Goal: Information Seeking & Learning: Find specific fact

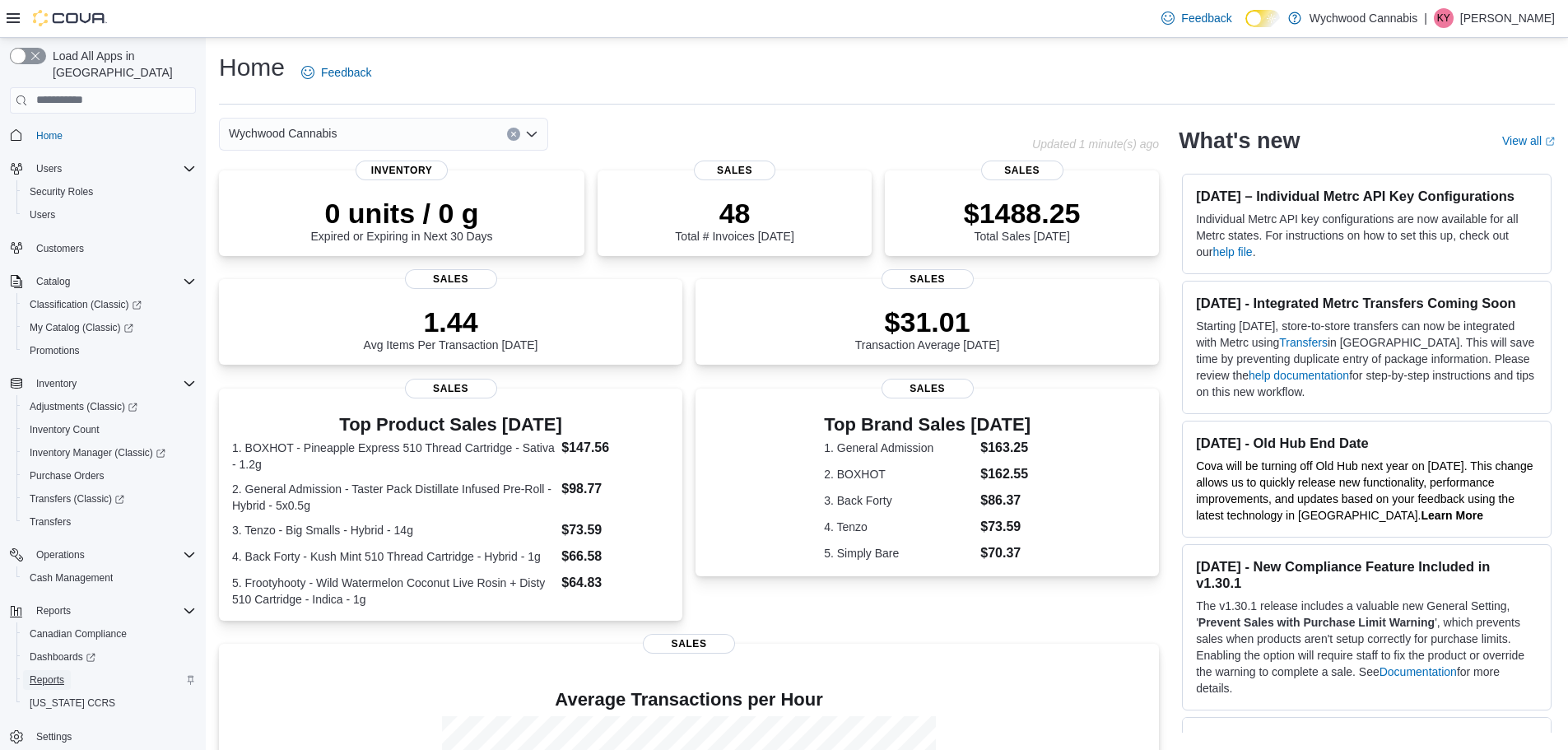
click at [62, 674] on span "Reports" at bounding box center [47, 680] width 34 height 13
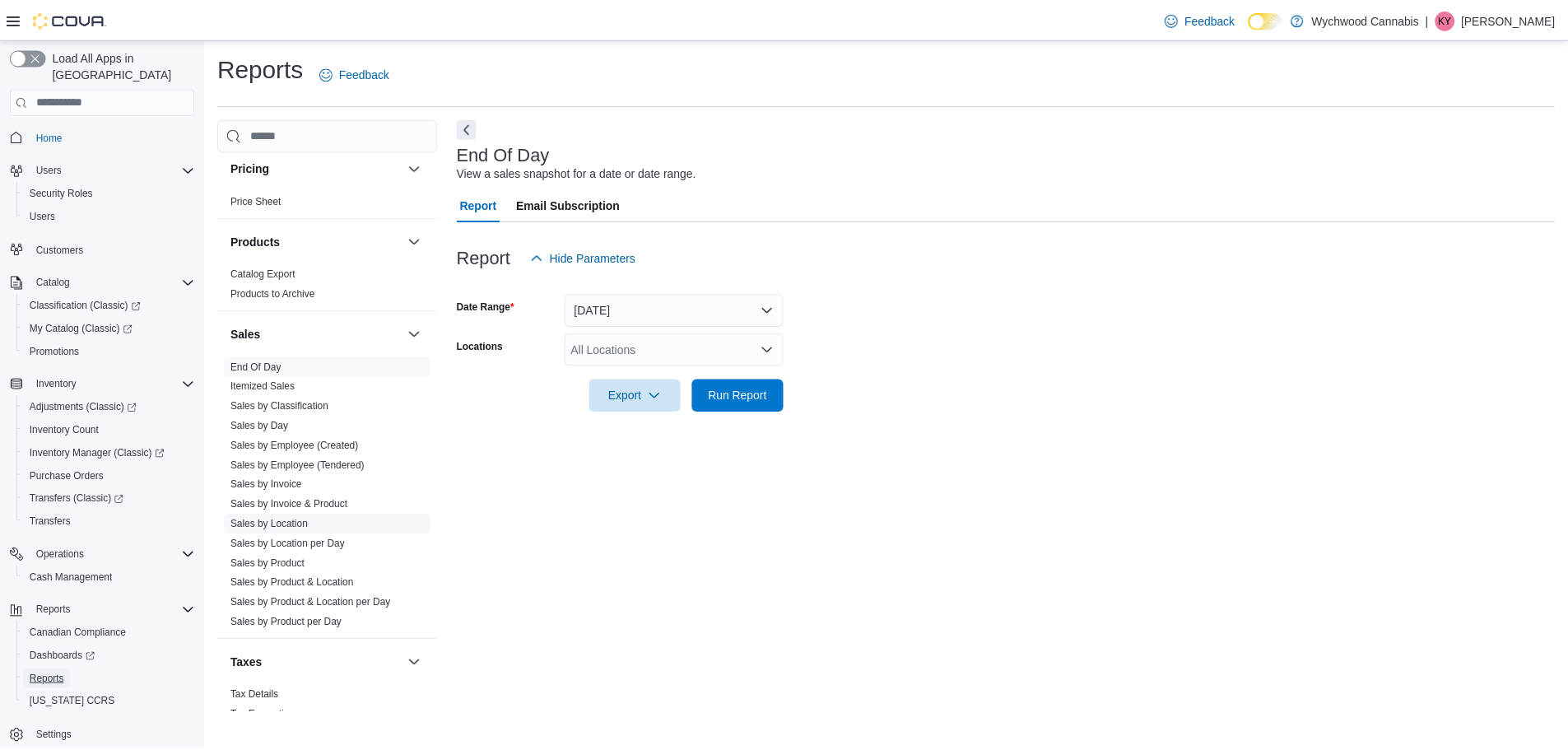
scroll to position [1025, 0]
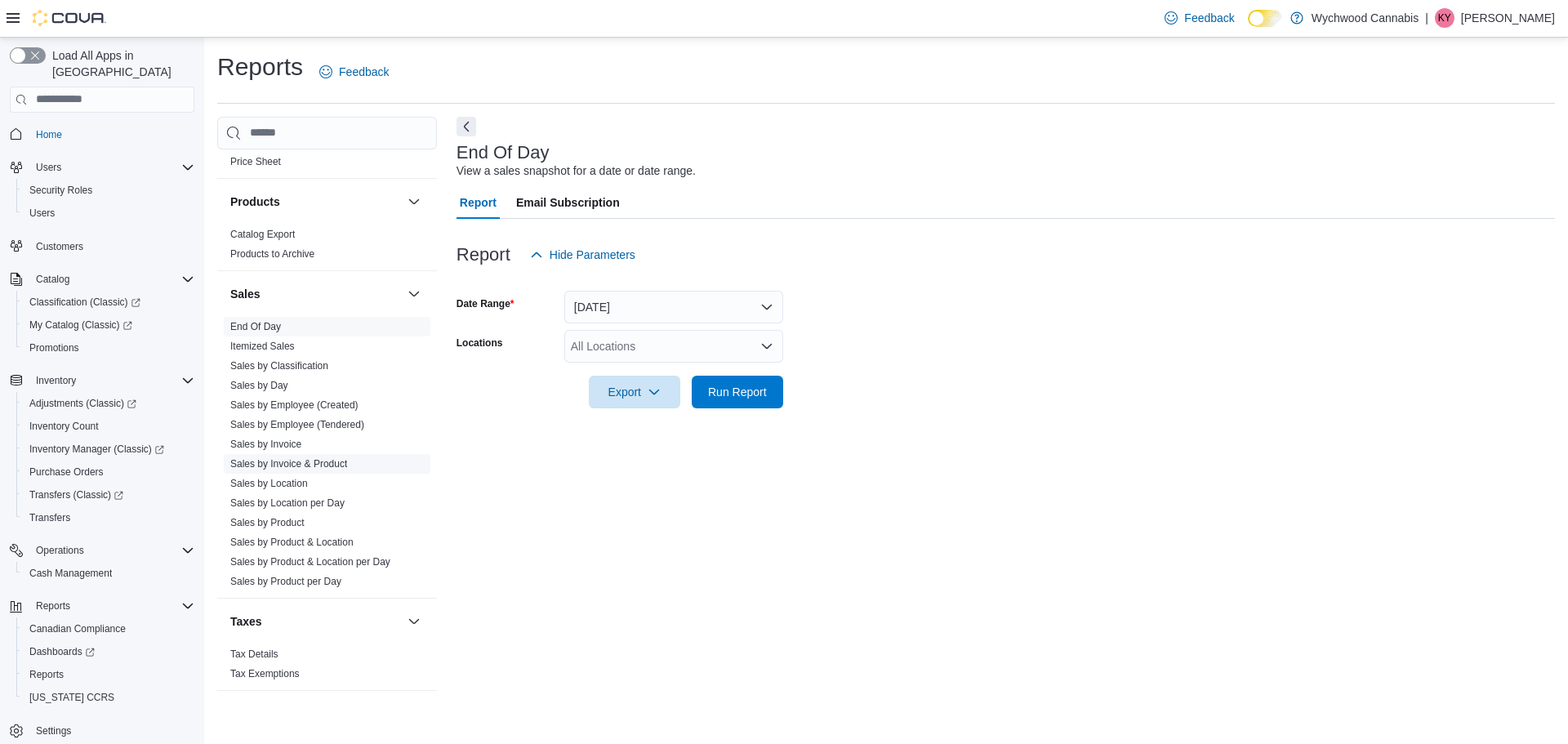
click at [324, 459] on link "Sales by Invoice & Product" at bounding box center [288, 464] width 117 height 12
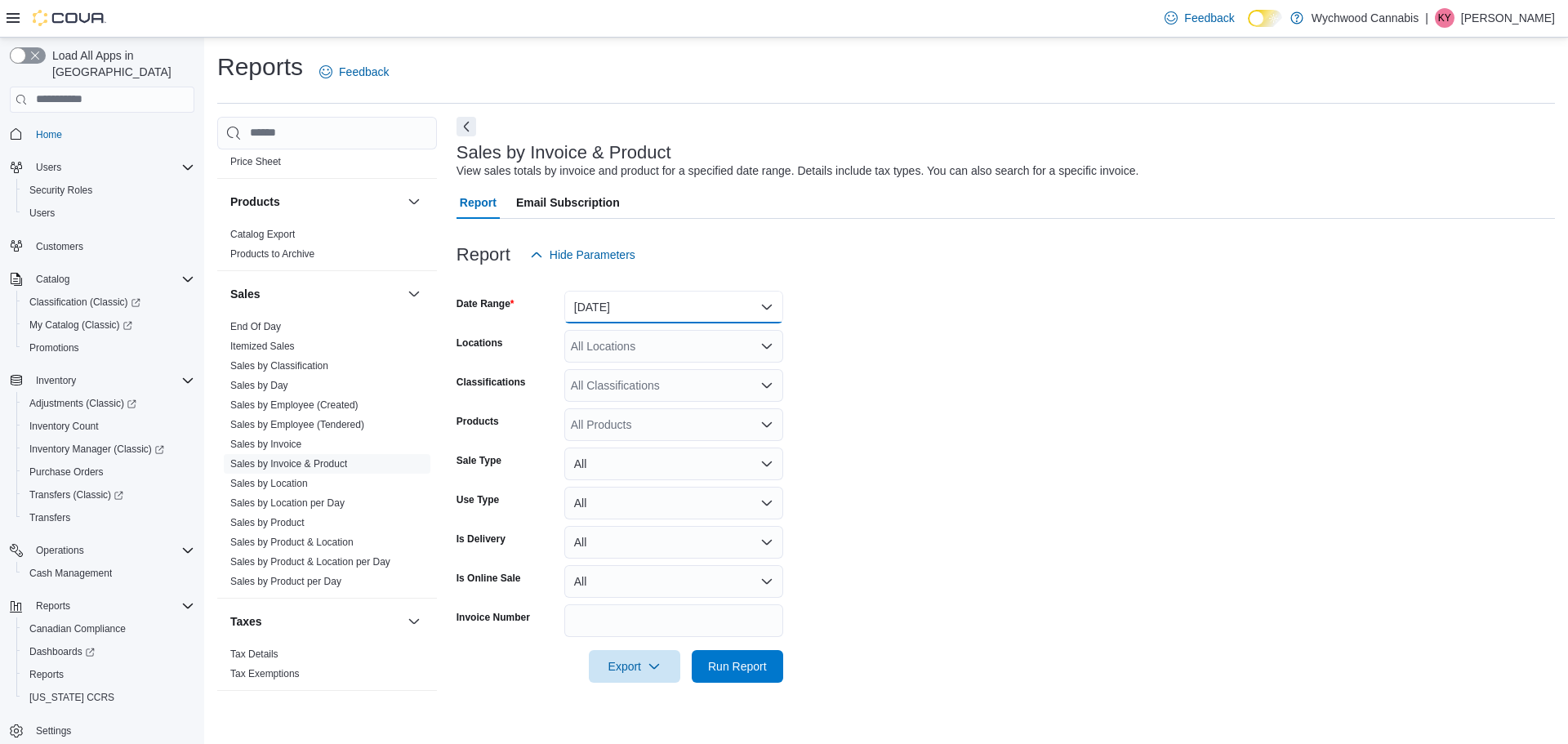
click at [654, 301] on button "[DATE]" at bounding box center [673, 307] width 219 height 33
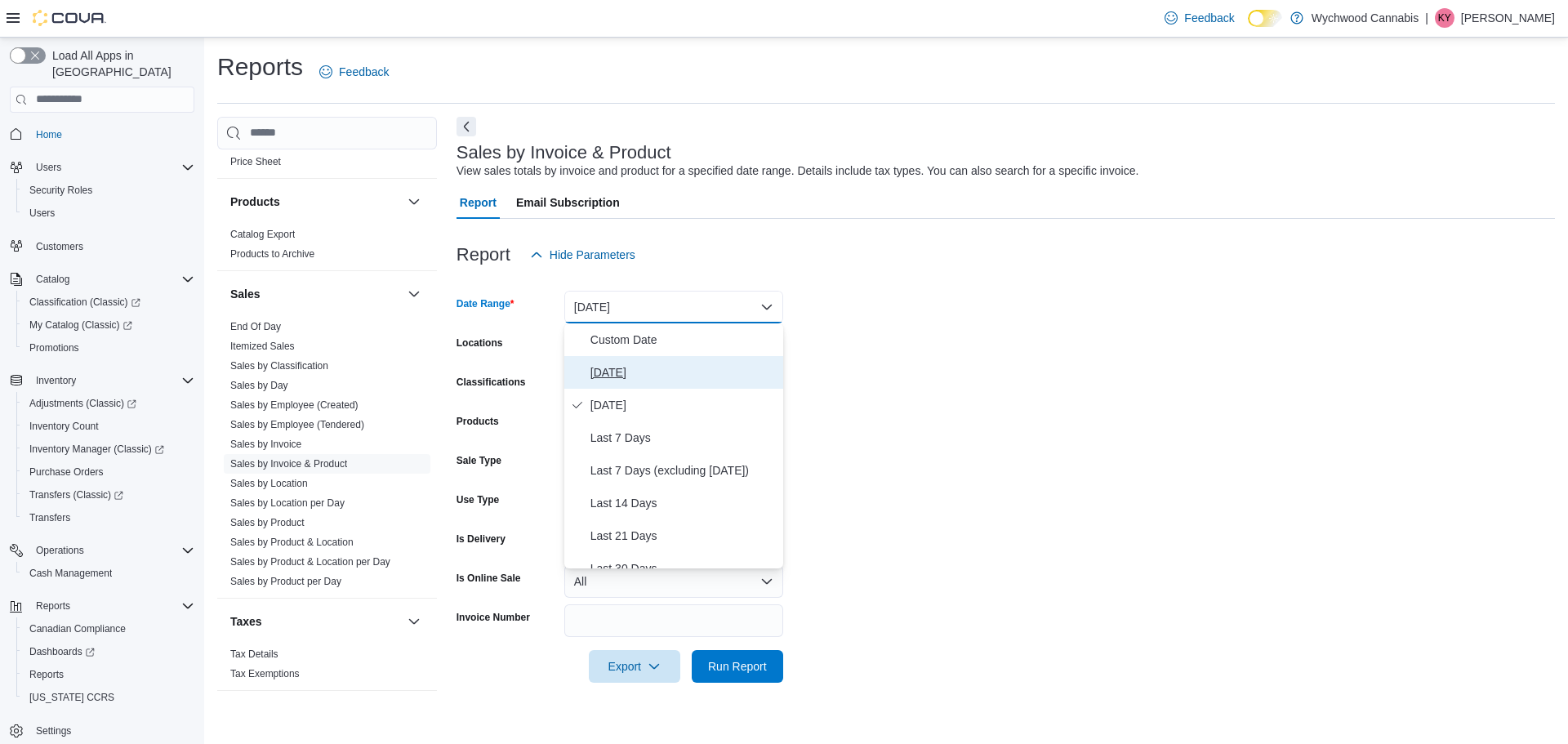
click at [638, 361] on button "Today" at bounding box center [673, 372] width 219 height 33
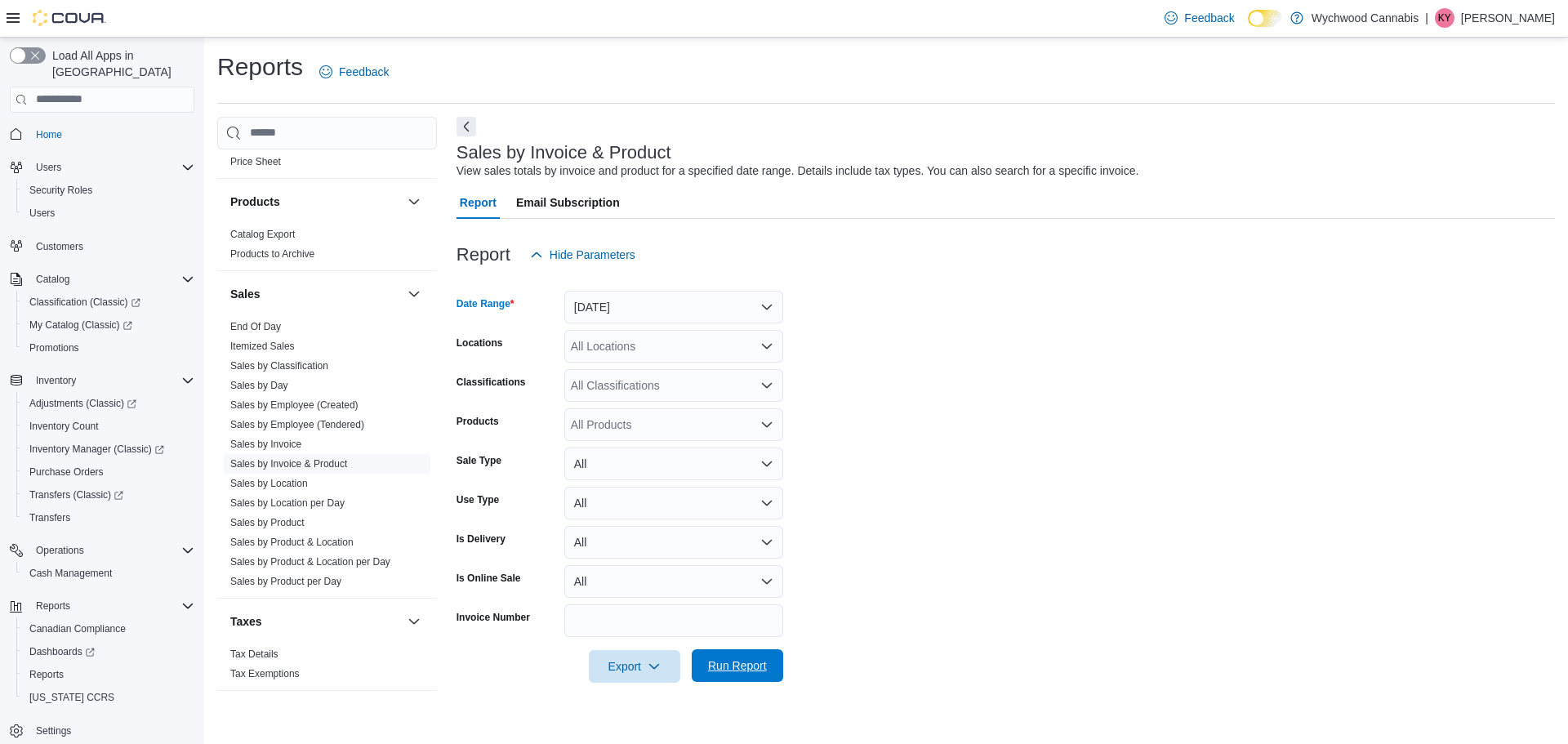
click at [749, 657] on span "Run Report" at bounding box center [737, 665] width 72 height 33
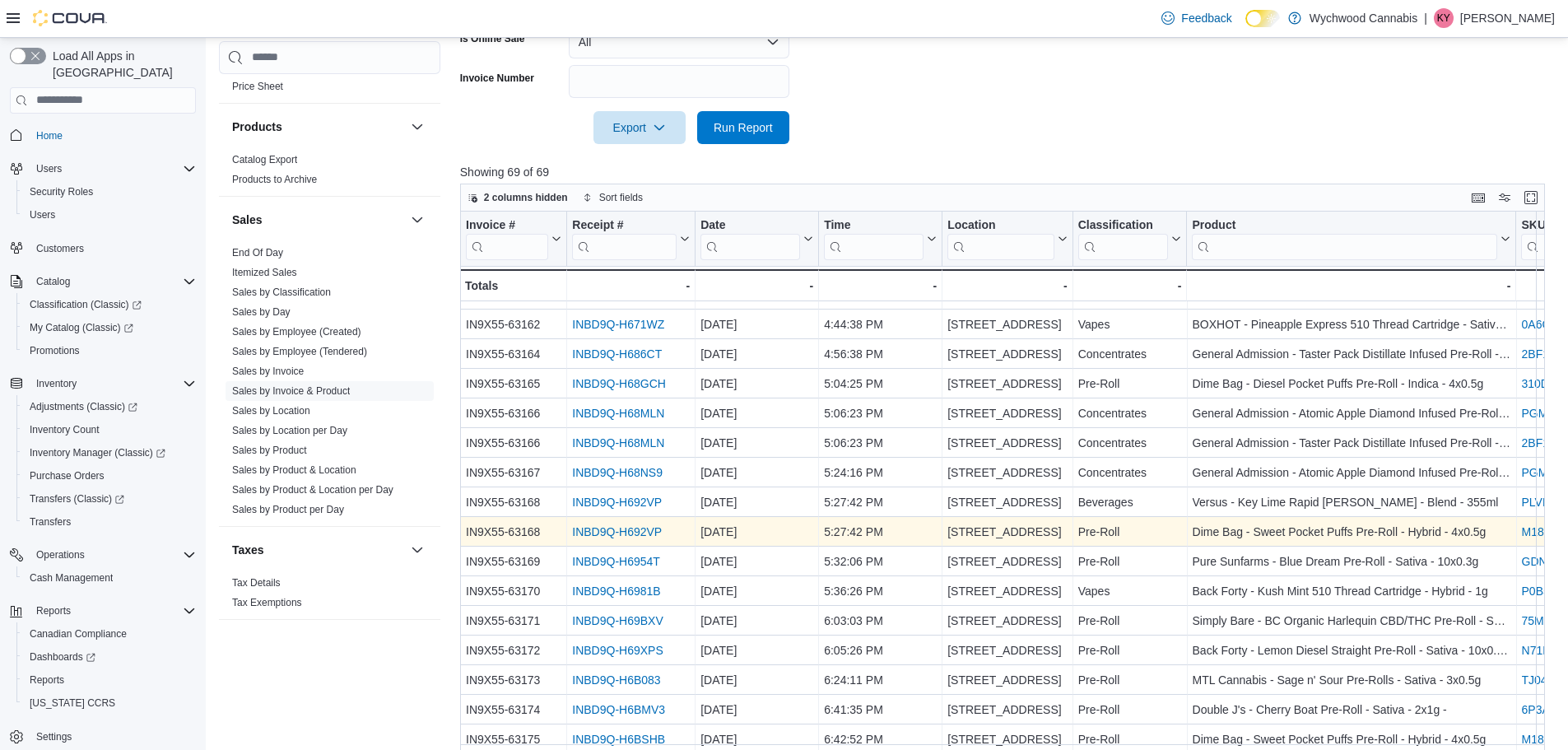
scroll to position [590, 0]
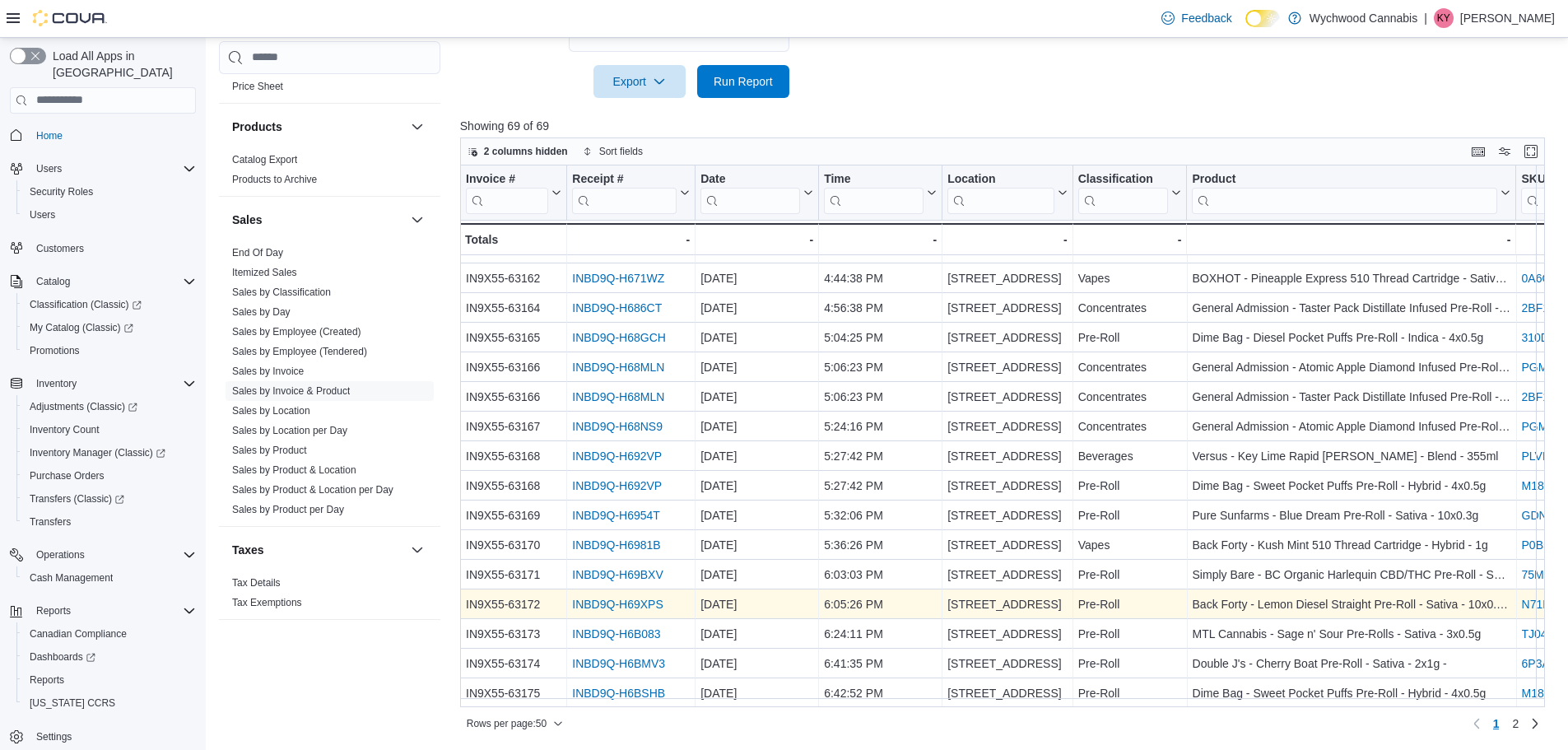
click at [656, 598] on link "INBD9Q-H69XPS" at bounding box center [617, 604] width 91 height 13
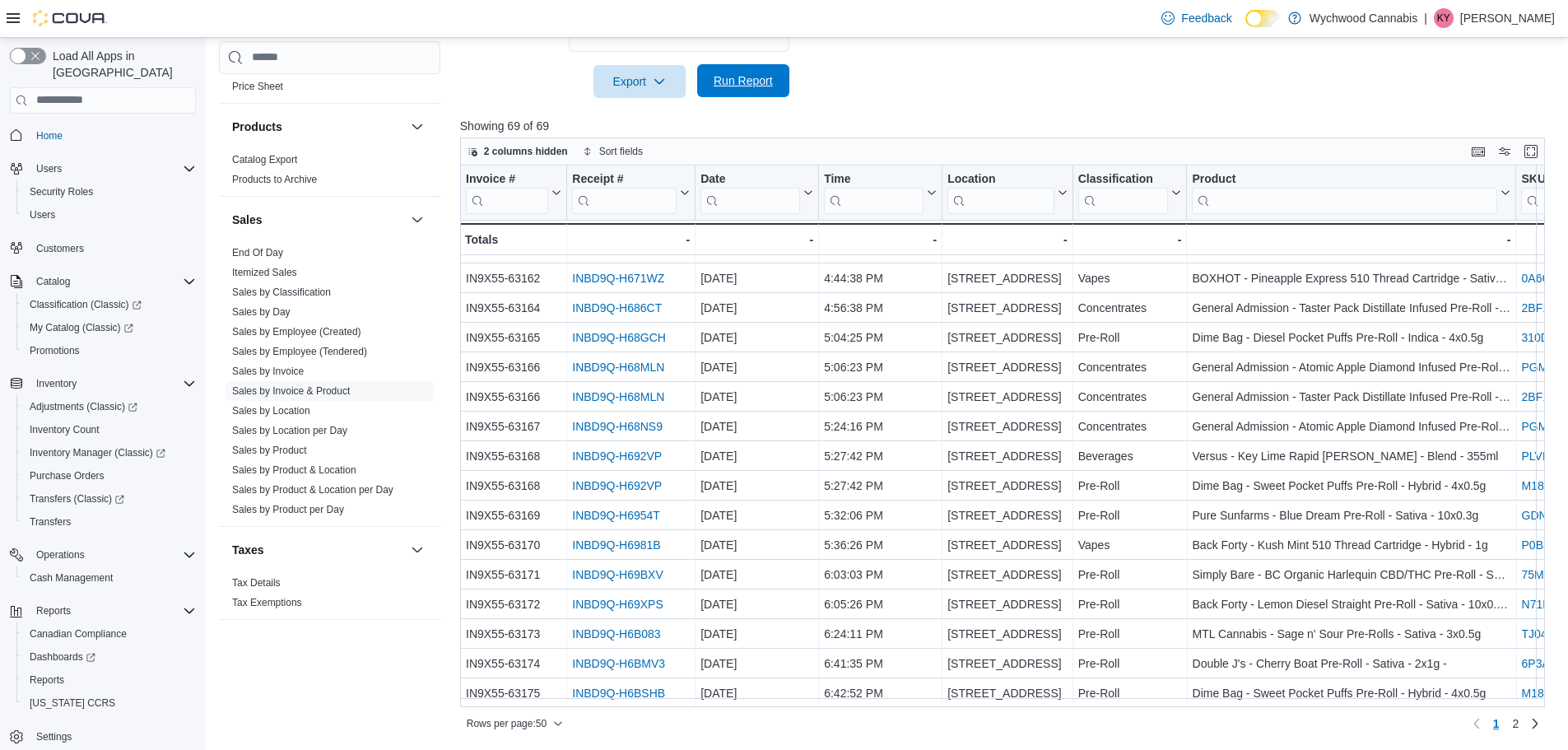
click at [764, 76] on span "Run Report" at bounding box center [744, 81] width 59 height 16
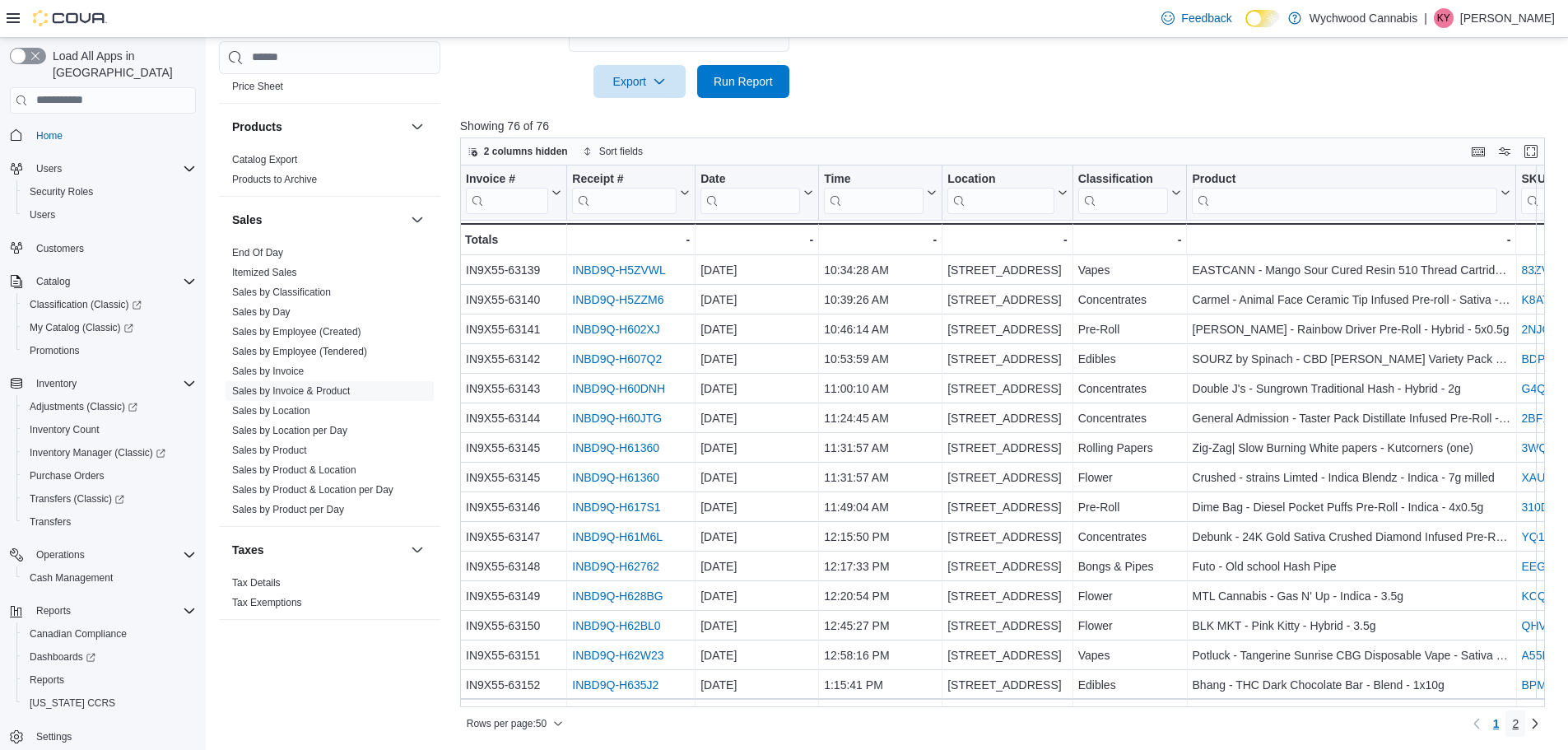
click at [1525, 716] on link "2" at bounding box center [1515, 723] width 20 height 26
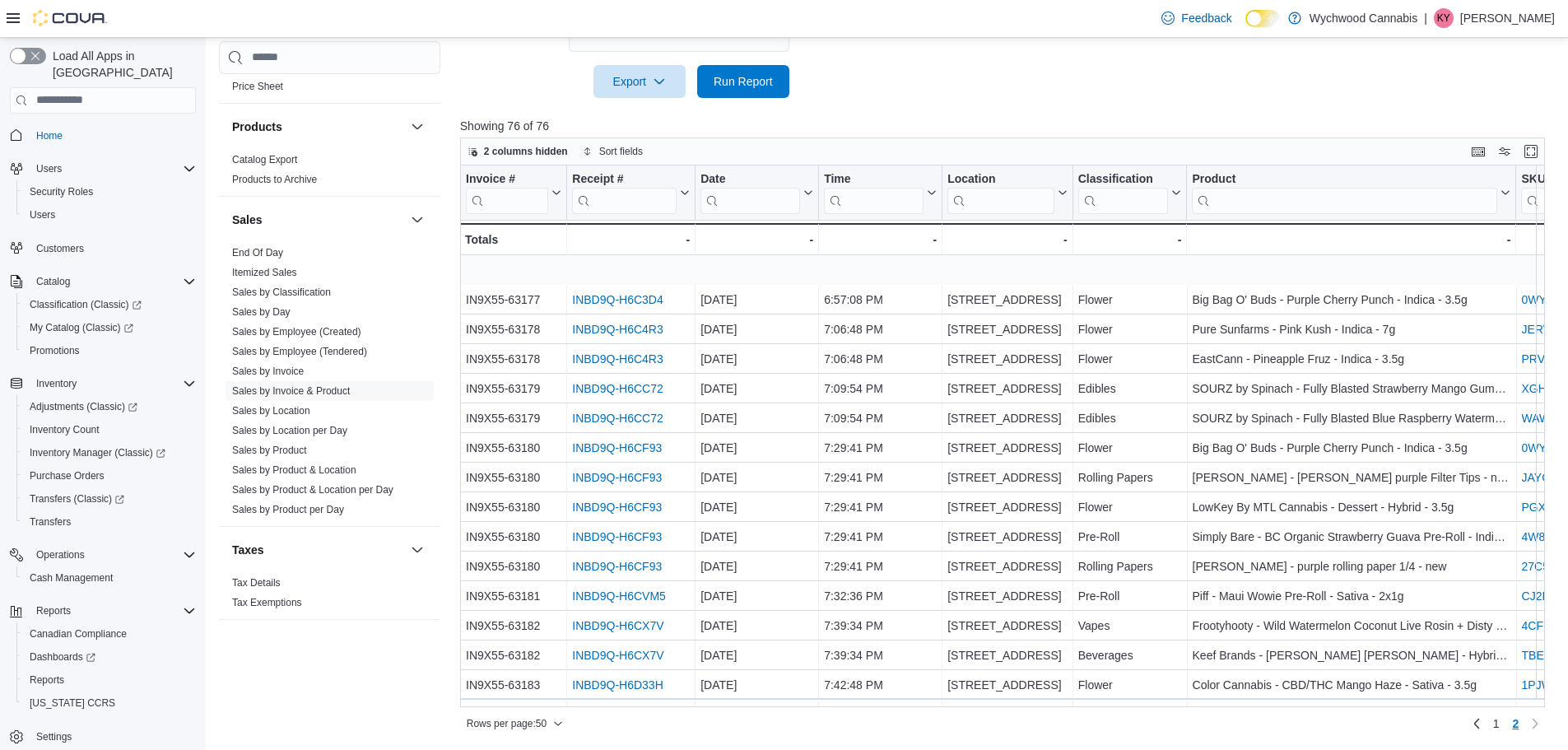
scroll to position [325, 0]
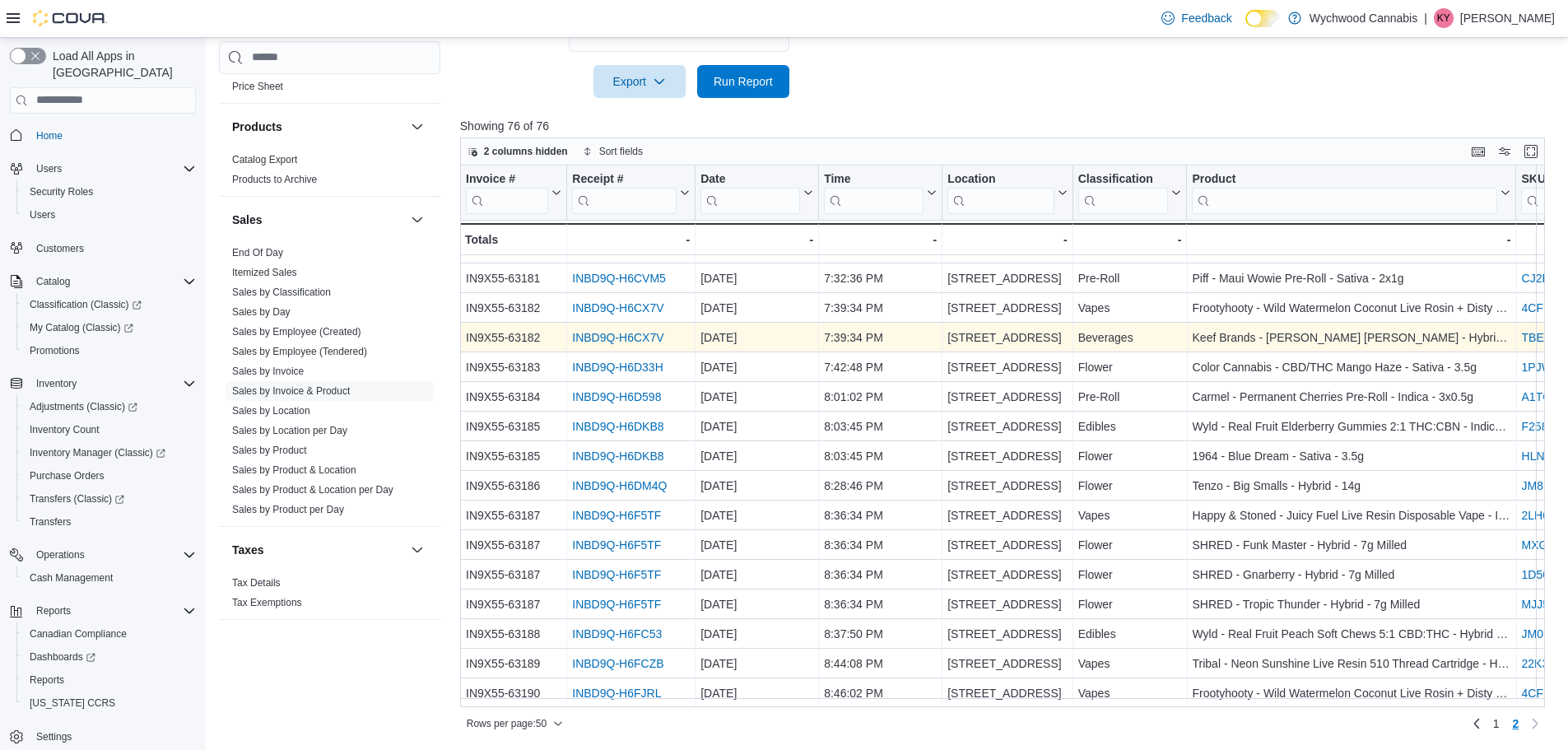
click at [631, 331] on link "INBD9Q-H6CX7V" at bounding box center [618, 337] width 92 height 13
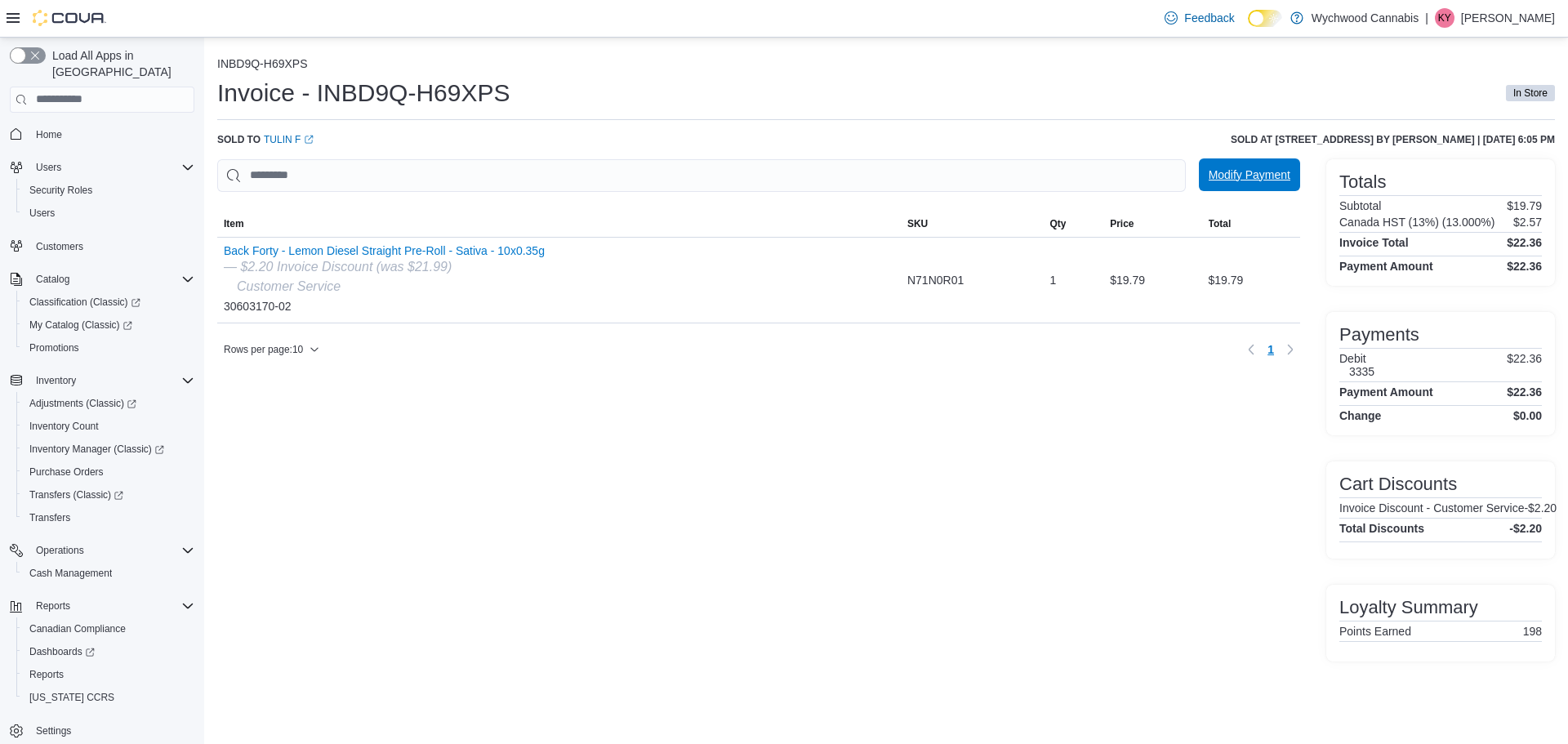
click at [1233, 179] on span "Modify Payment" at bounding box center [1250, 175] width 82 height 16
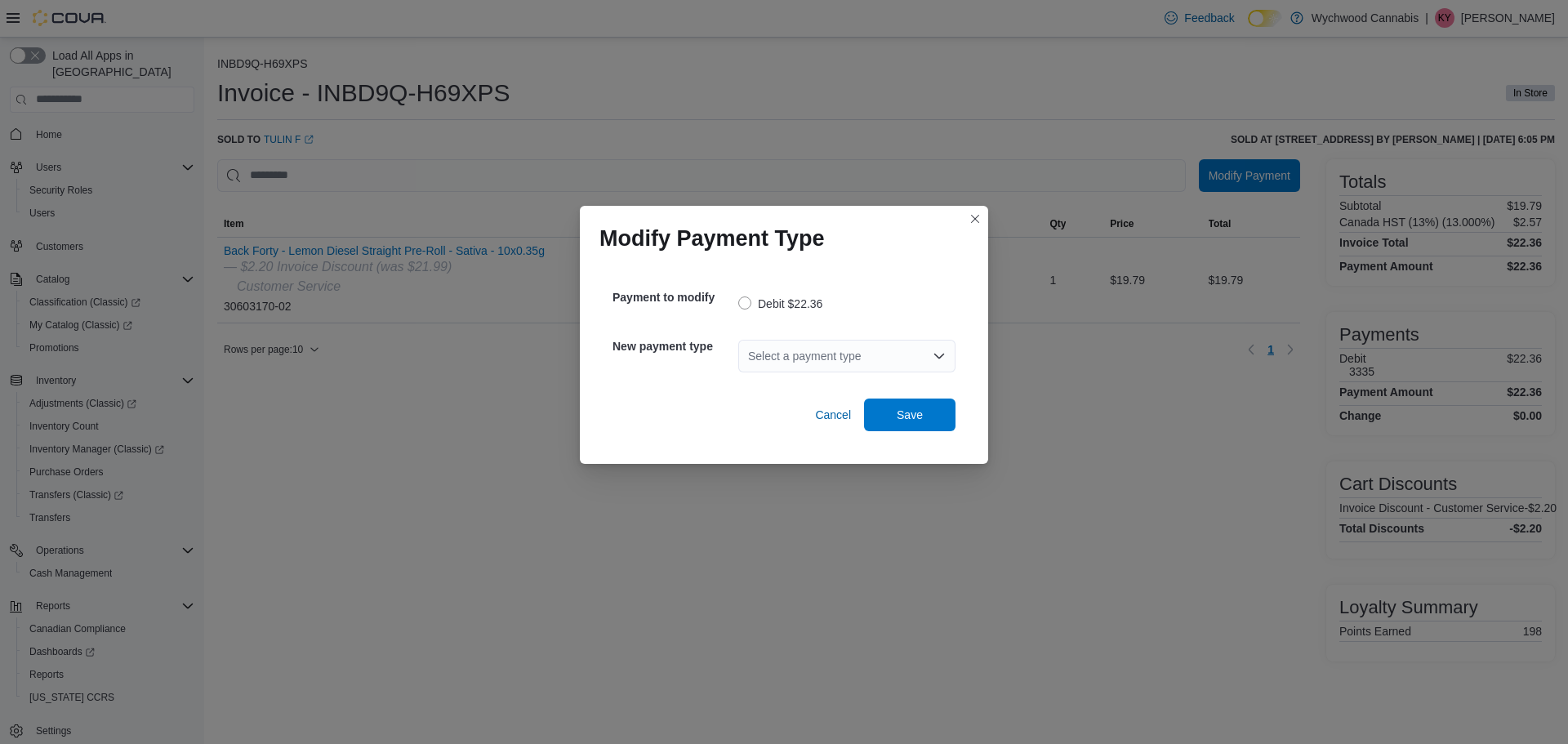
click at [855, 349] on div "Select a payment type" at bounding box center [847, 356] width 218 height 33
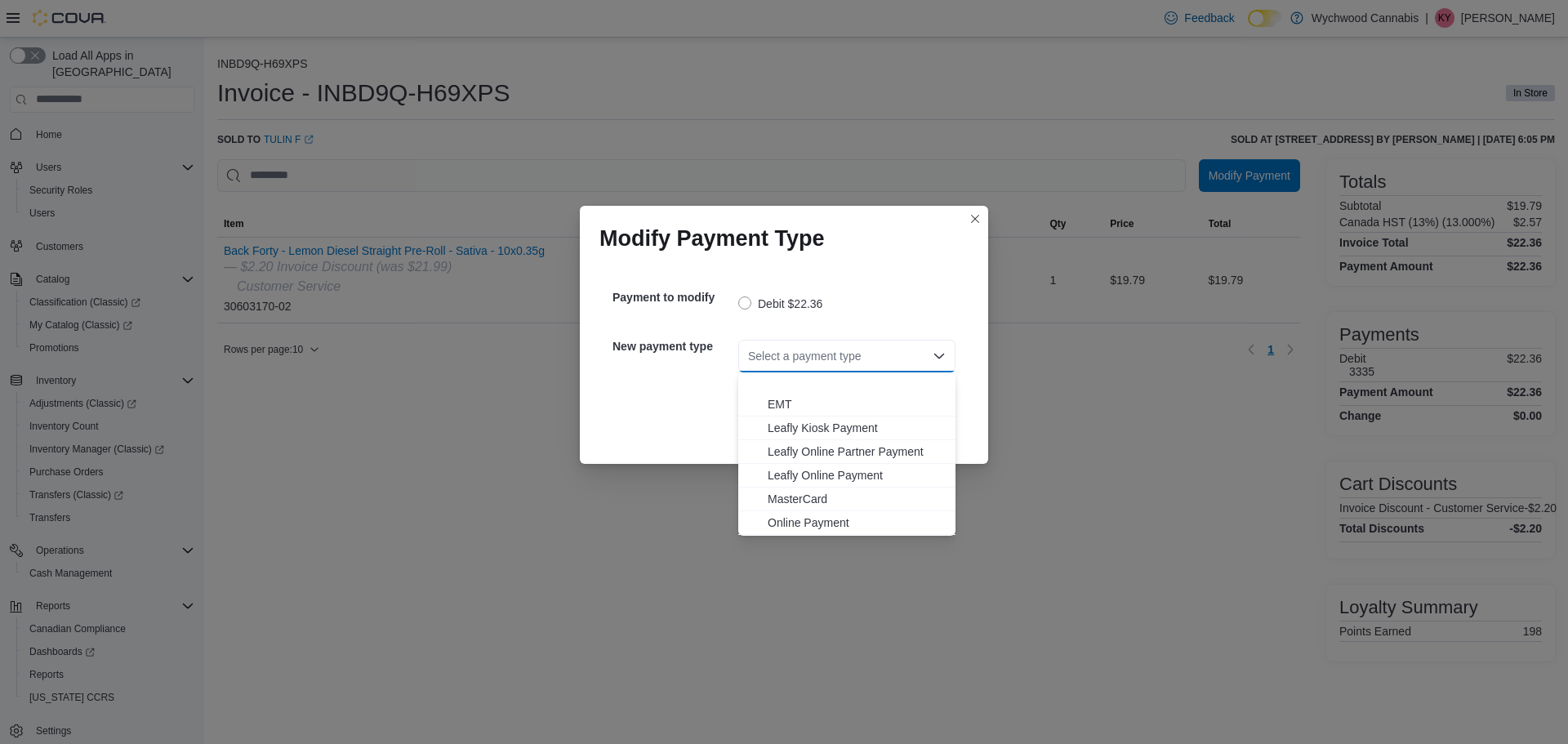
scroll to position [120, 0]
click at [796, 527] on span "Visa" at bounding box center [857, 524] width 178 height 16
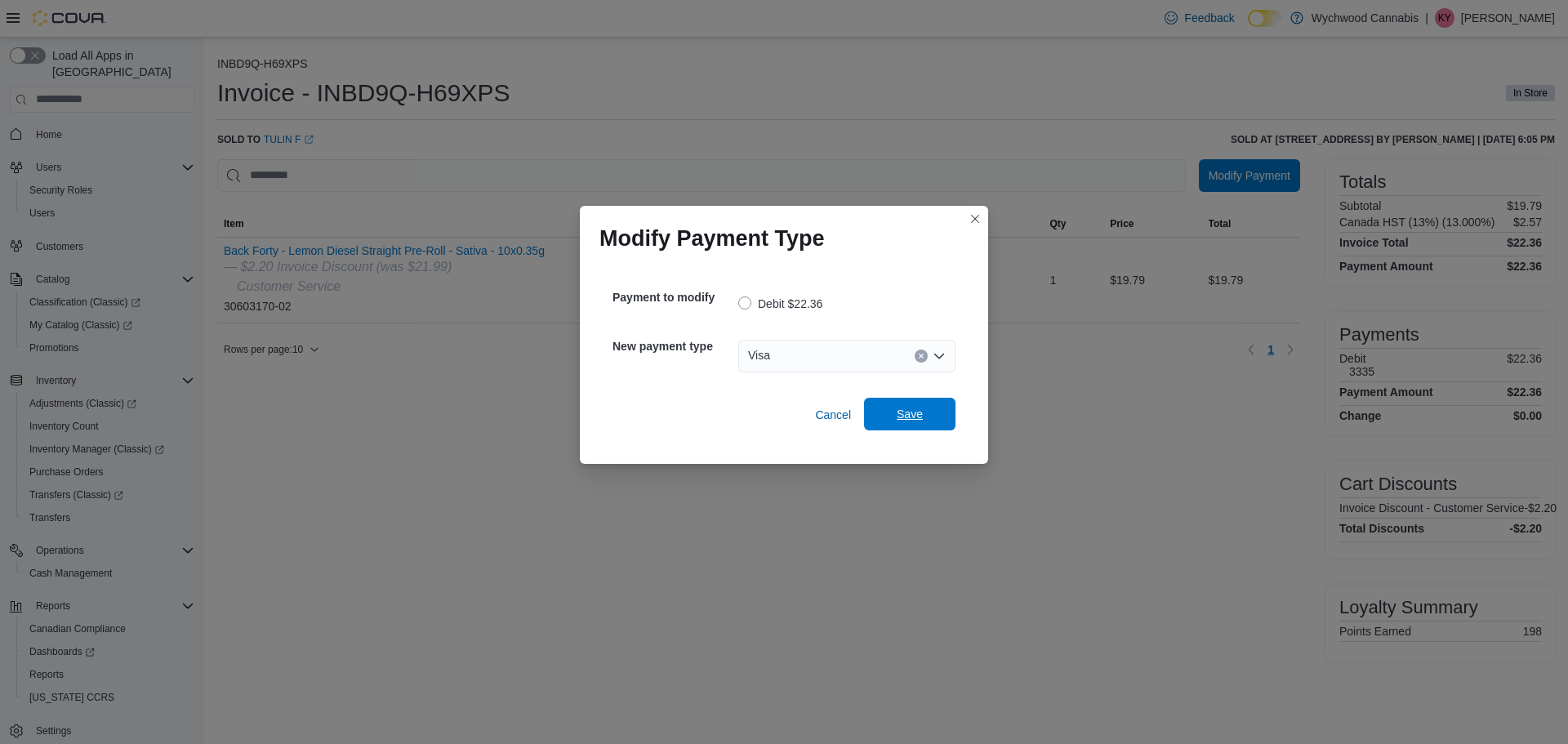
click at [913, 409] on span "Save" at bounding box center [909, 414] width 26 height 16
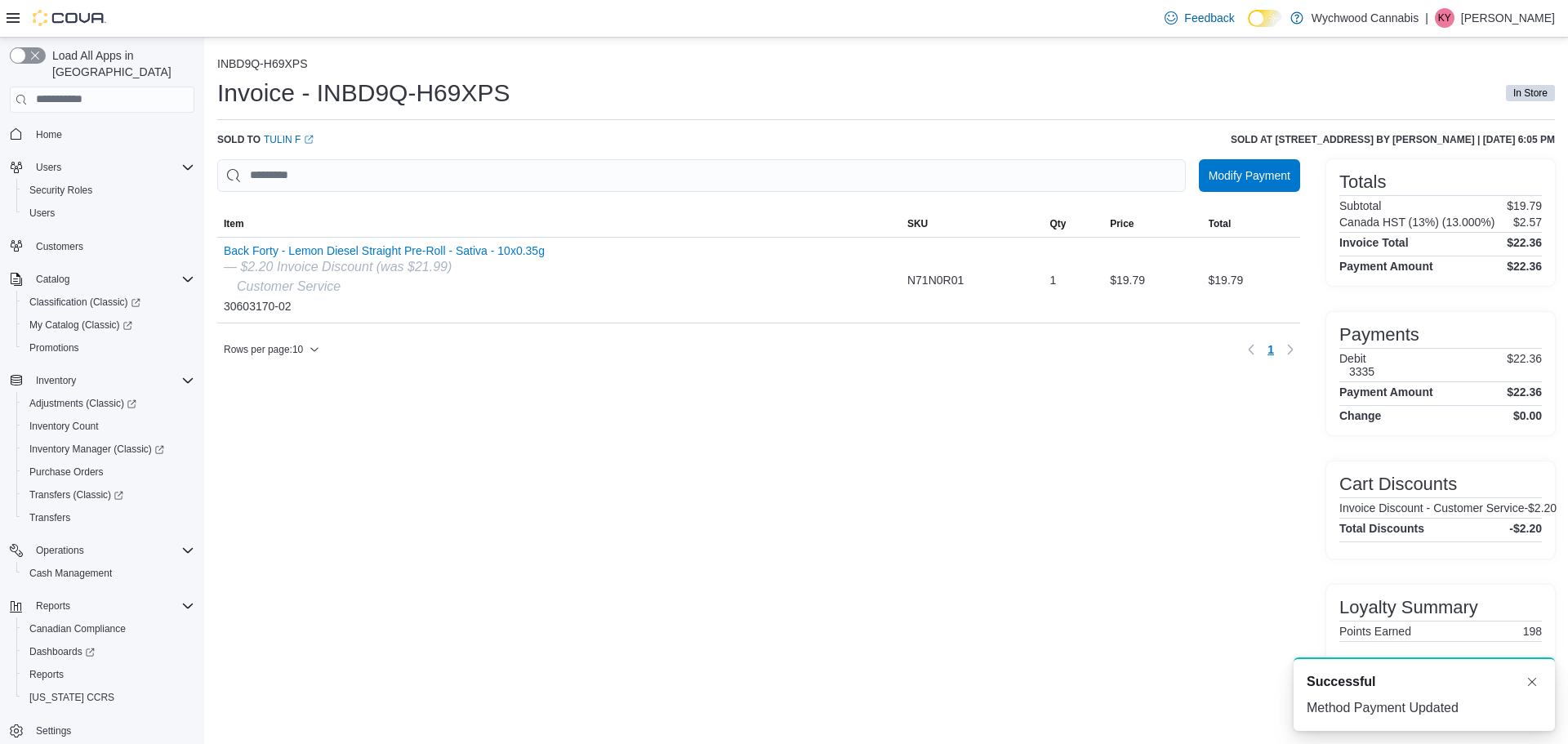
scroll to position [0, 0]
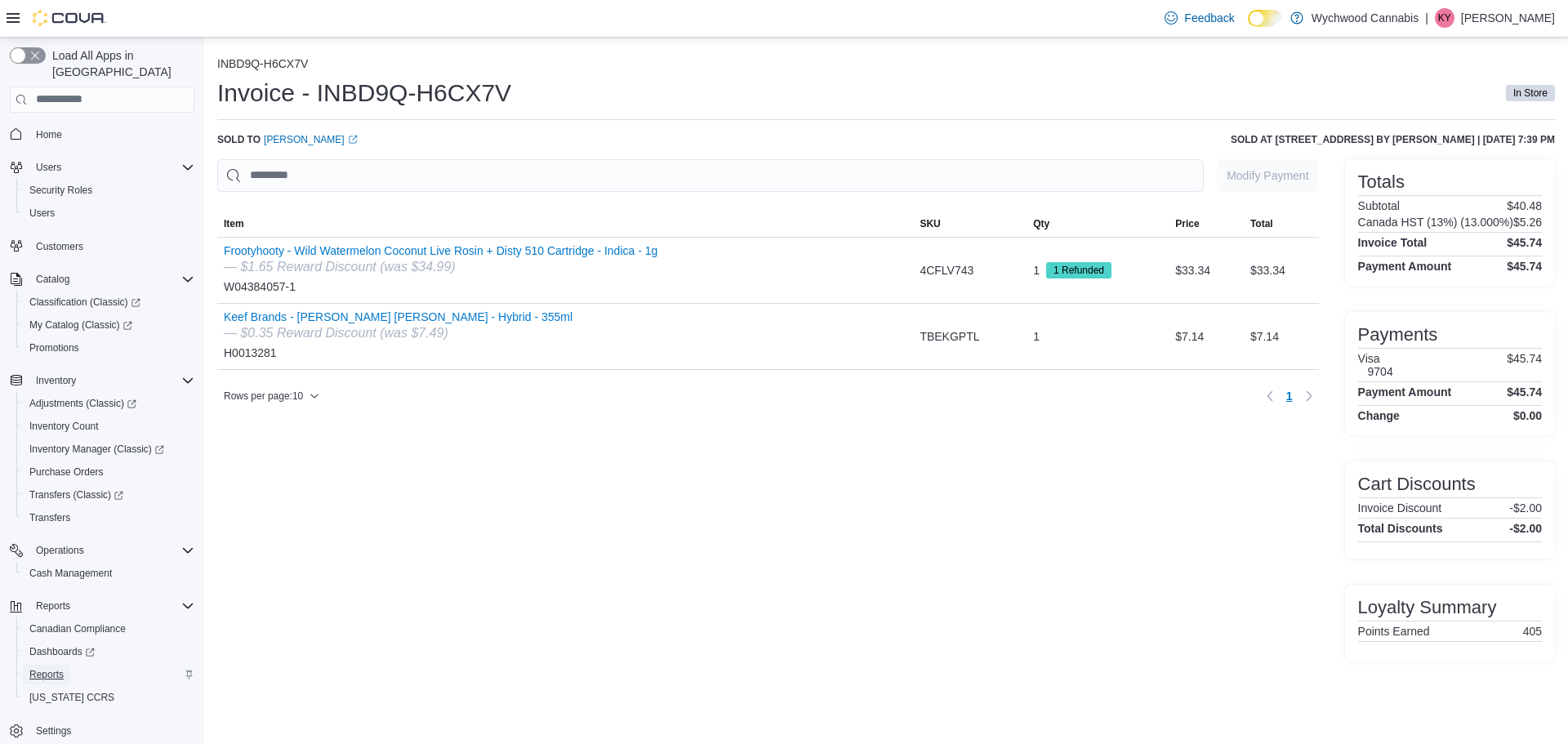
click at [57, 668] on span "Reports" at bounding box center [46, 674] width 34 height 13
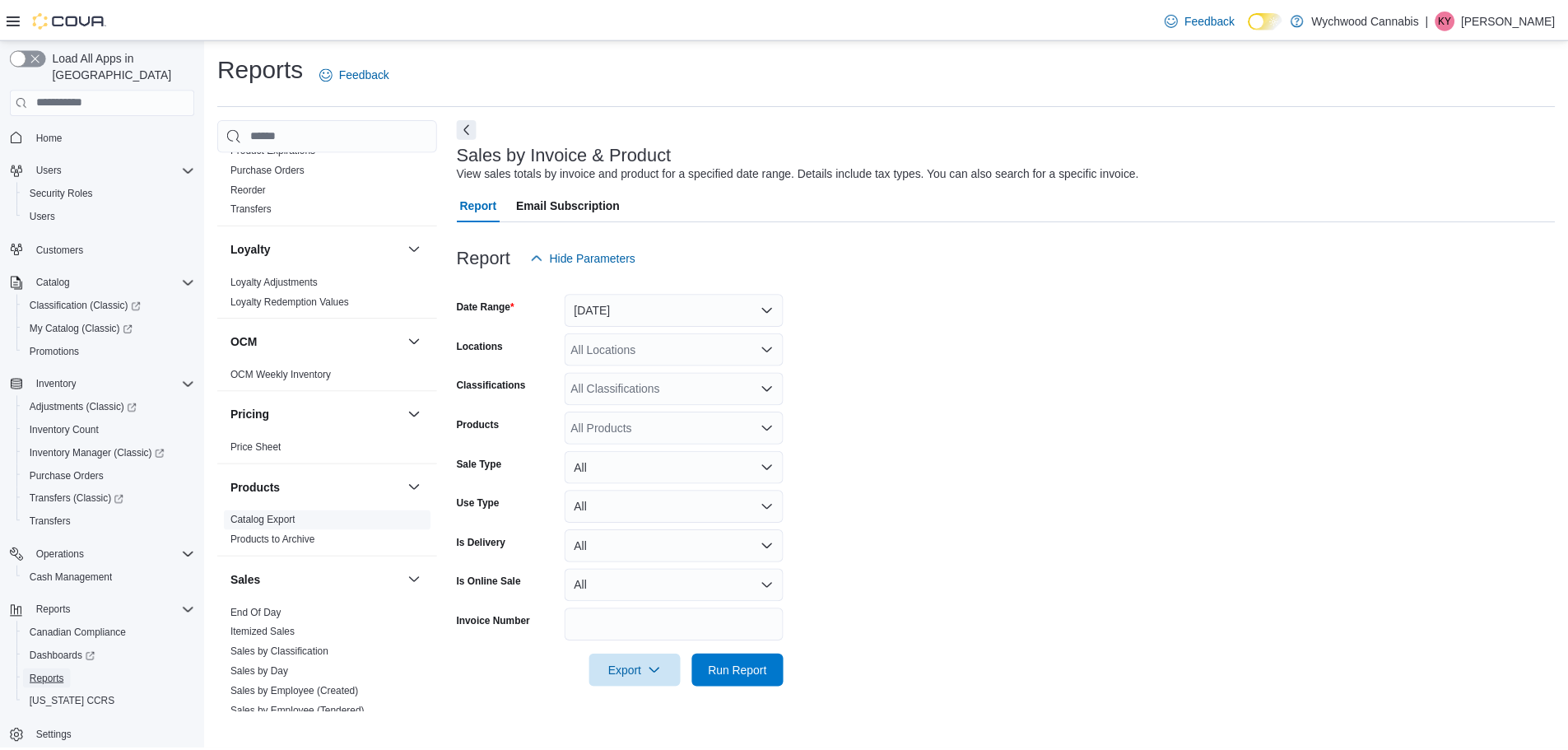
scroll to position [1025, 0]
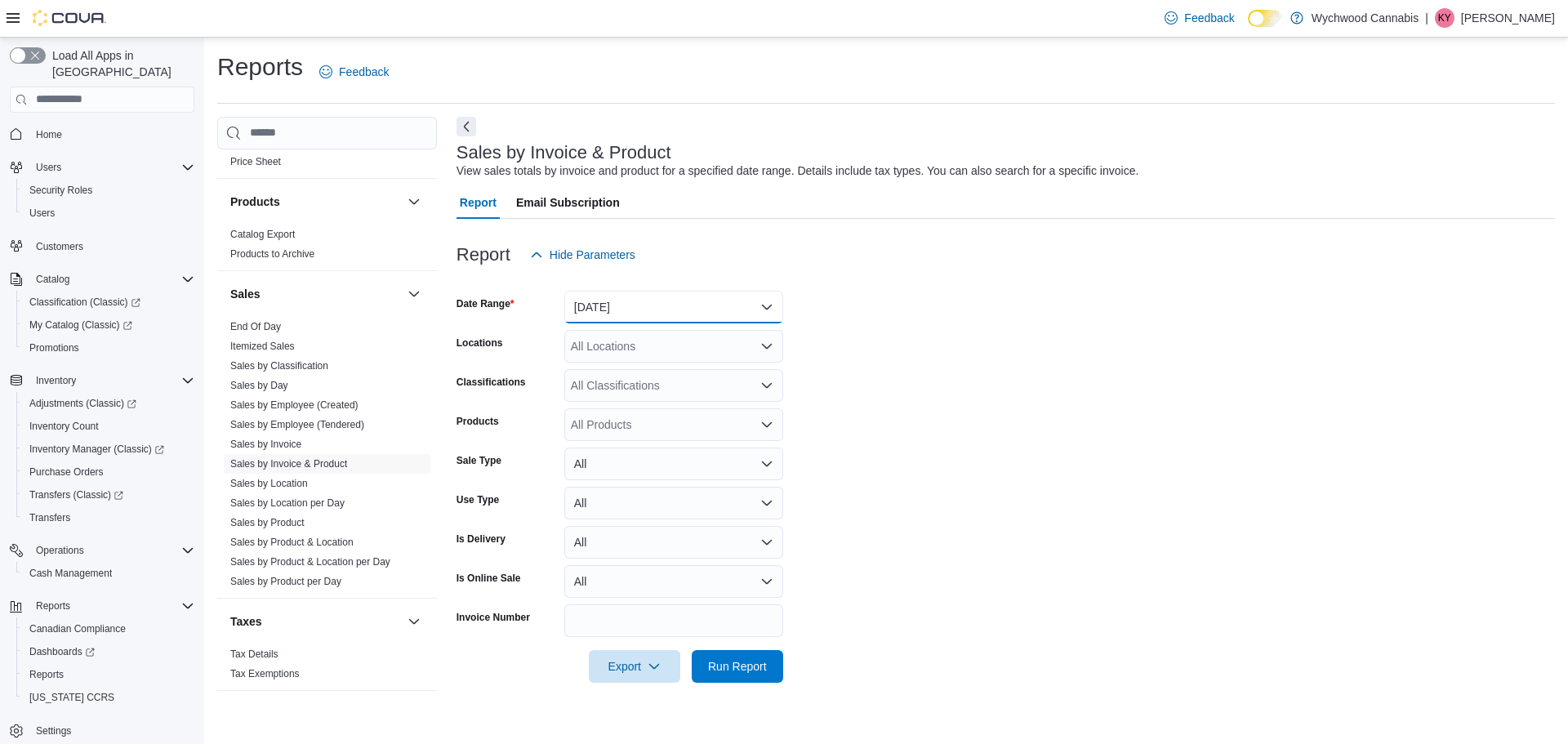
click at [637, 295] on button "Yesterday" at bounding box center [673, 307] width 219 height 33
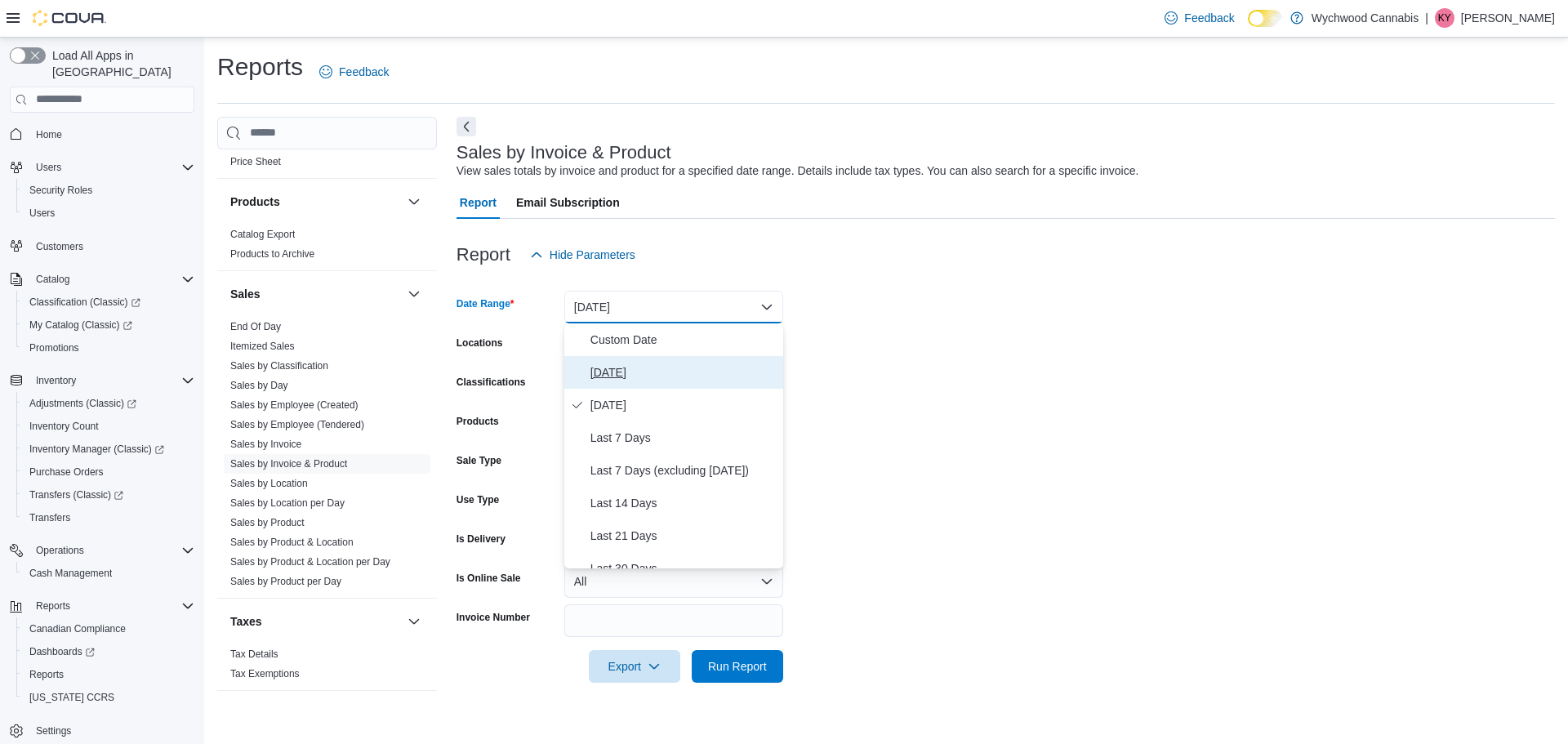
click at [624, 379] on span "Today" at bounding box center [683, 372] width 186 height 20
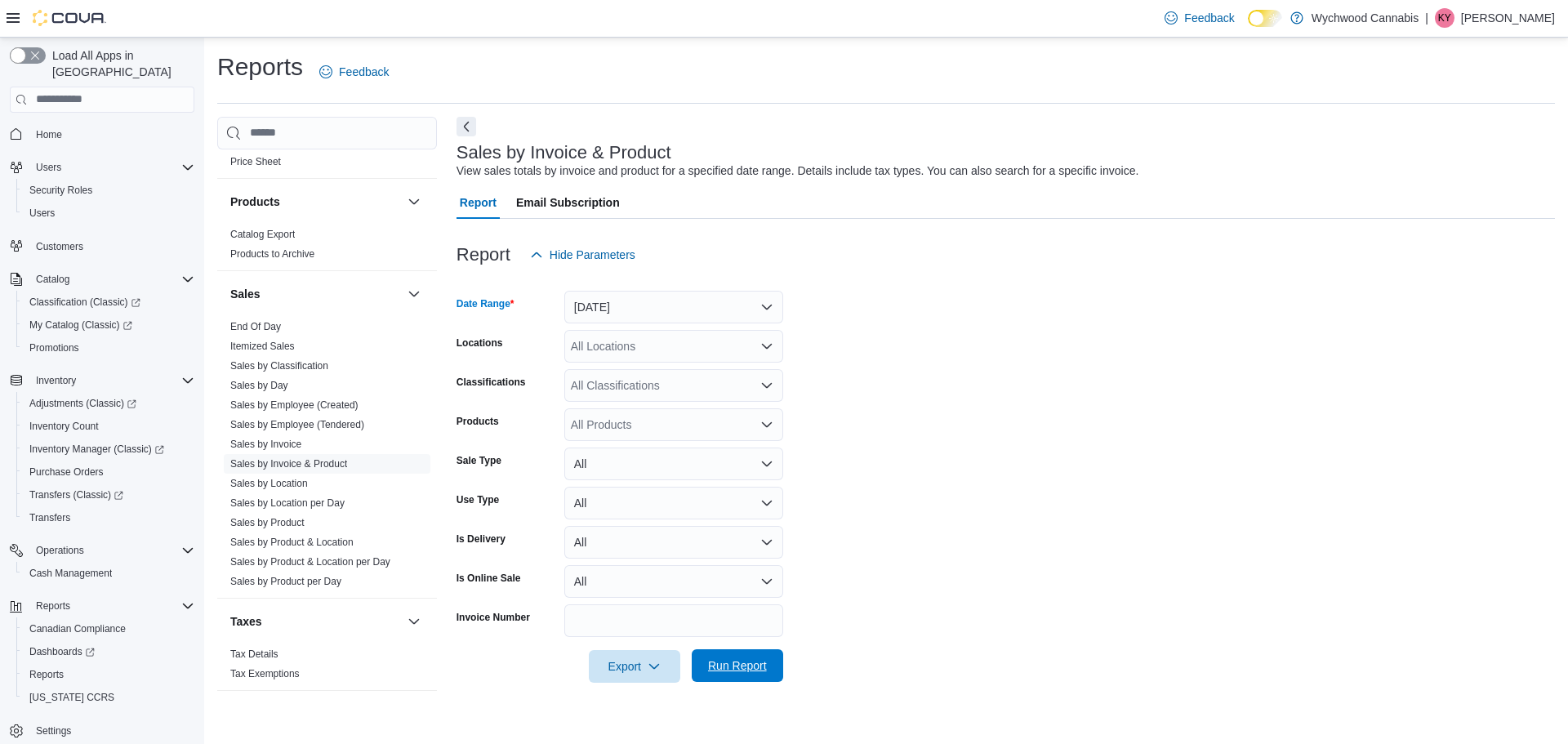
click at [748, 669] on span "Run Report" at bounding box center [738, 665] width 59 height 16
click at [754, 649] on div at bounding box center [1000, 643] width 1087 height 13
click at [749, 653] on span "Run Report" at bounding box center [737, 665] width 72 height 33
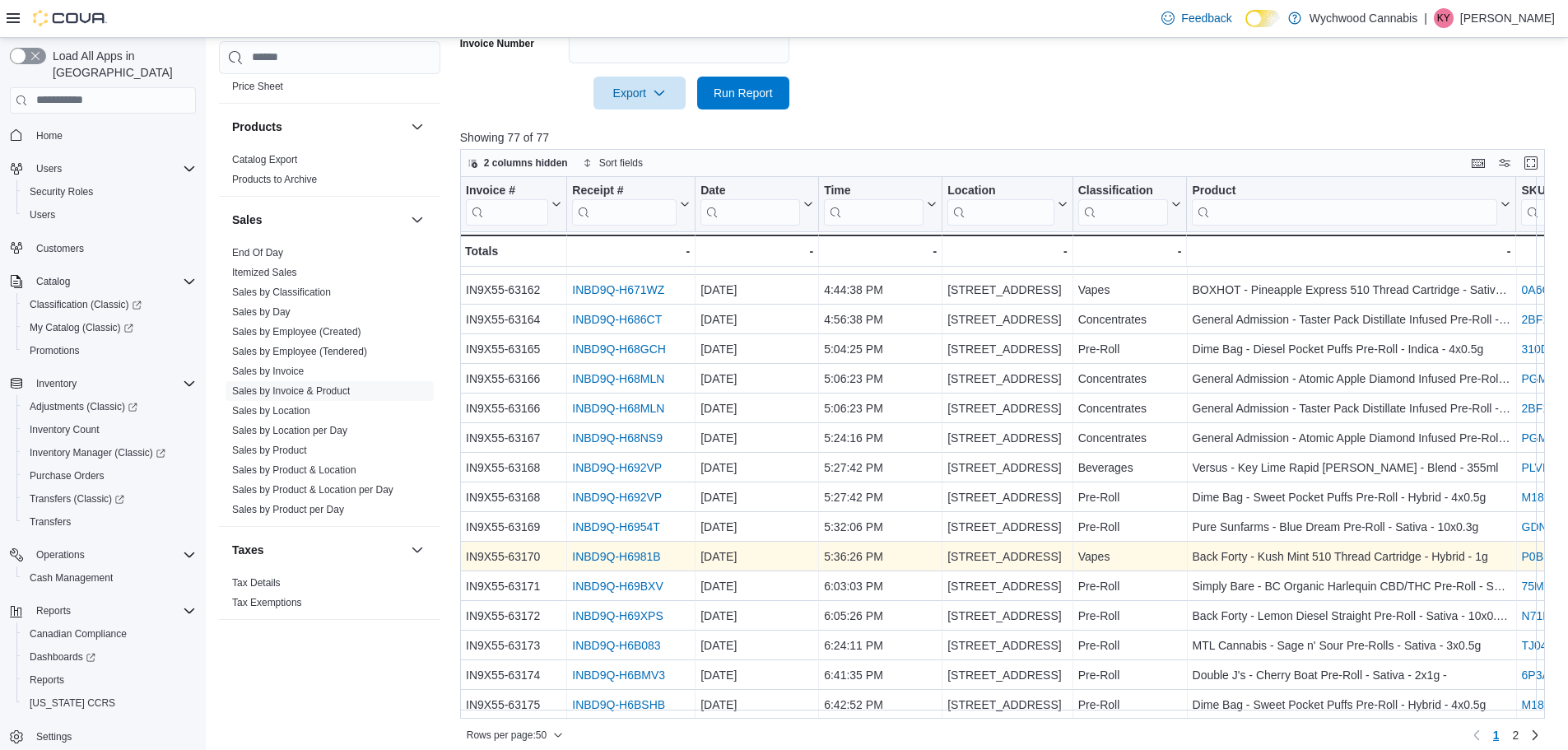
scroll to position [590, 0]
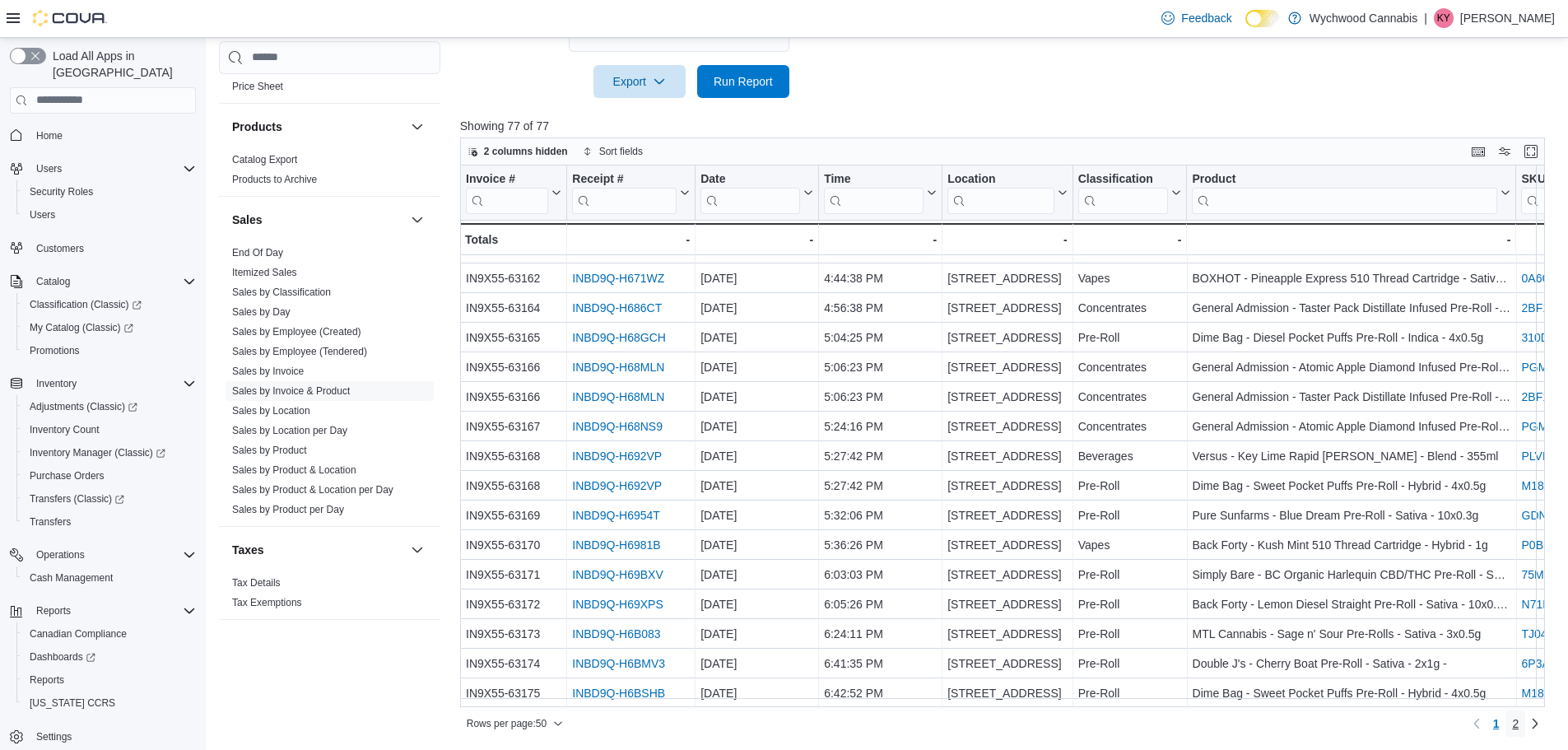
click at [1519, 722] on span "2" at bounding box center [1515, 724] width 6 height 16
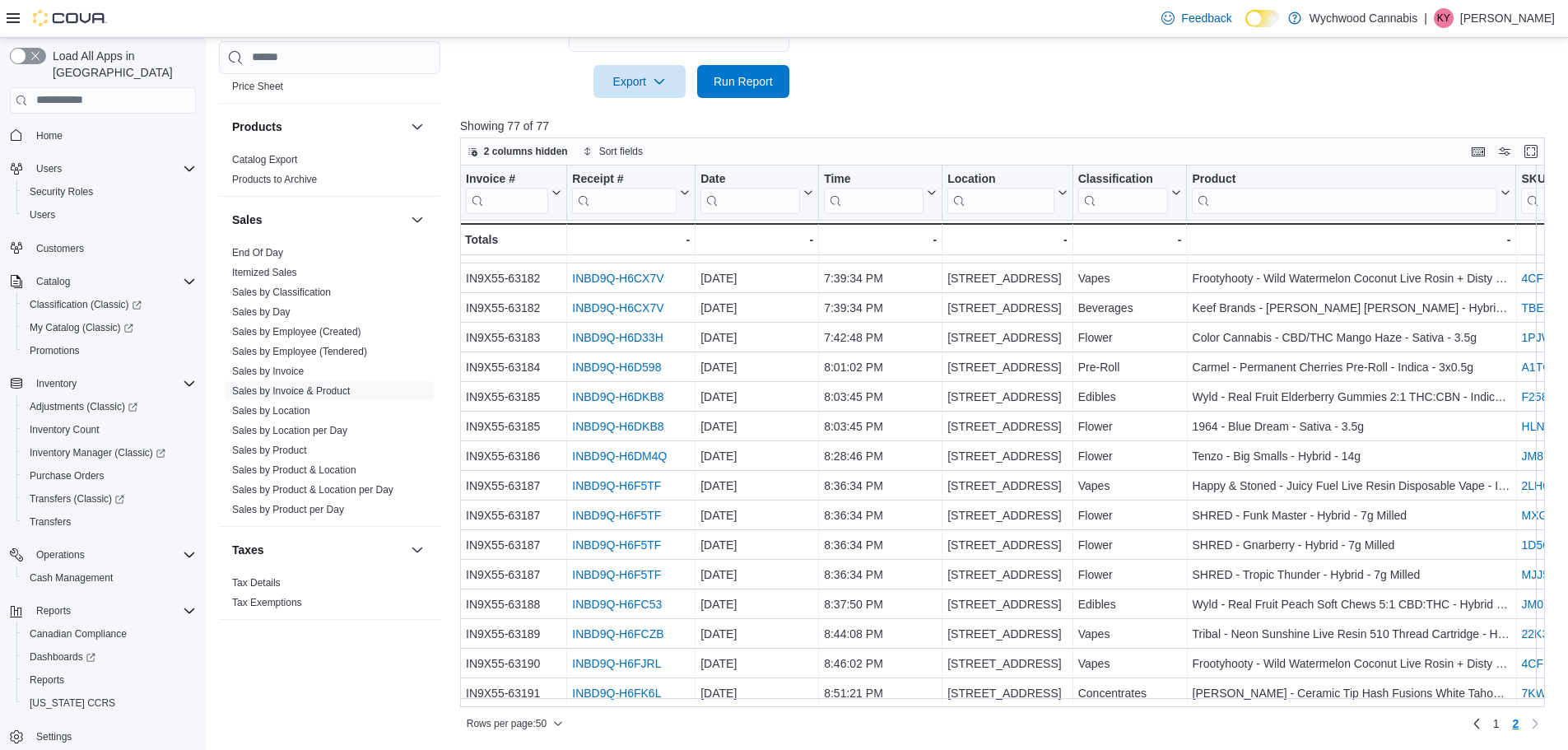
scroll to position [356, 0]
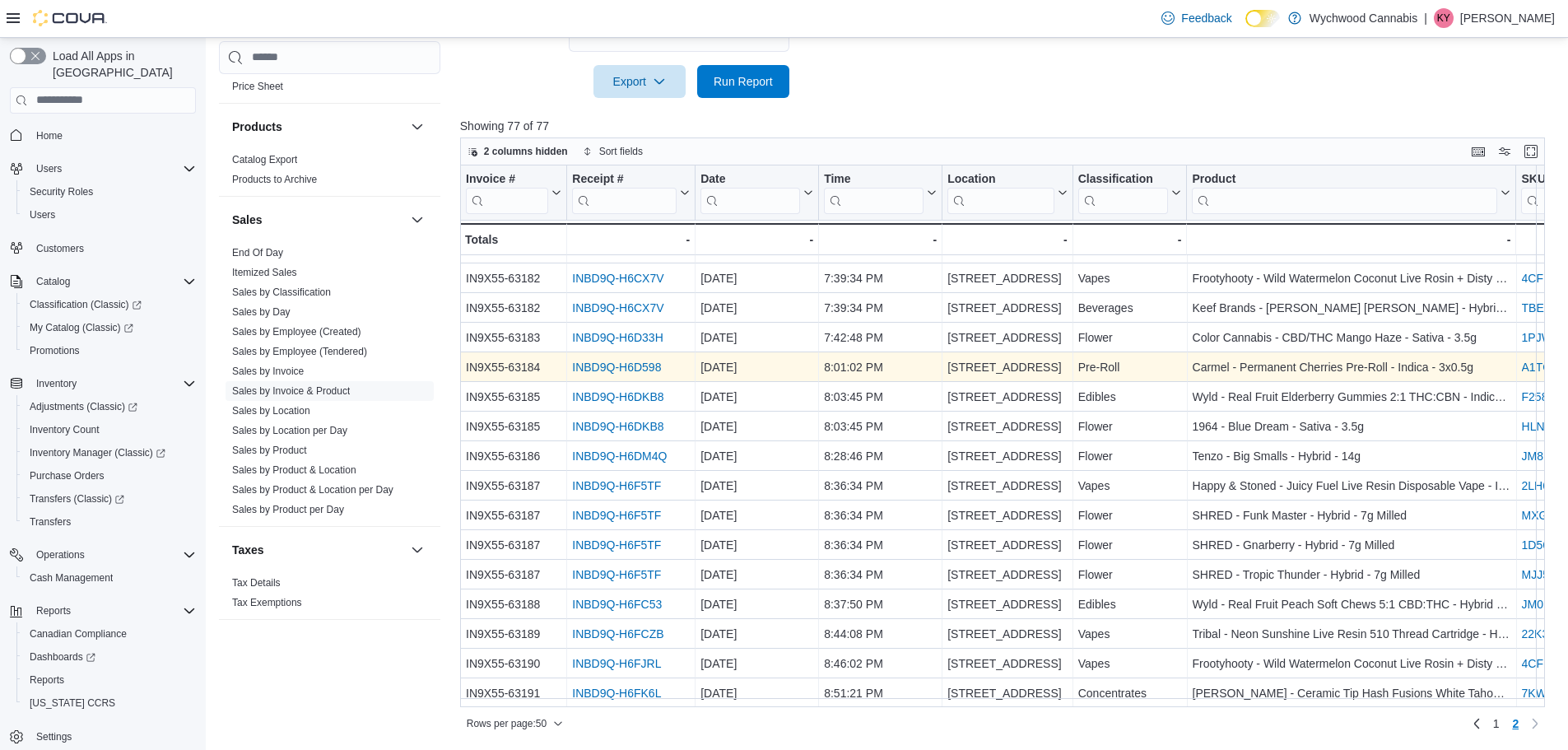
click at [622, 363] on link "INBD9Q-H6D598" at bounding box center [616, 367] width 89 height 13
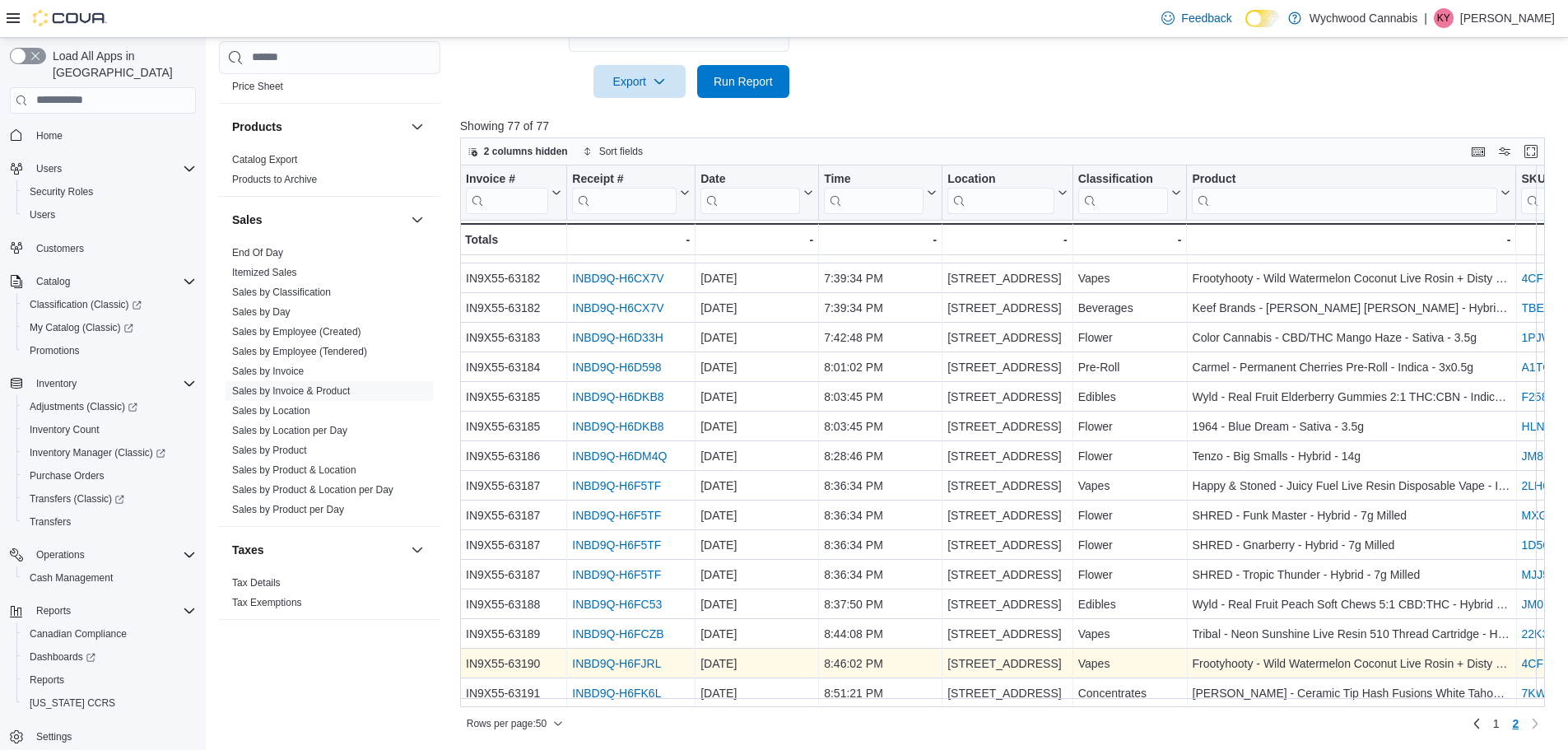
click at [625, 657] on link "INBD9Q-H6FJRL" at bounding box center [616, 664] width 89 height 13
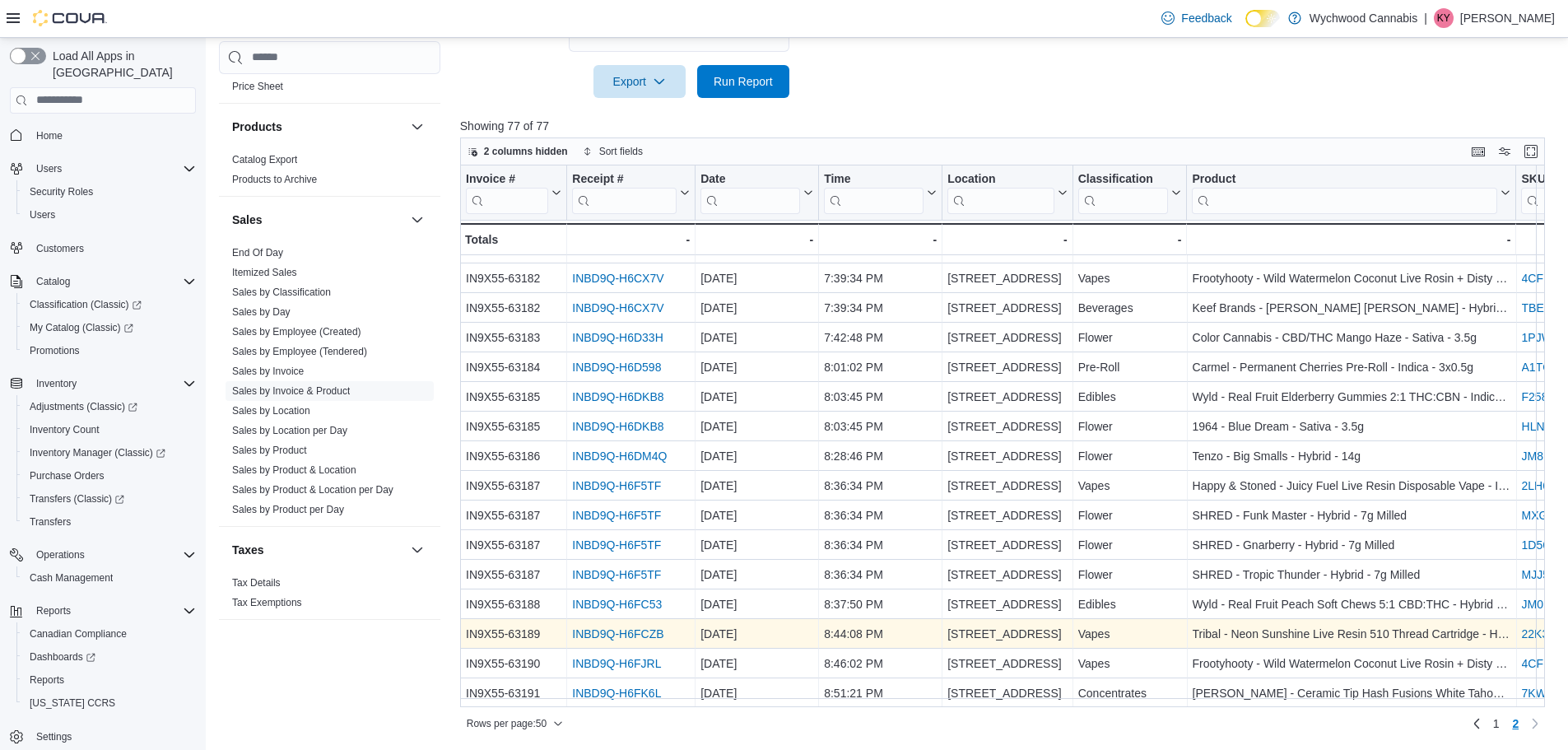
click at [651, 629] on link "INBD9Q-H6FCZB" at bounding box center [618, 634] width 92 height 13
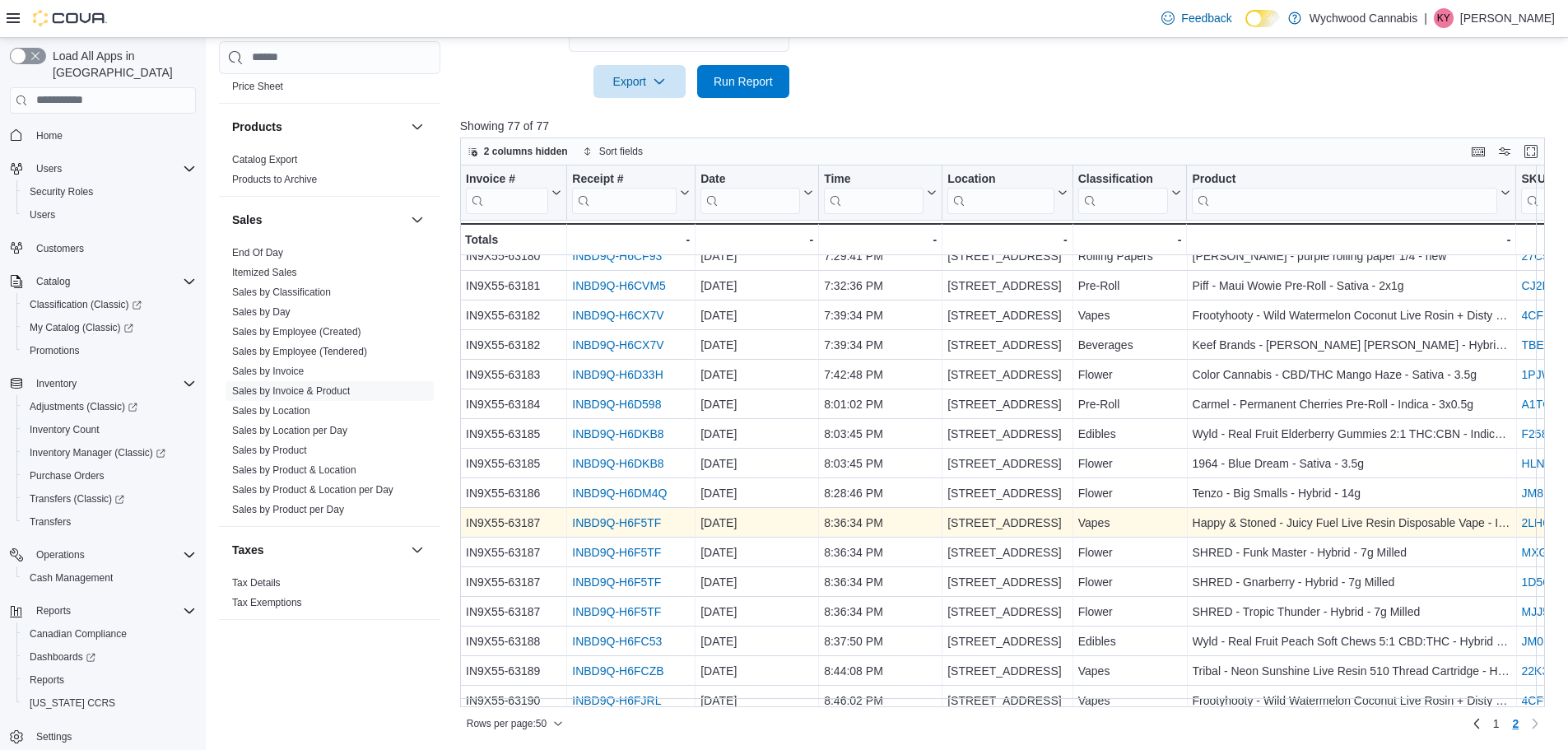
scroll to position [273, 0]
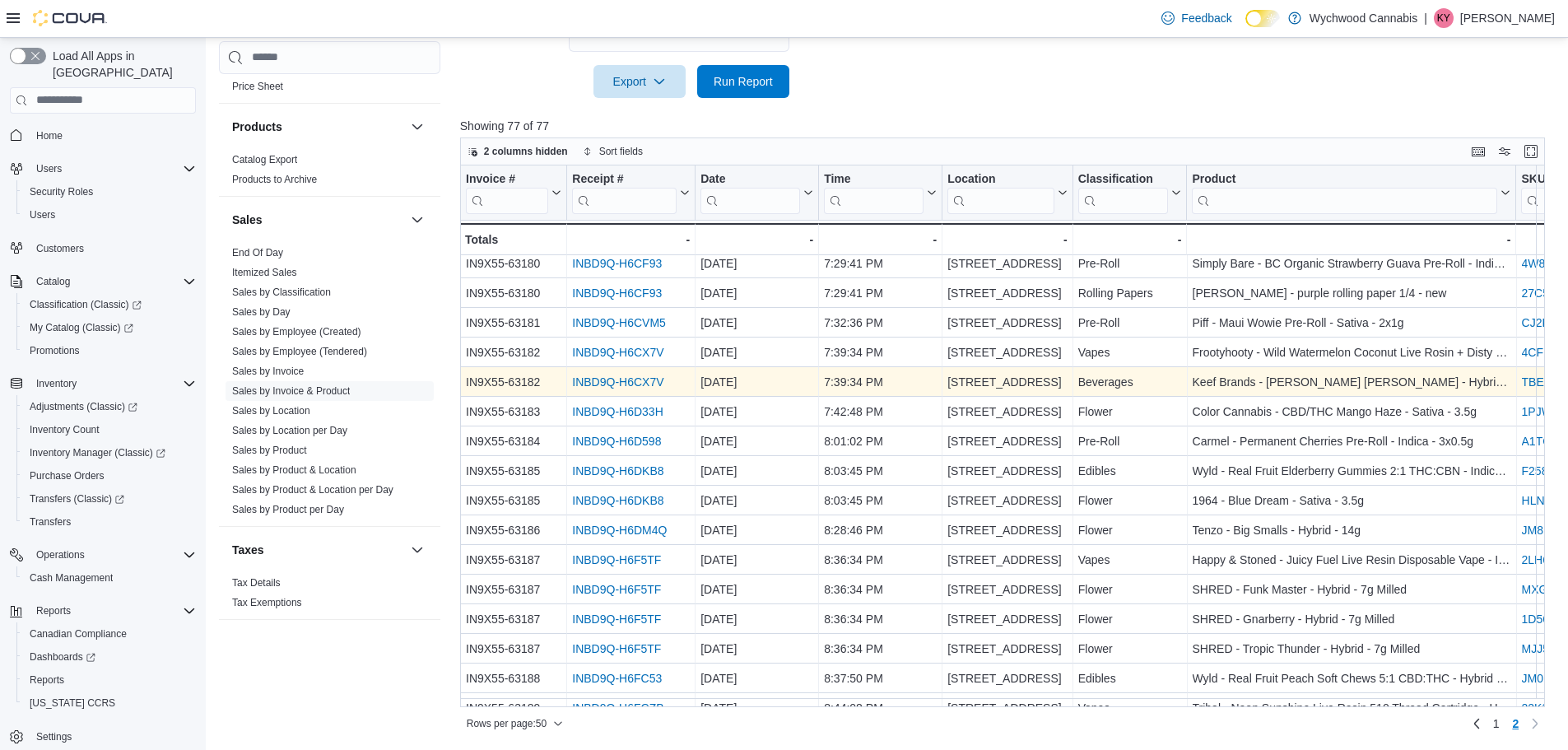
click at [634, 383] on link "INBD9Q-H6CX7V" at bounding box center [618, 381] width 92 height 13
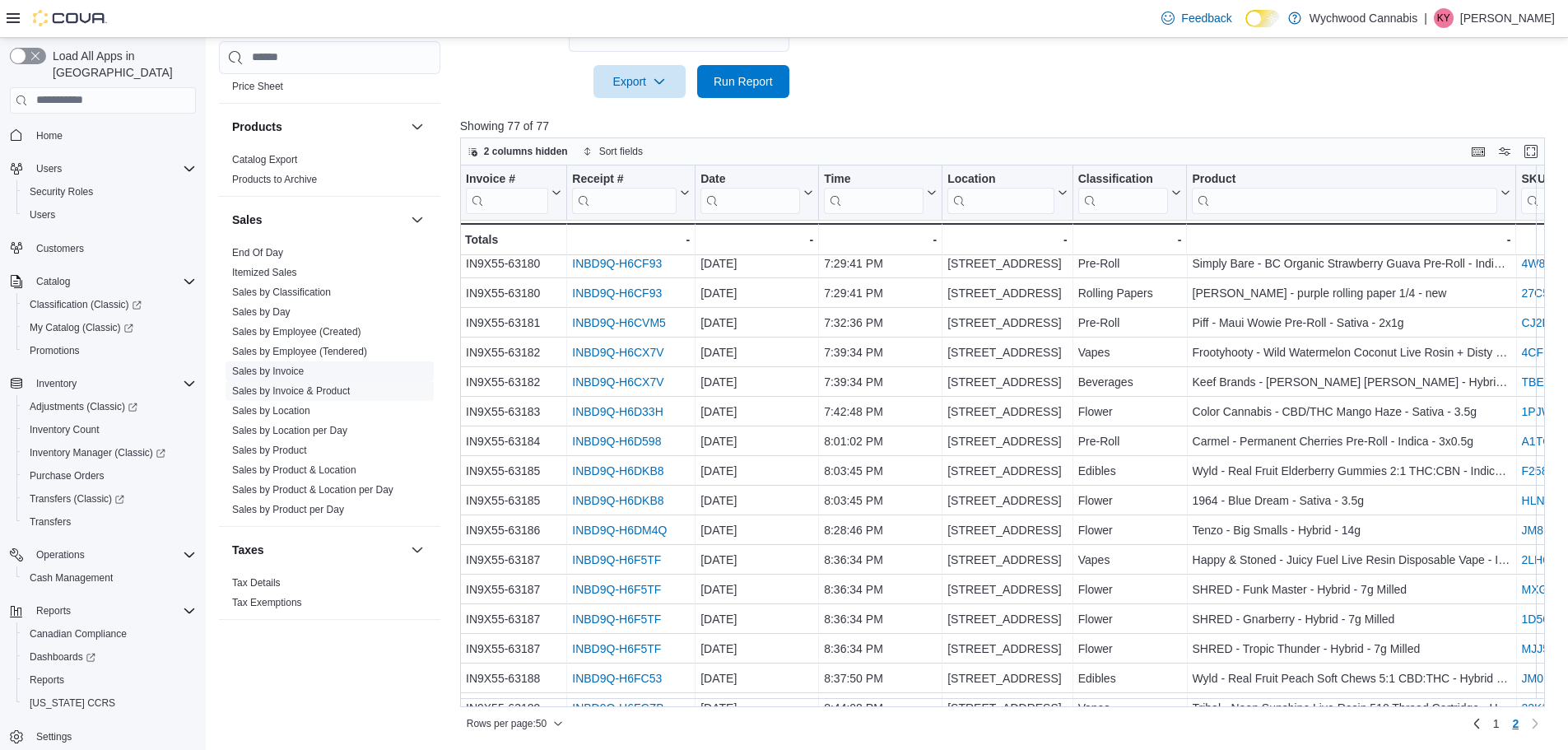
click at [303, 369] on link "Sales by Invoice" at bounding box center [268, 371] width 72 height 12
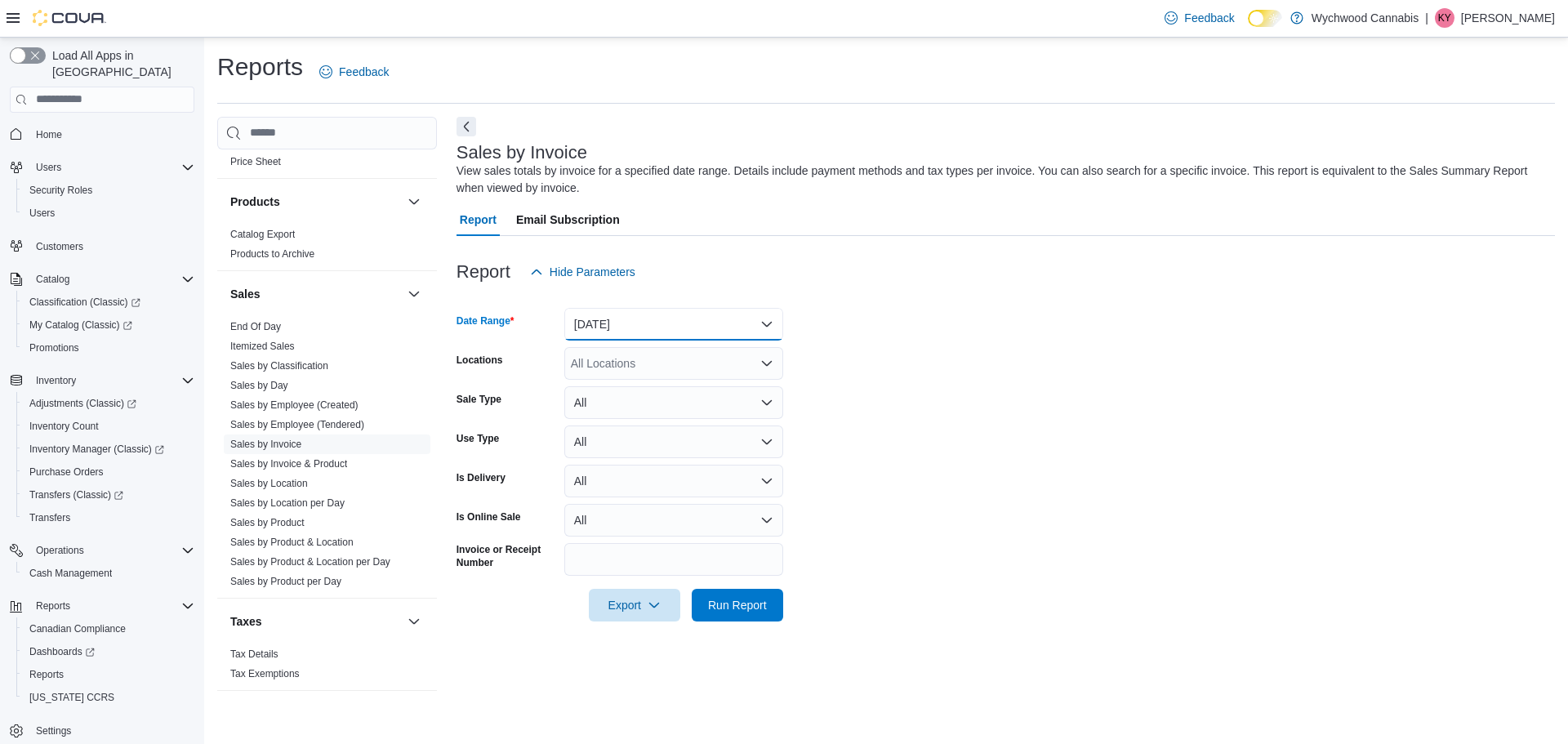
click at [673, 317] on button "Yesterday" at bounding box center [673, 324] width 219 height 33
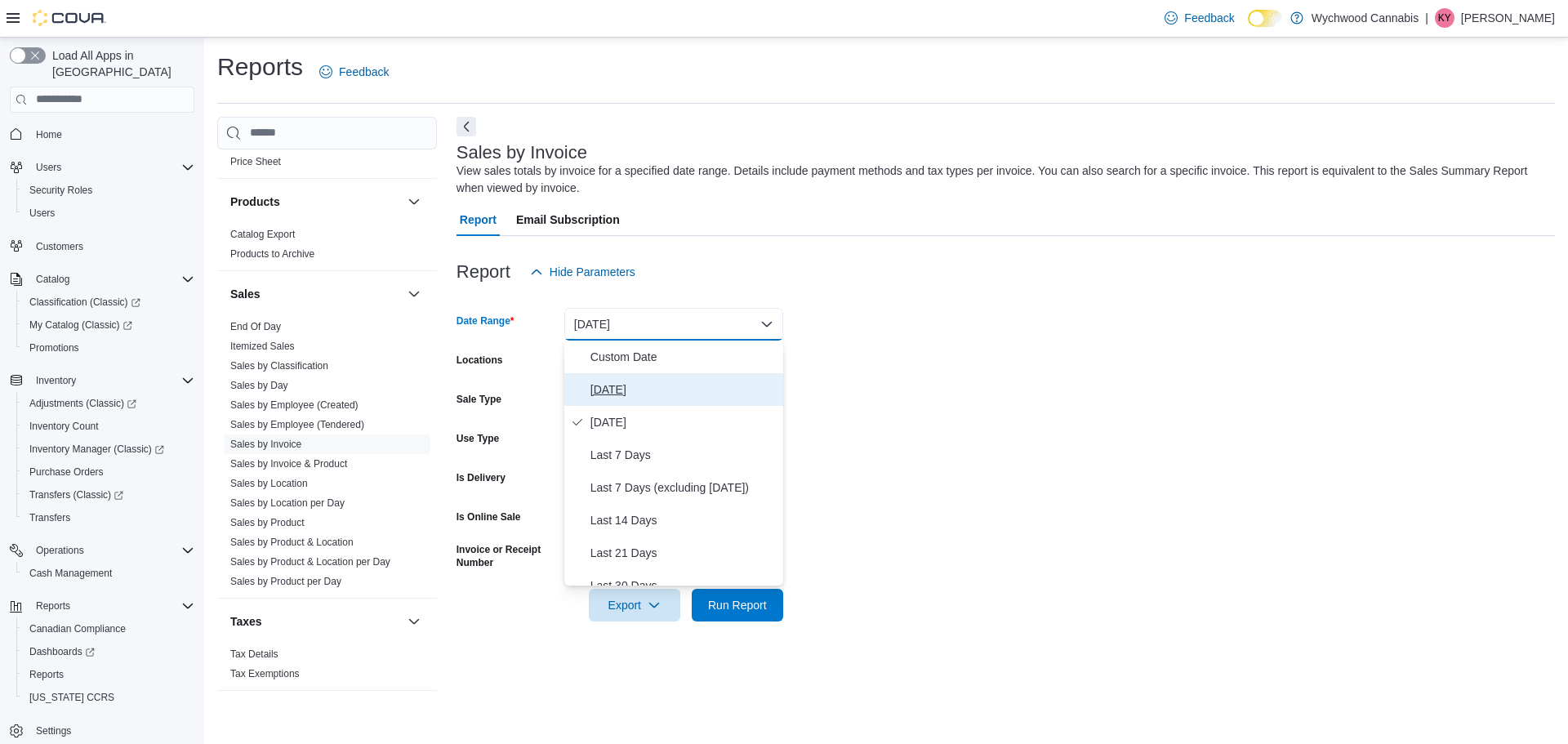
click at [622, 382] on span "Today" at bounding box center [683, 390] width 186 height 20
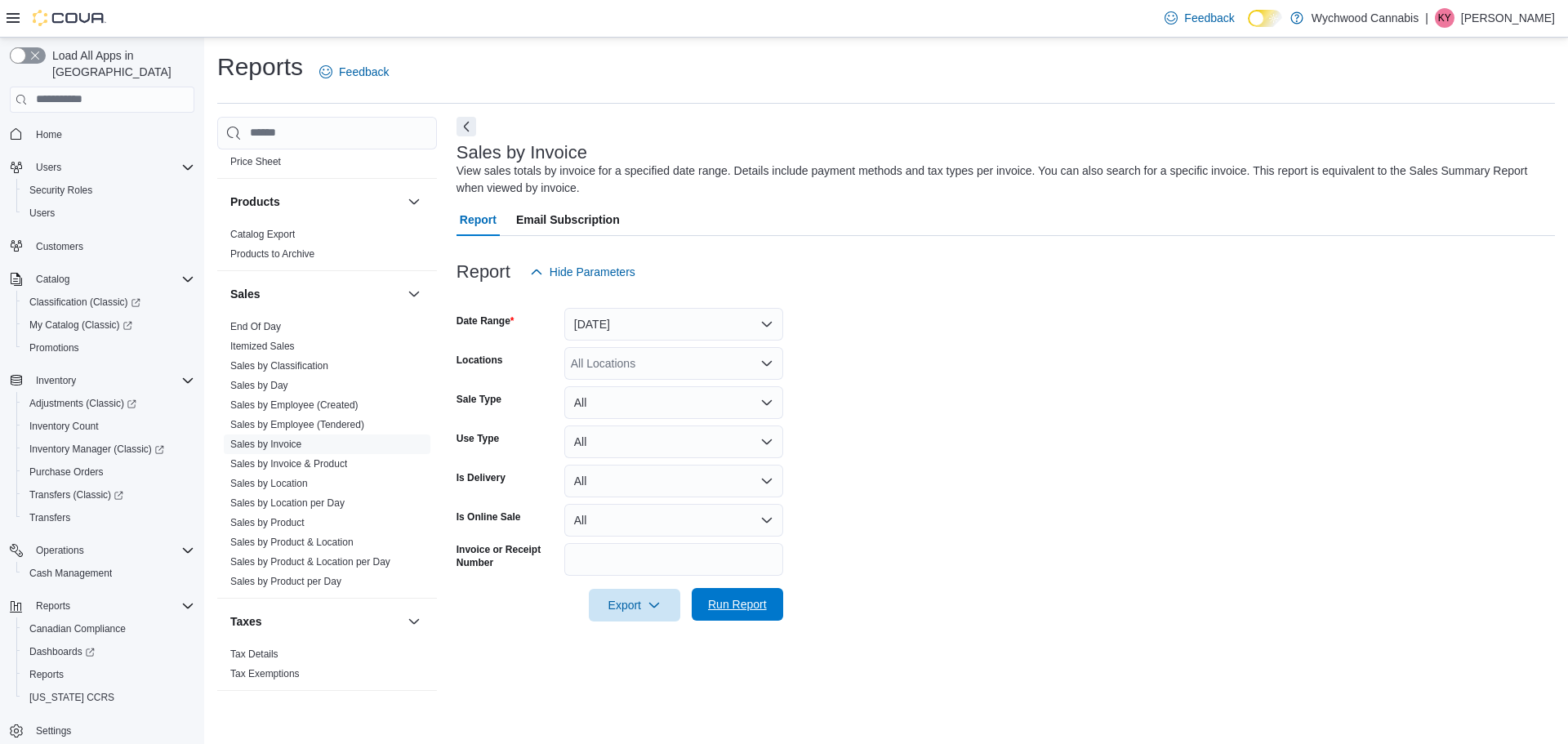
click at [759, 608] on span "Run Report" at bounding box center [738, 604] width 59 height 16
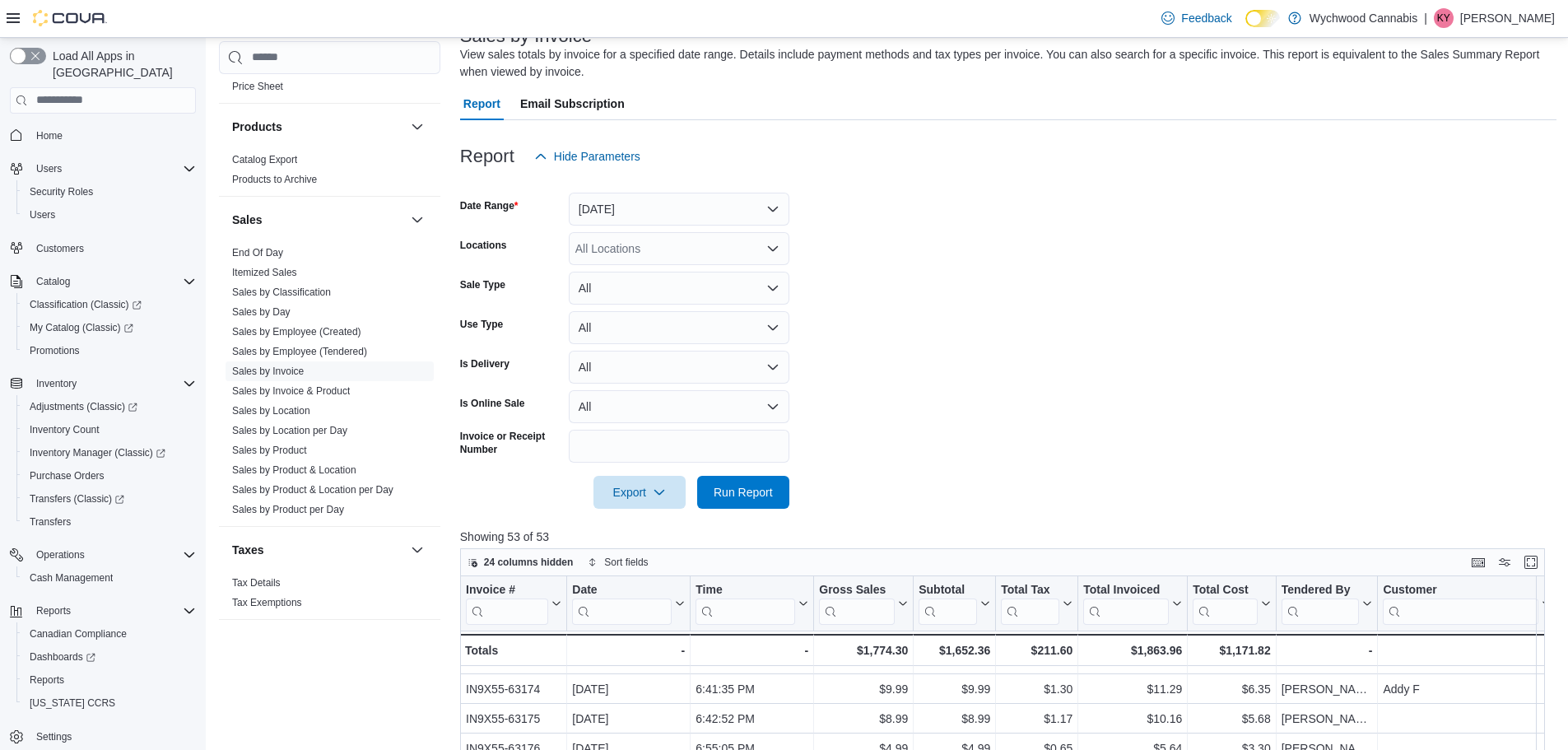
scroll to position [34, 0]
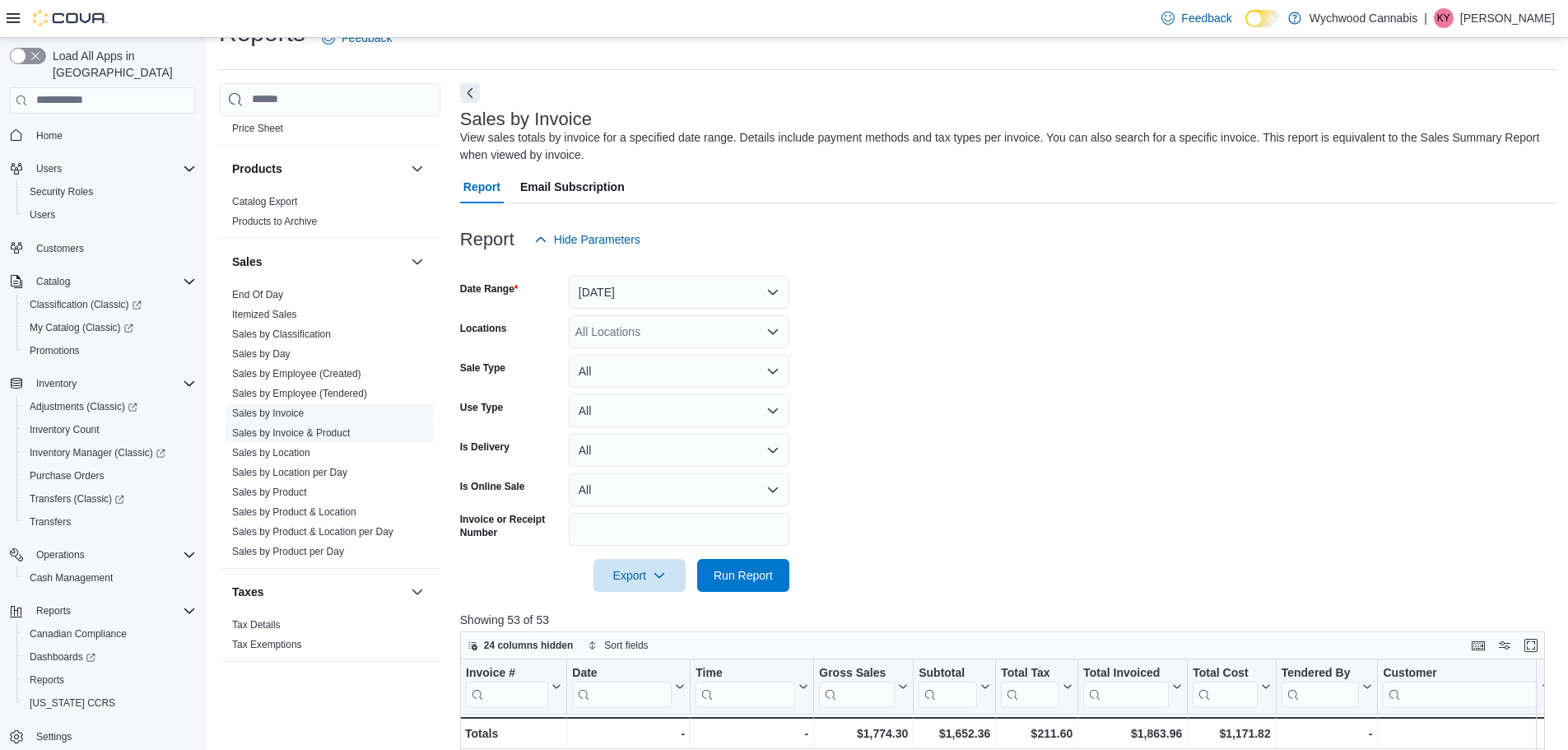
click at [317, 429] on link "Sales by Invoice & Product" at bounding box center [290, 433] width 118 height 12
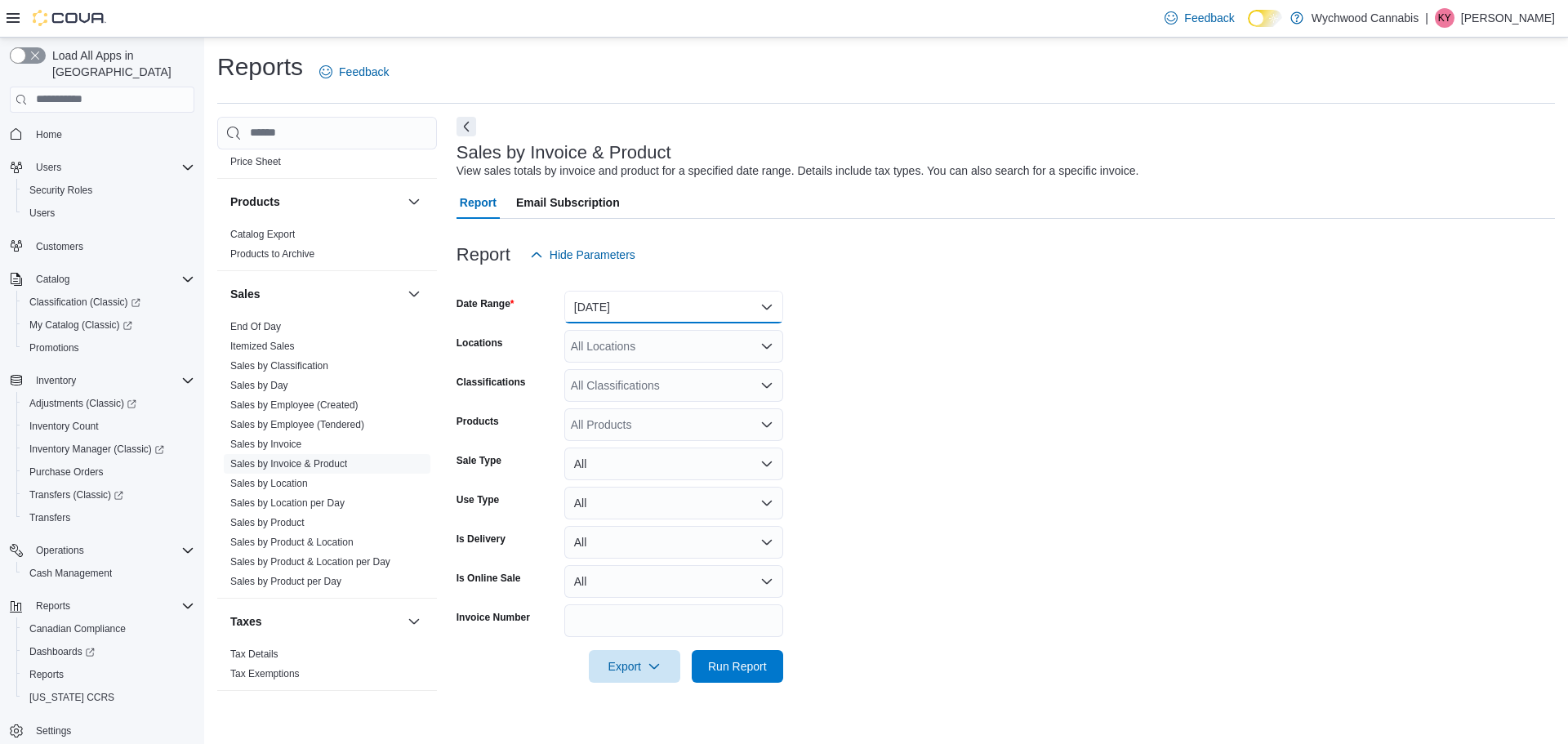
click at [703, 293] on button "Yesterday" at bounding box center [673, 307] width 219 height 33
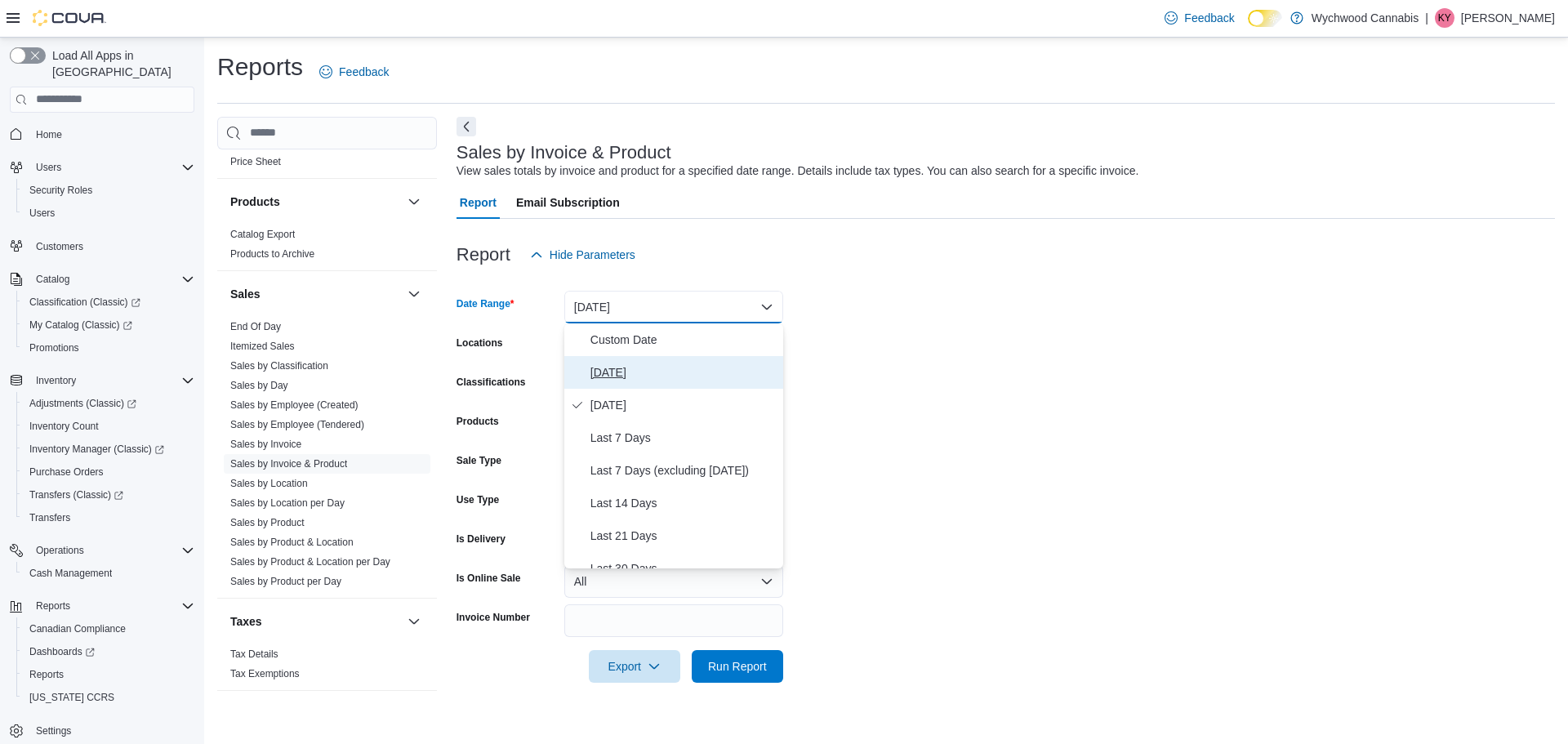
click at [633, 371] on span "Today" at bounding box center [683, 372] width 186 height 20
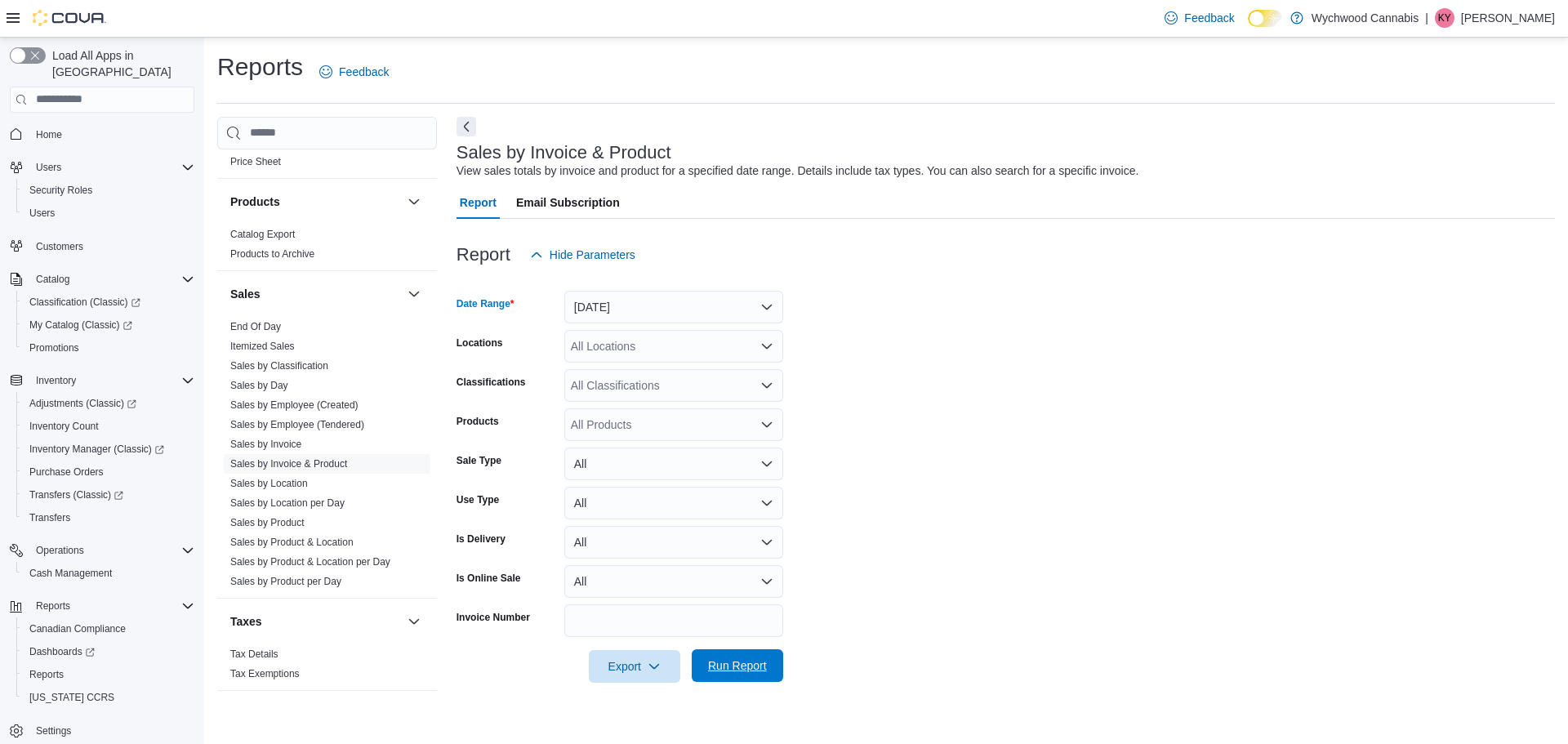
click at [742, 670] on span "Run Report" at bounding box center [738, 665] width 59 height 16
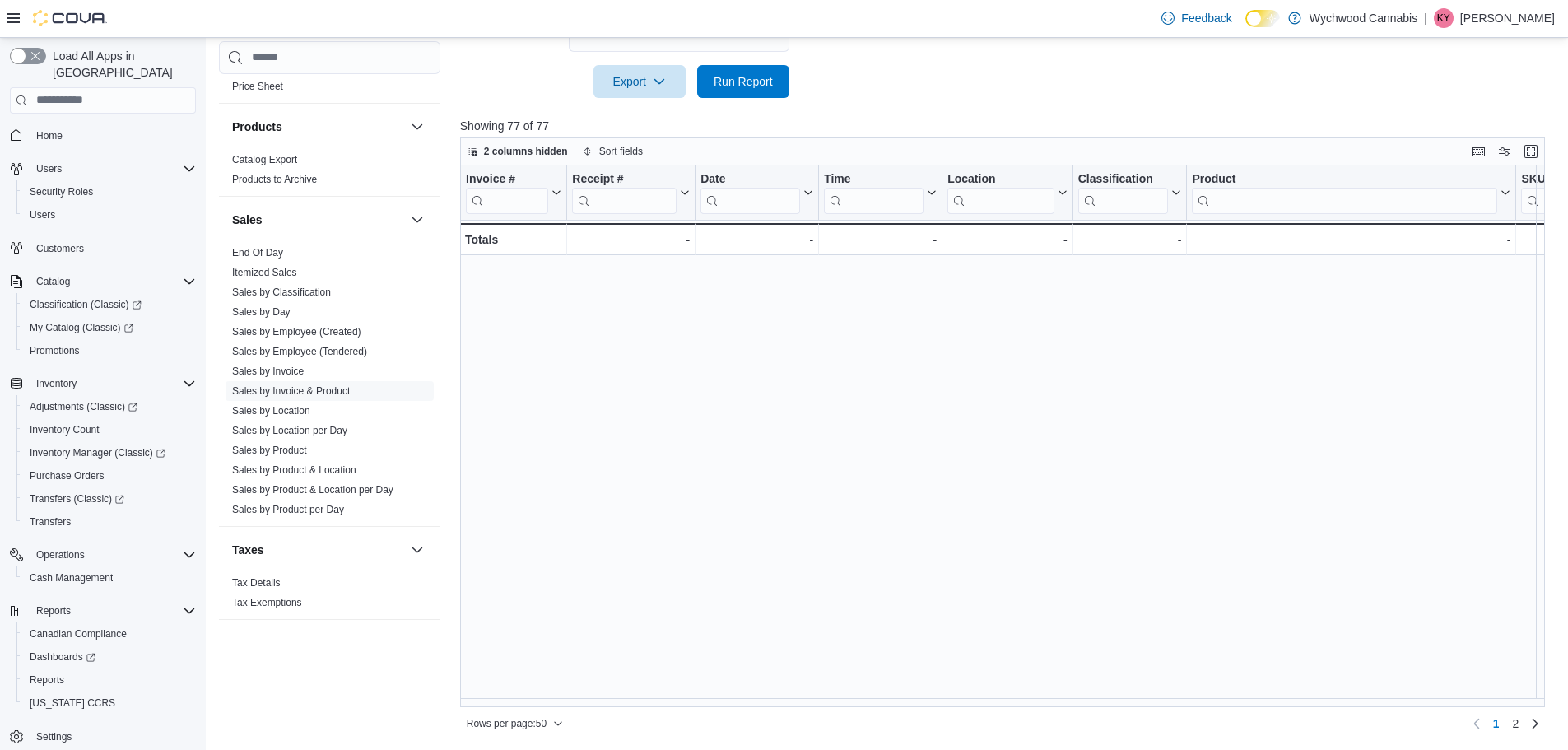
scroll to position [658, 0]
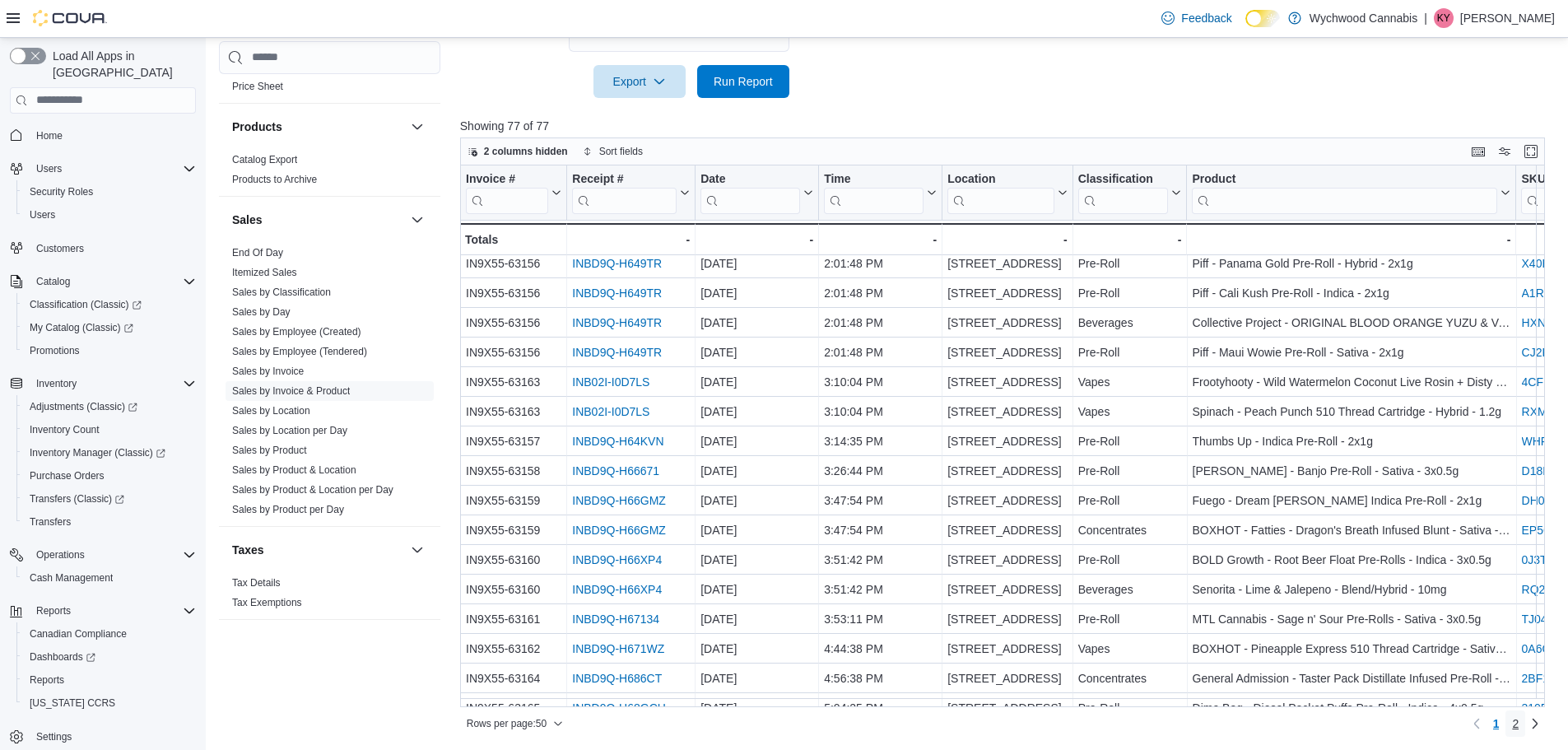
click at [1525, 726] on link "2" at bounding box center [1515, 723] width 20 height 26
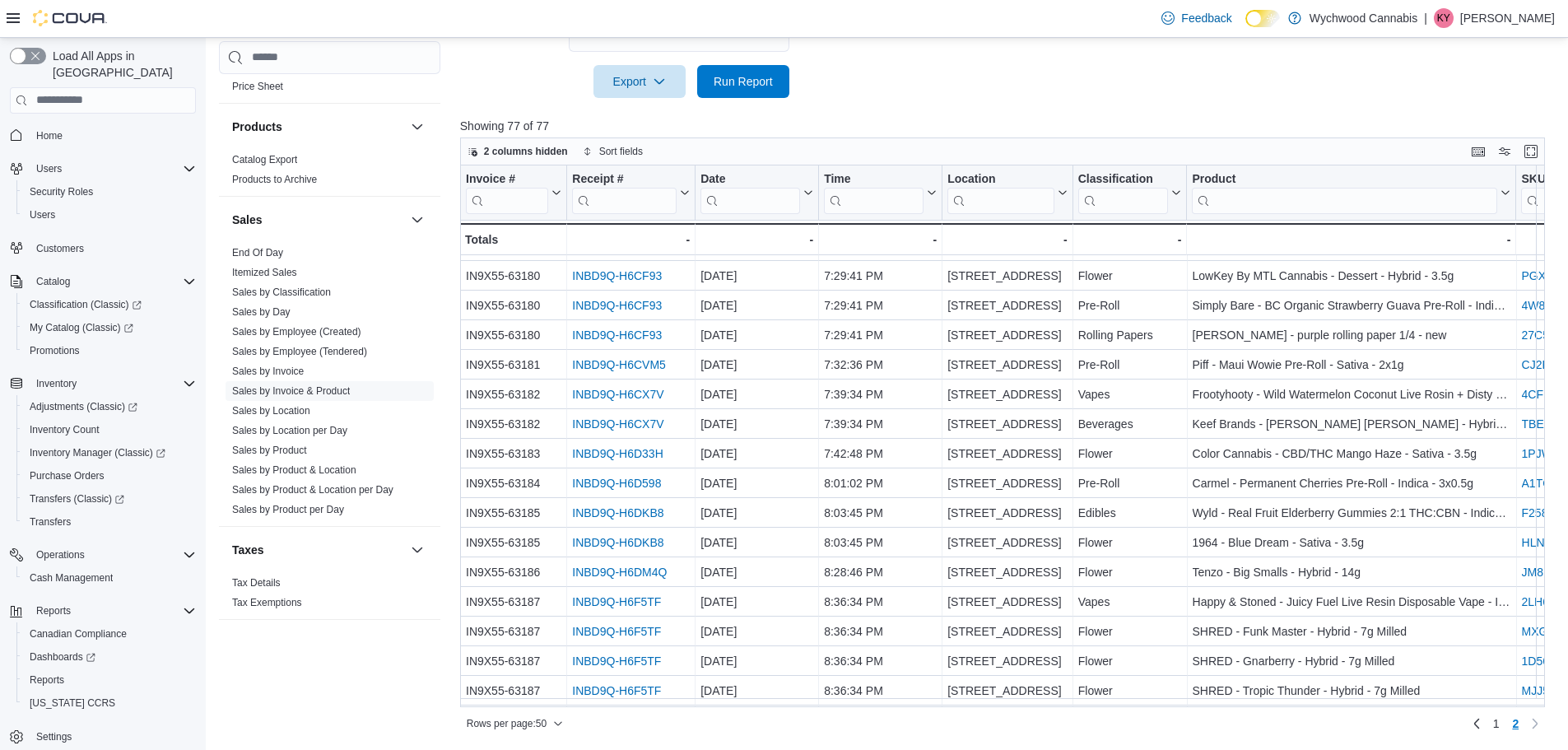
scroll to position [191, 0]
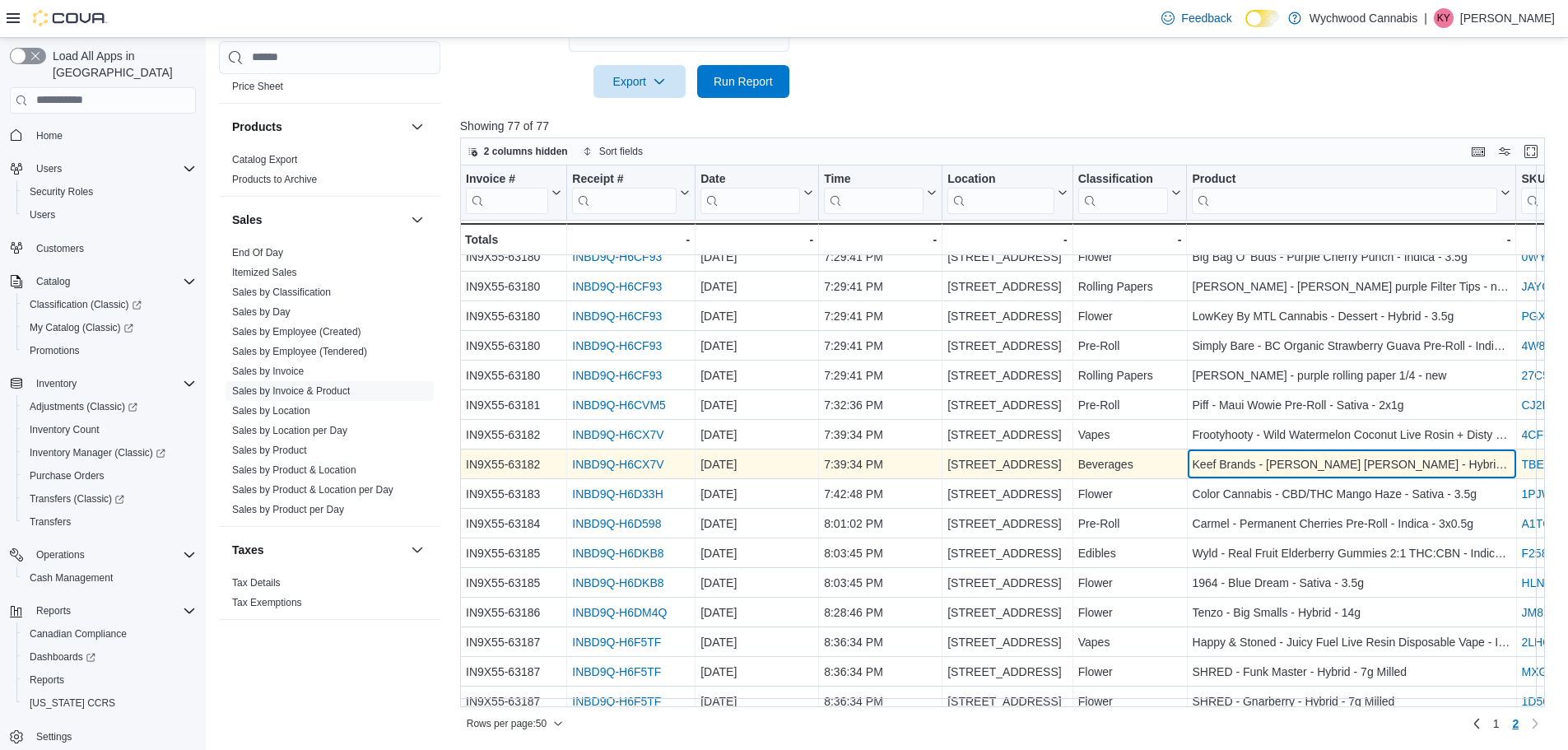
click at [1431, 452] on div "Keef Brands - Bubba Kush R.B. - Hybrid - 355ml - Product, column 7, row 64" at bounding box center [1351, 464] width 329 height 30
click at [1106, 463] on div "Beverages" at bounding box center [1129, 464] width 103 height 20
click at [592, 468] on link "INBD9Q-H6CX7V" at bounding box center [618, 464] width 92 height 13
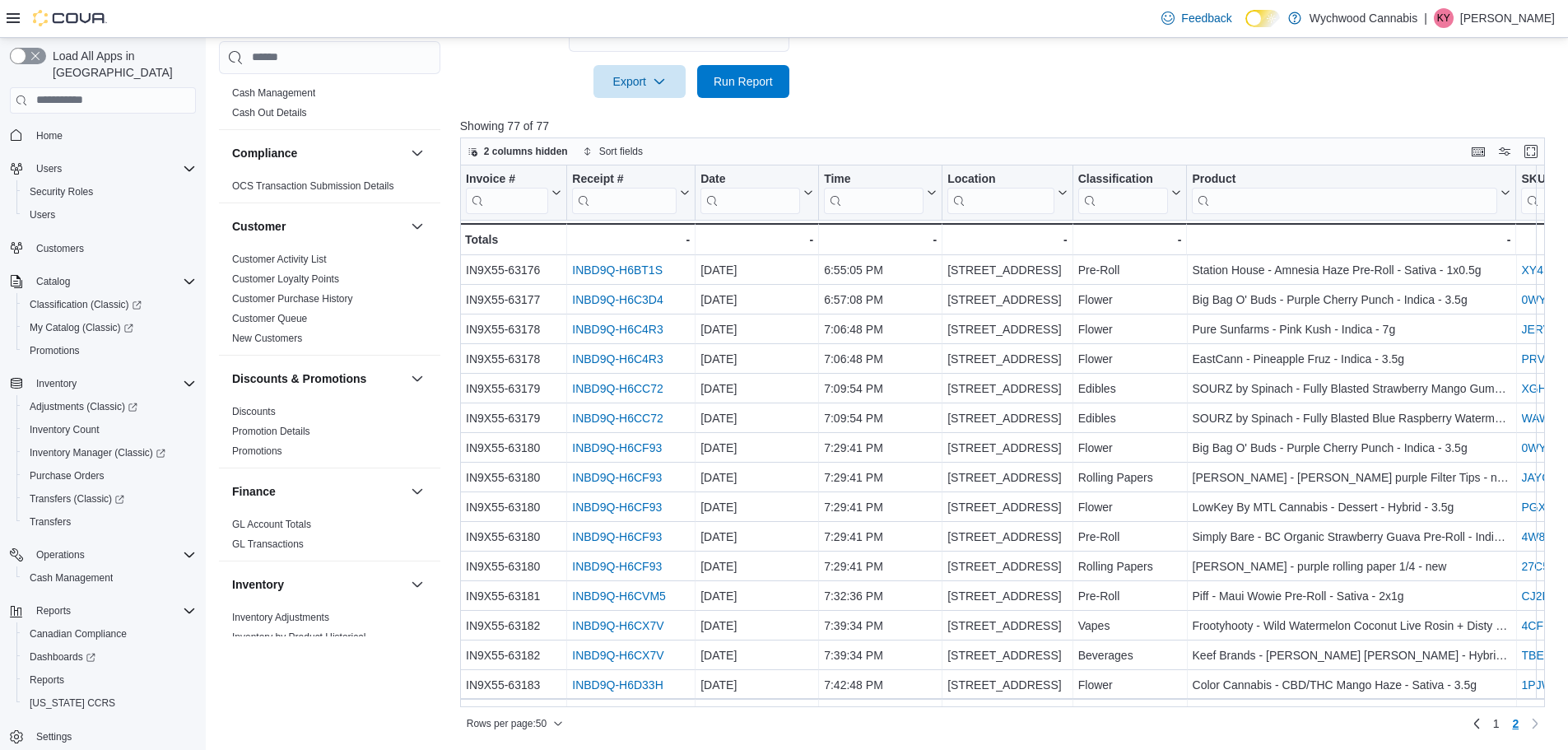
scroll to position [0, 0]
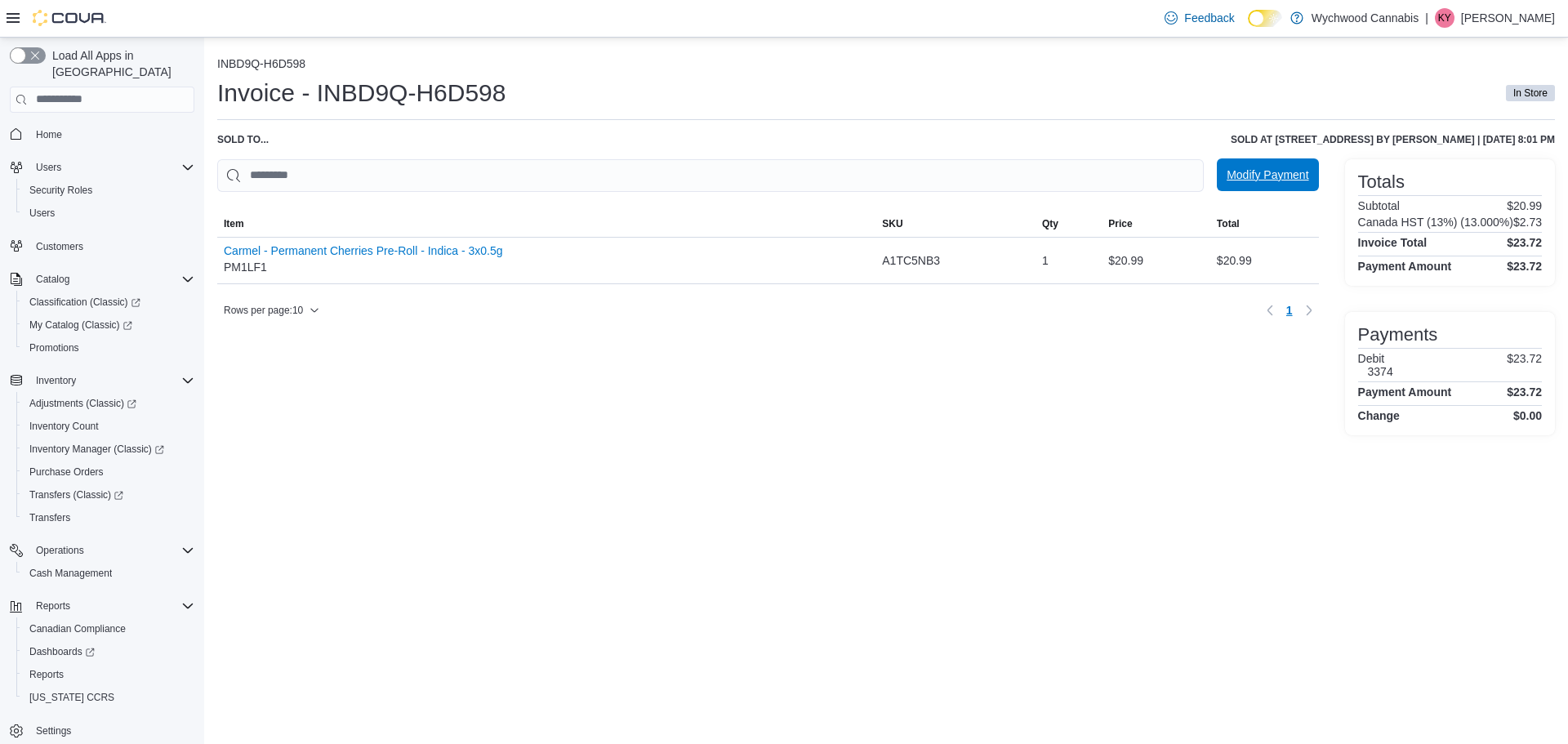
click at [1226, 177] on span "Modify Payment" at bounding box center [1267, 175] width 82 height 16
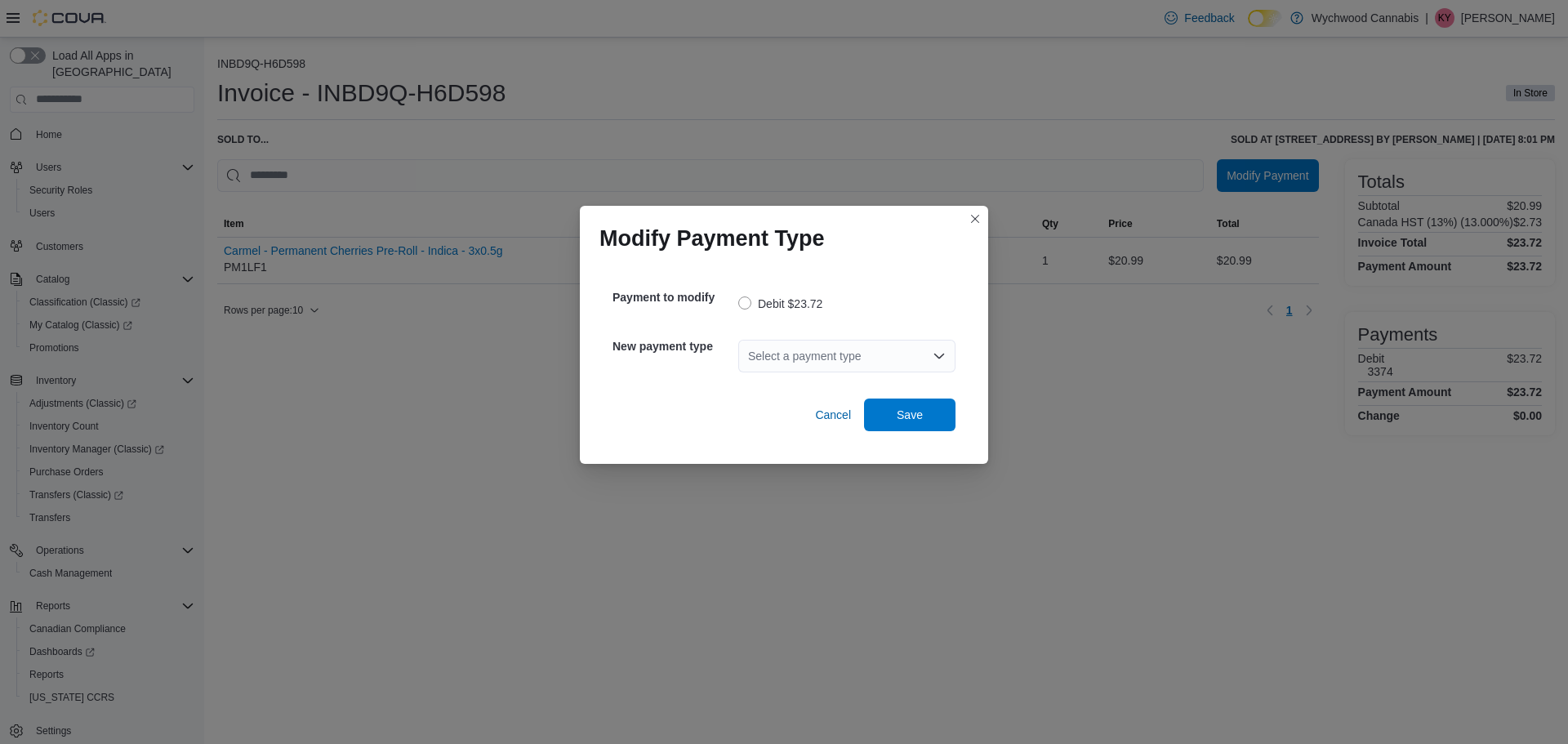
click at [899, 356] on div "Select a payment type" at bounding box center [847, 356] width 218 height 33
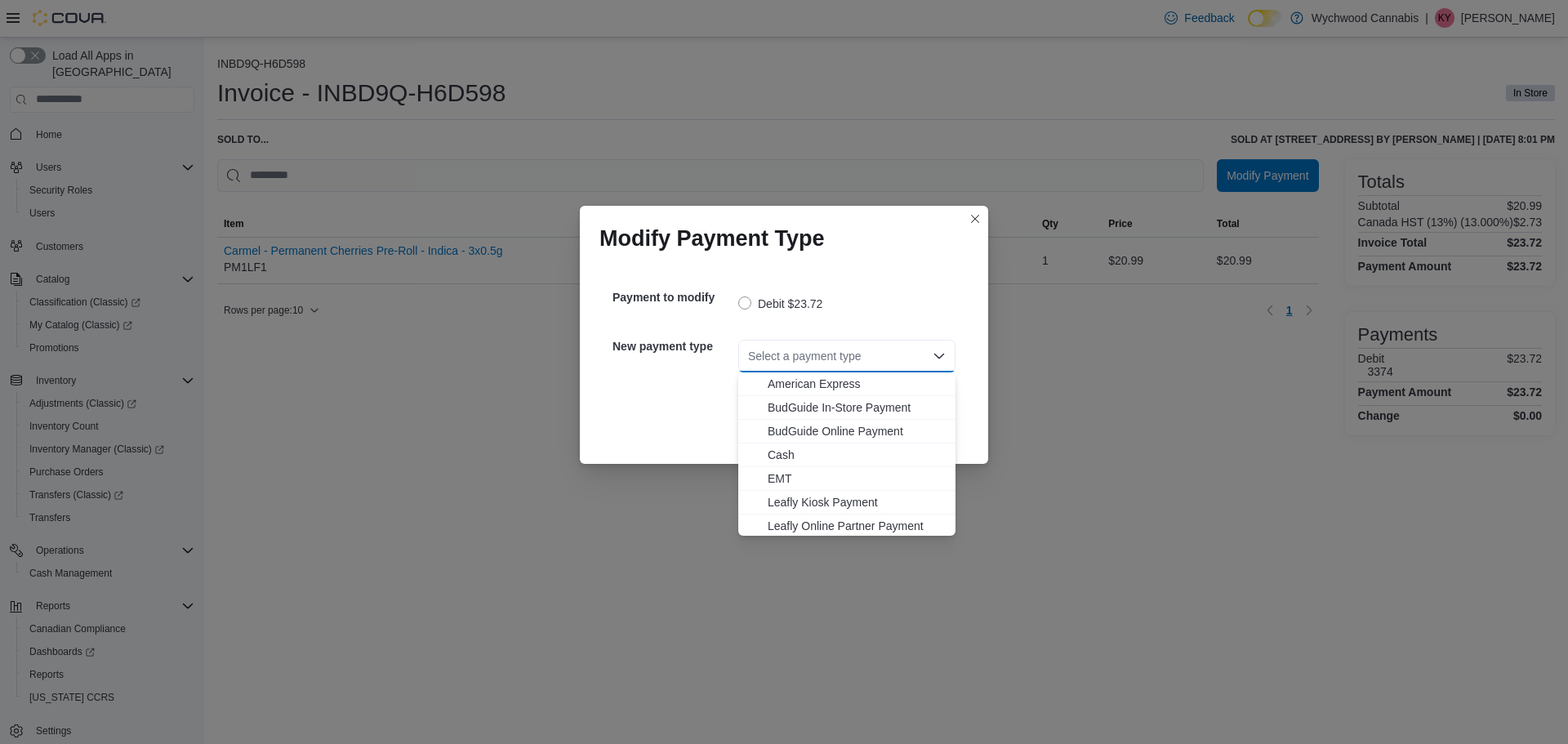
scroll to position [120, 0]
click at [769, 519] on span "Visa" at bounding box center [857, 524] width 178 height 16
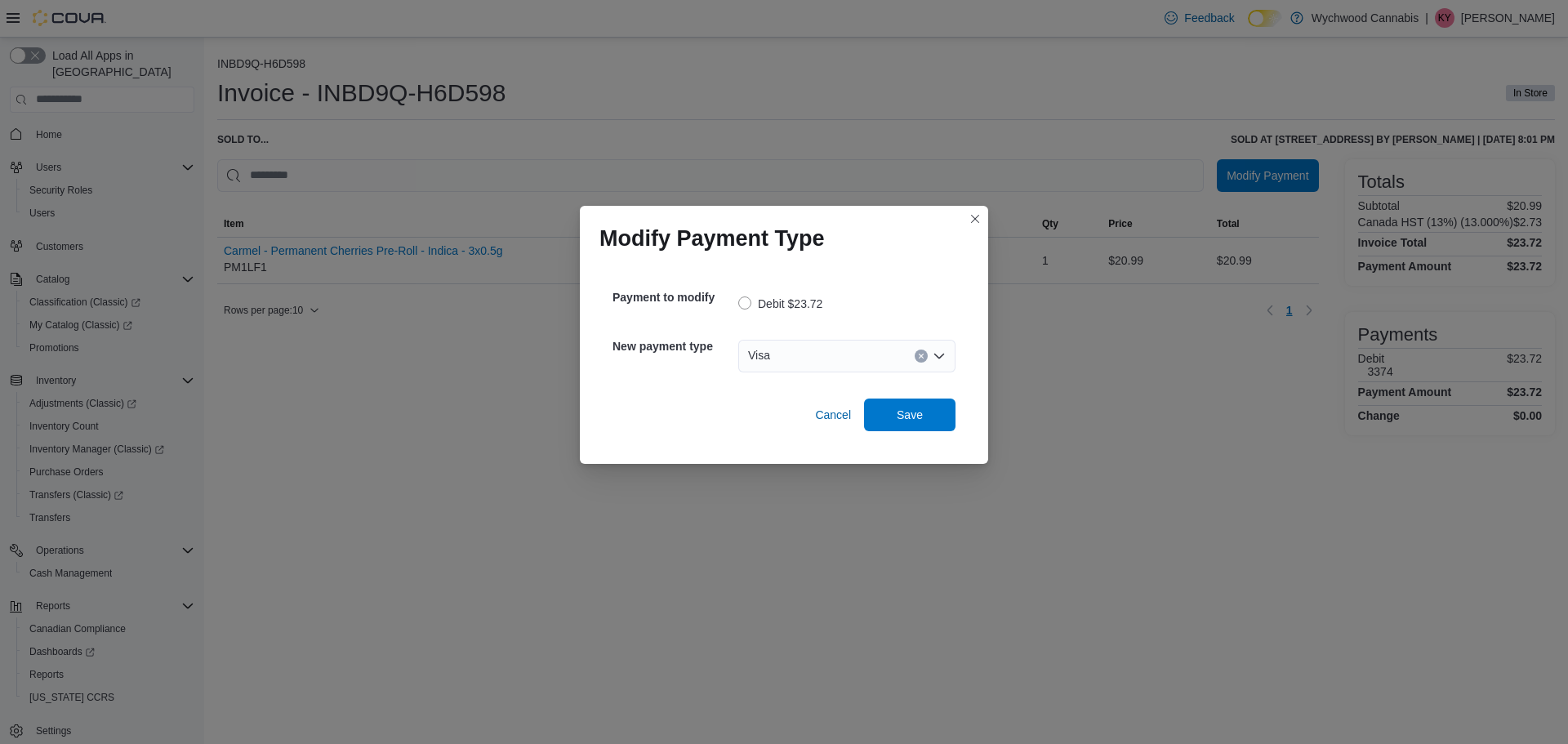
drag, startPoint x: 923, startPoint y: 391, endPoint x: 921, endPoint y: 399, distance: 8.2
click at [921, 399] on div "Cancel Save" at bounding box center [784, 408] width 343 height 45
click at [916, 409] on span "Save" at bounding box center [909, 414] width 26 height 16
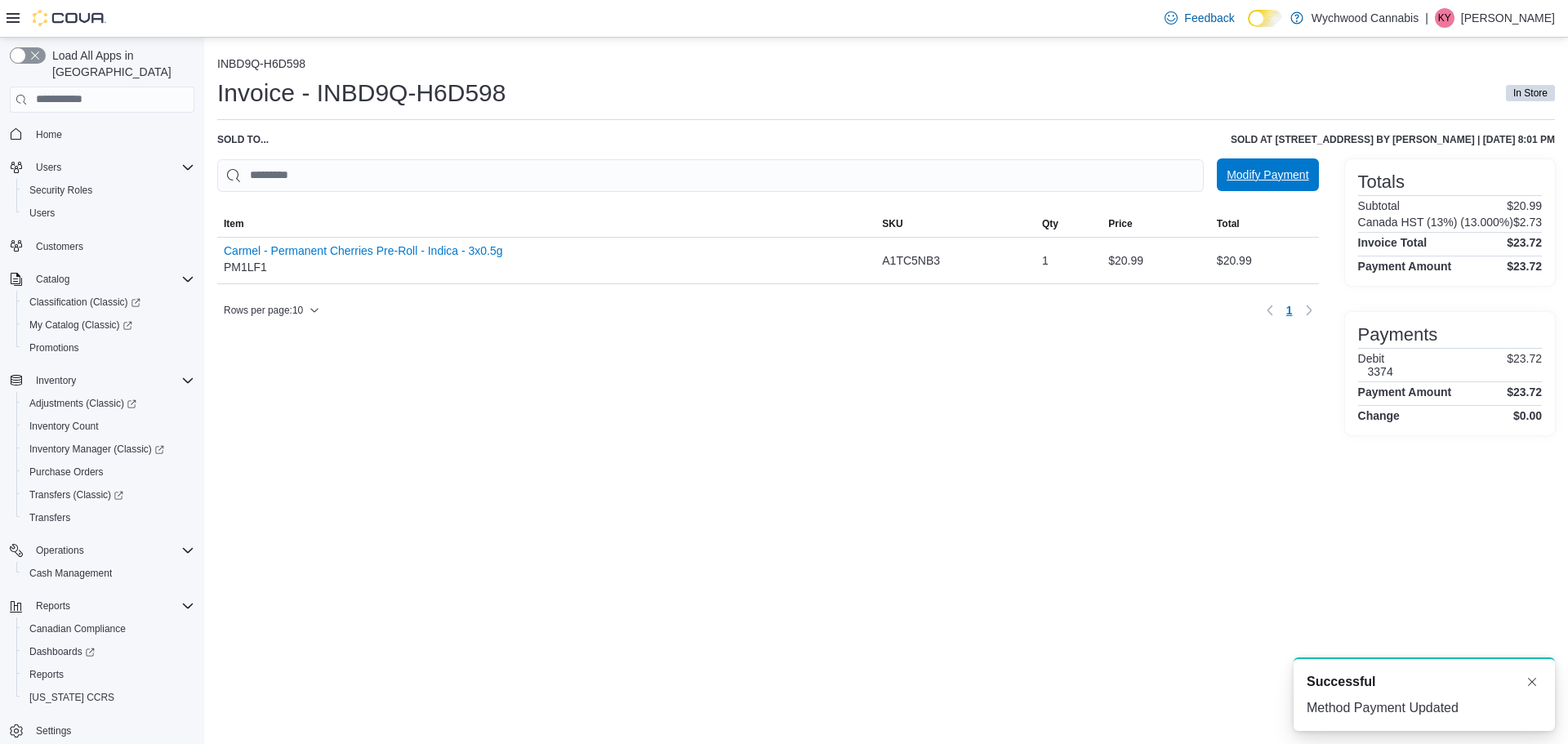
scroll to position [0, 0]
click at [1232, 170] on span "Modify Payment" at bounding box center [1267, 175] width 82 height 16
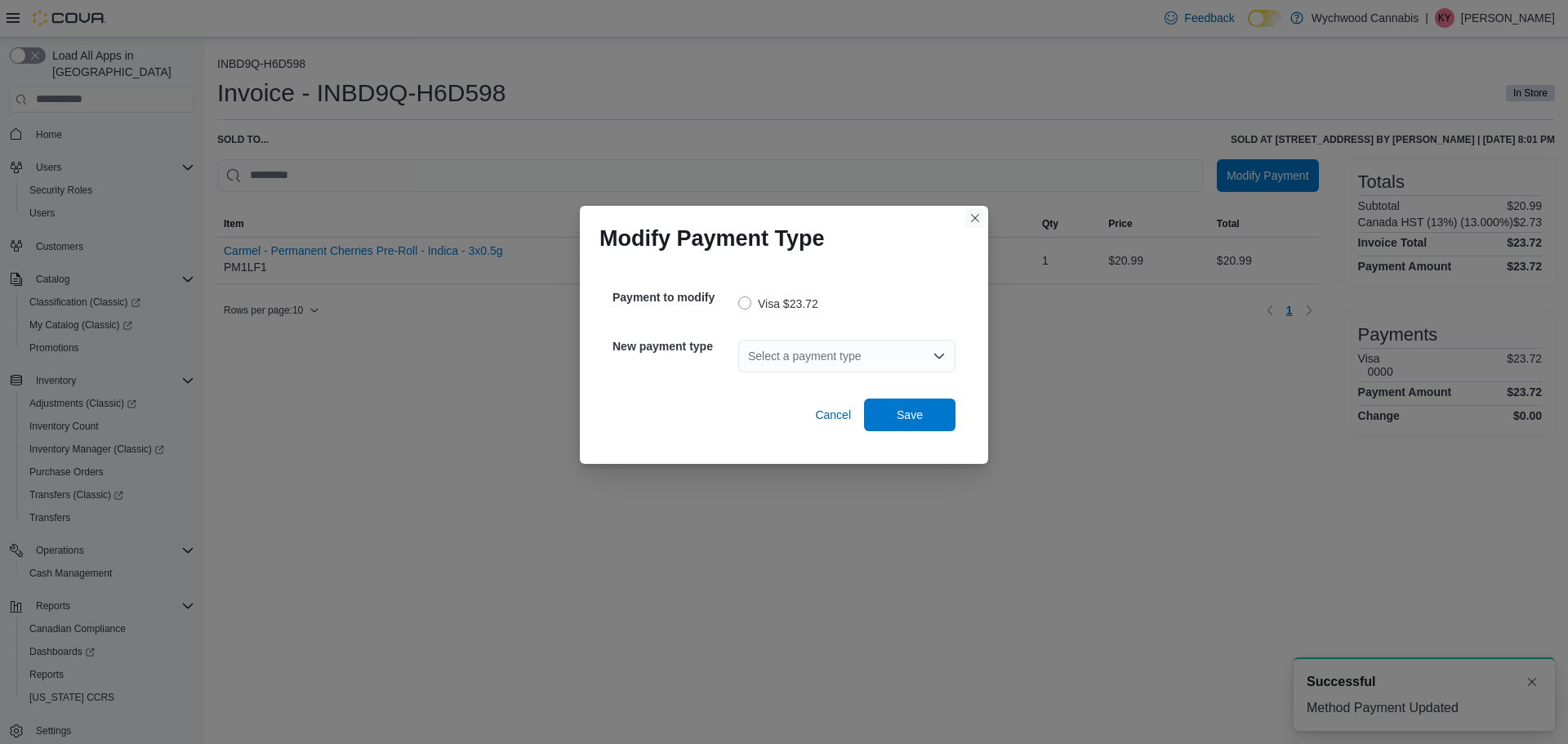
click at [977, 216] on button "Closes this modal window" at bounding box center [975, 218] width 20 height 20
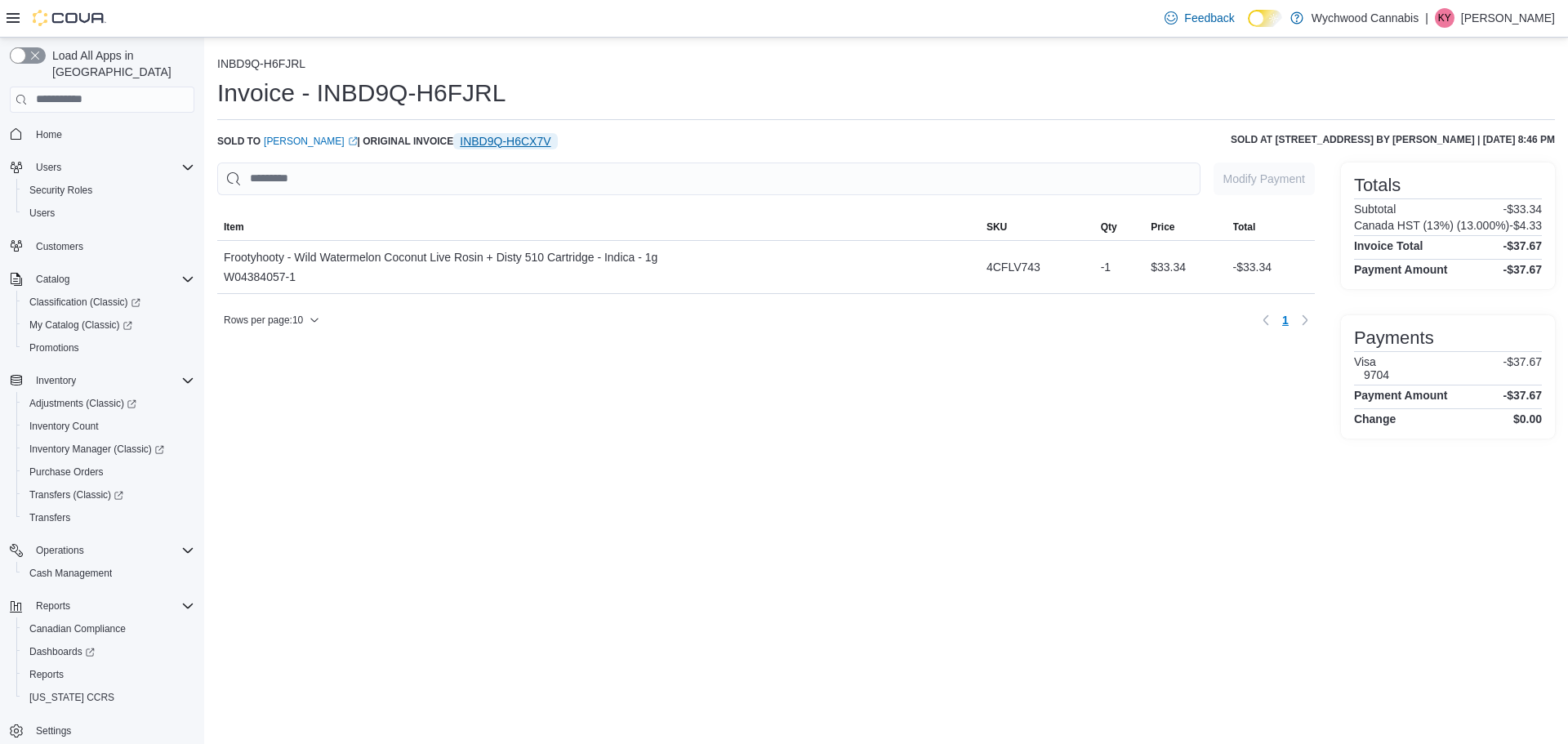
click at [475, 136] on span "INBD9Q-H6CX7V" at bounding box center [505, 141] width 91 height 16
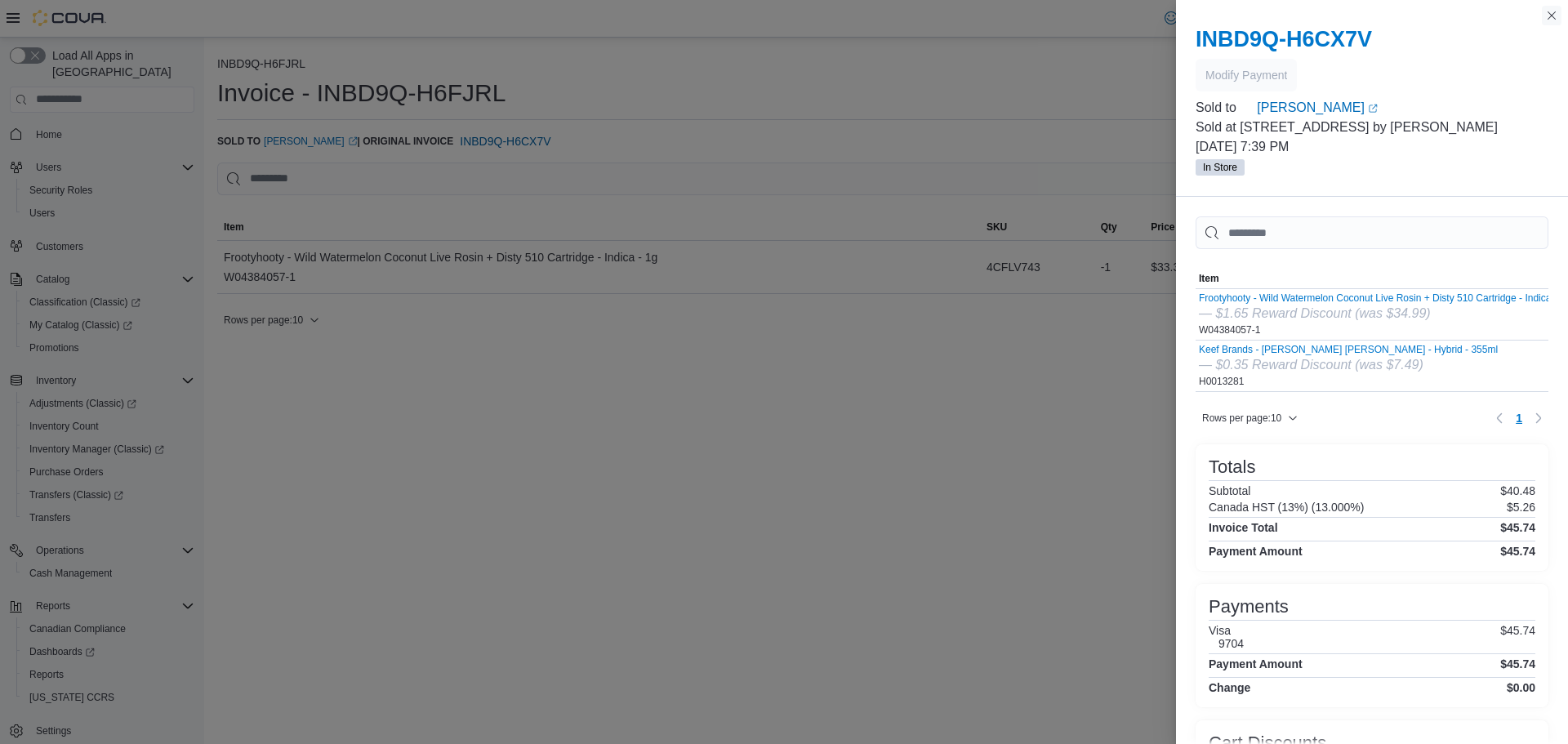
click at [1550, 15] on button "Close this dialog" at bounding box center [1552, 15] width 20 height 20
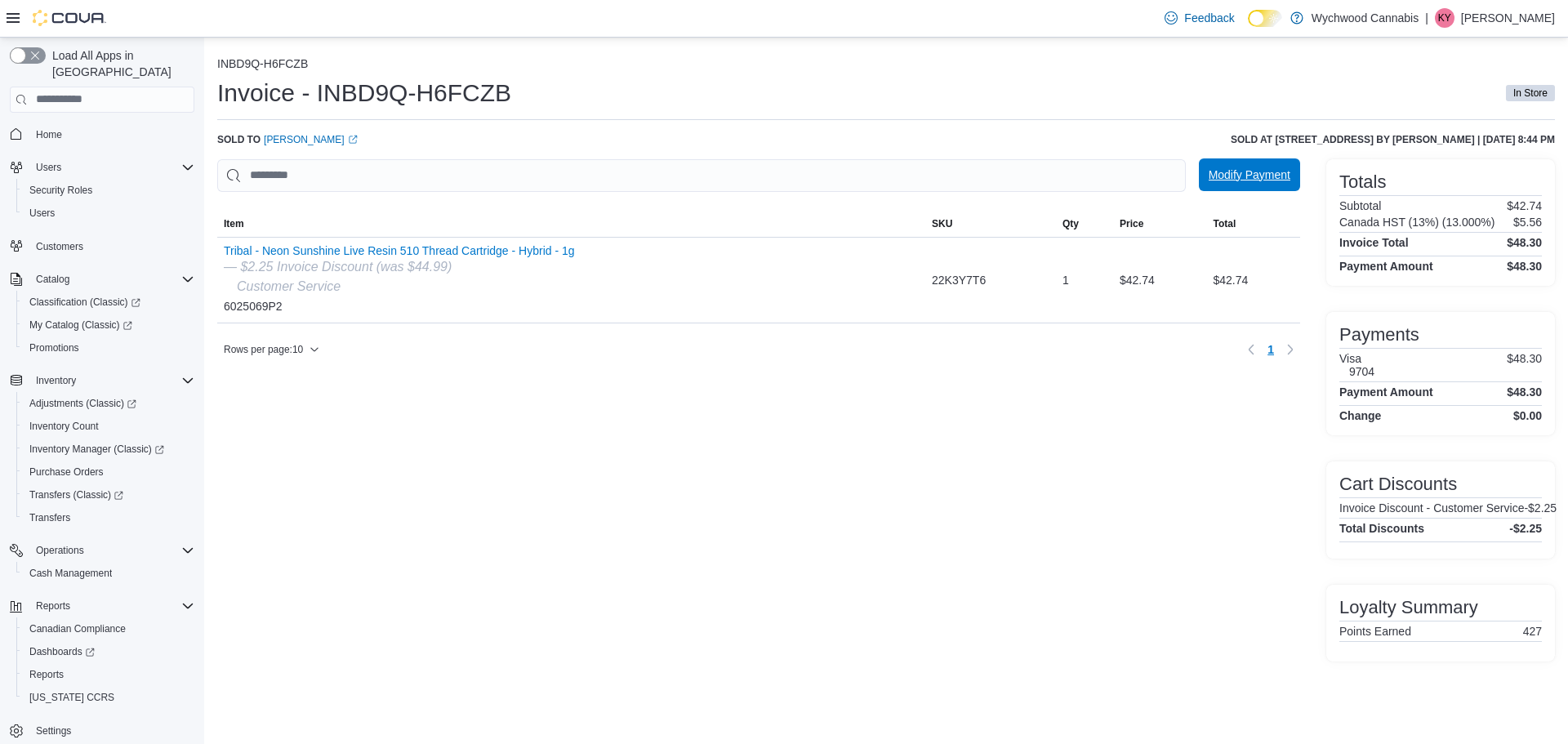
click at [1227, 182] on span "Modify Payment" at bounding box center [1250, 175] width 82 height 16
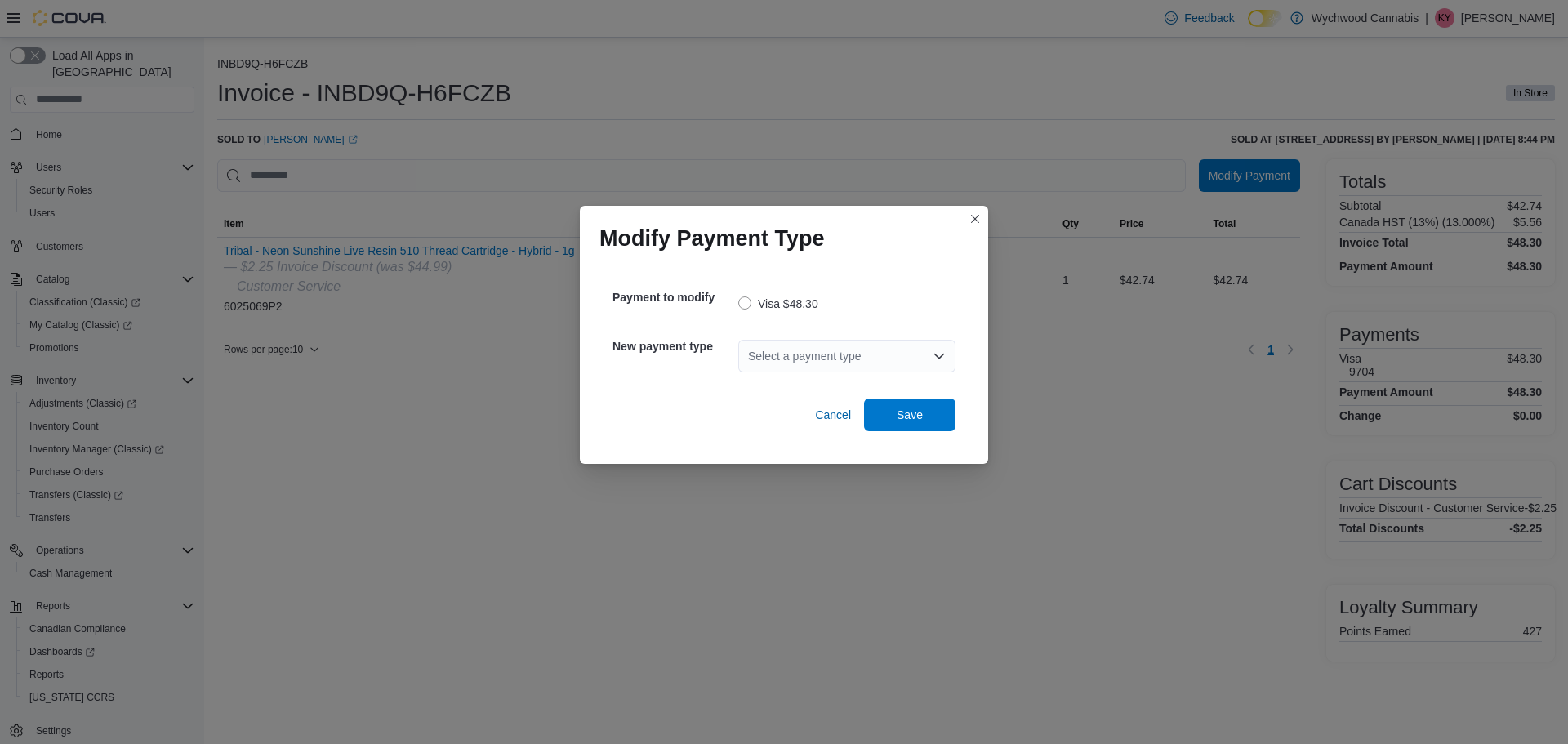
click at [848, 355] on div "Select a payment type" at bounding box center [847, 356] width 218 height 33
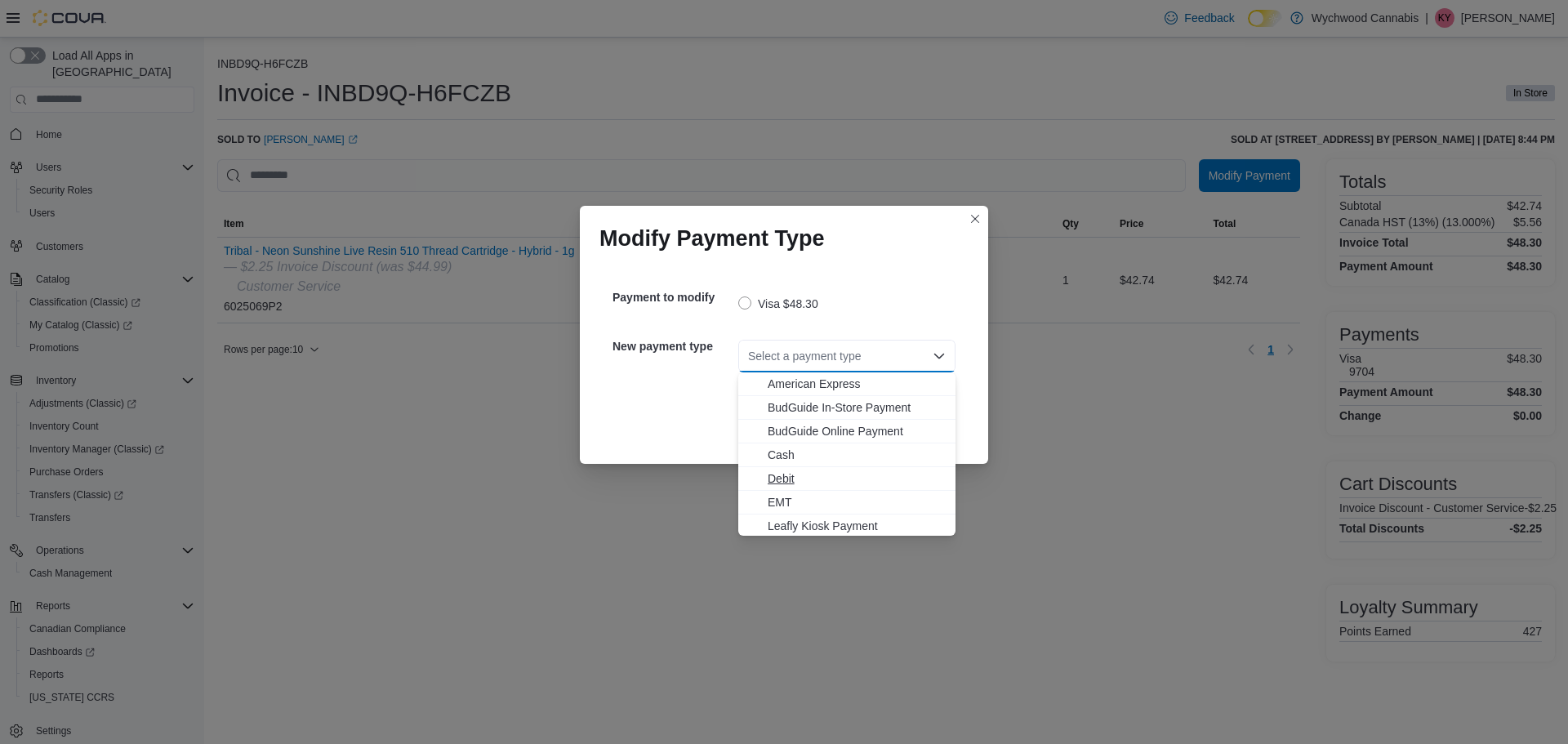
click at [815, 480] on span "Debit" at bounding box center [857, 478] width 178 height 16
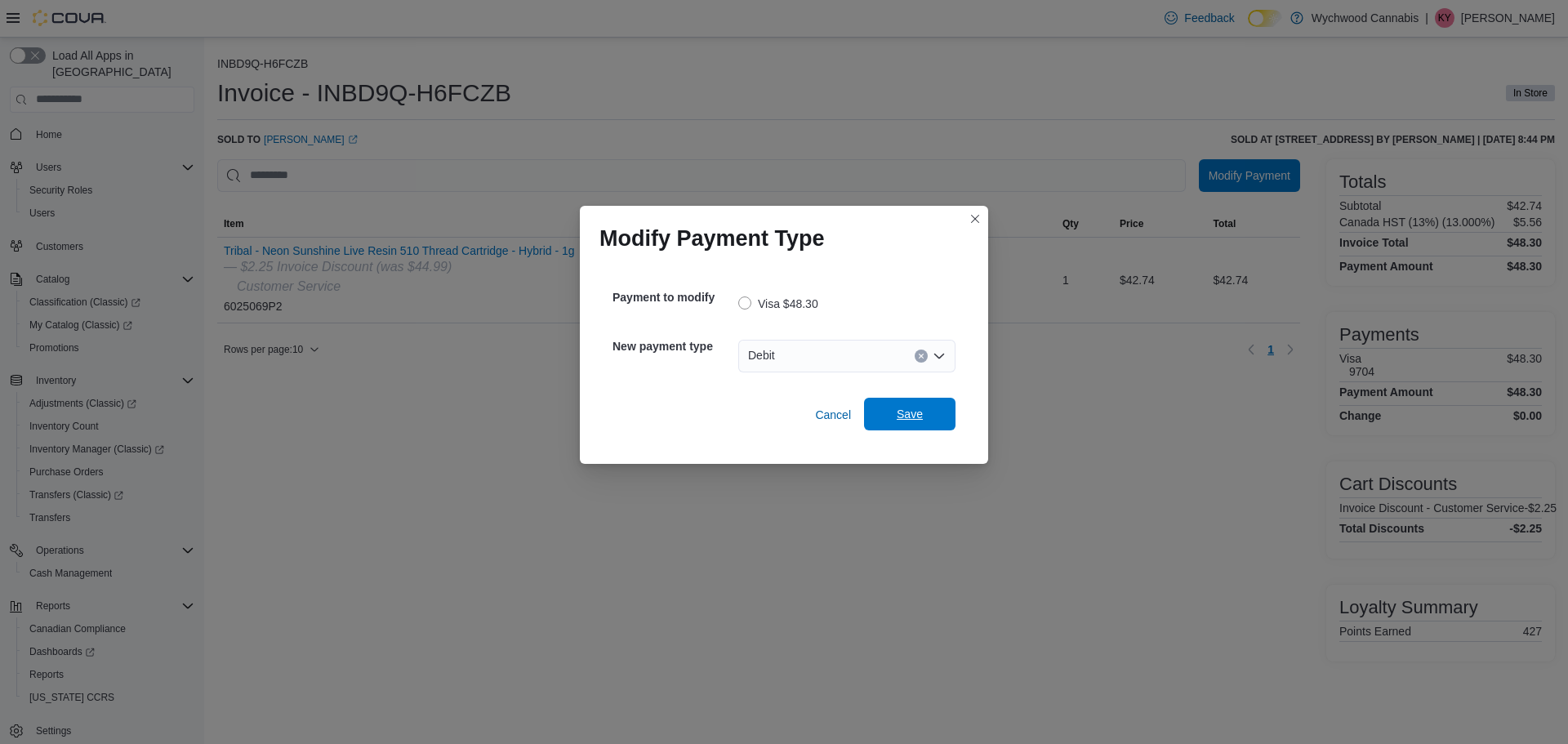
click at [900, 418] on span "Save" at bounding box center [909, 414] width 26 height 16
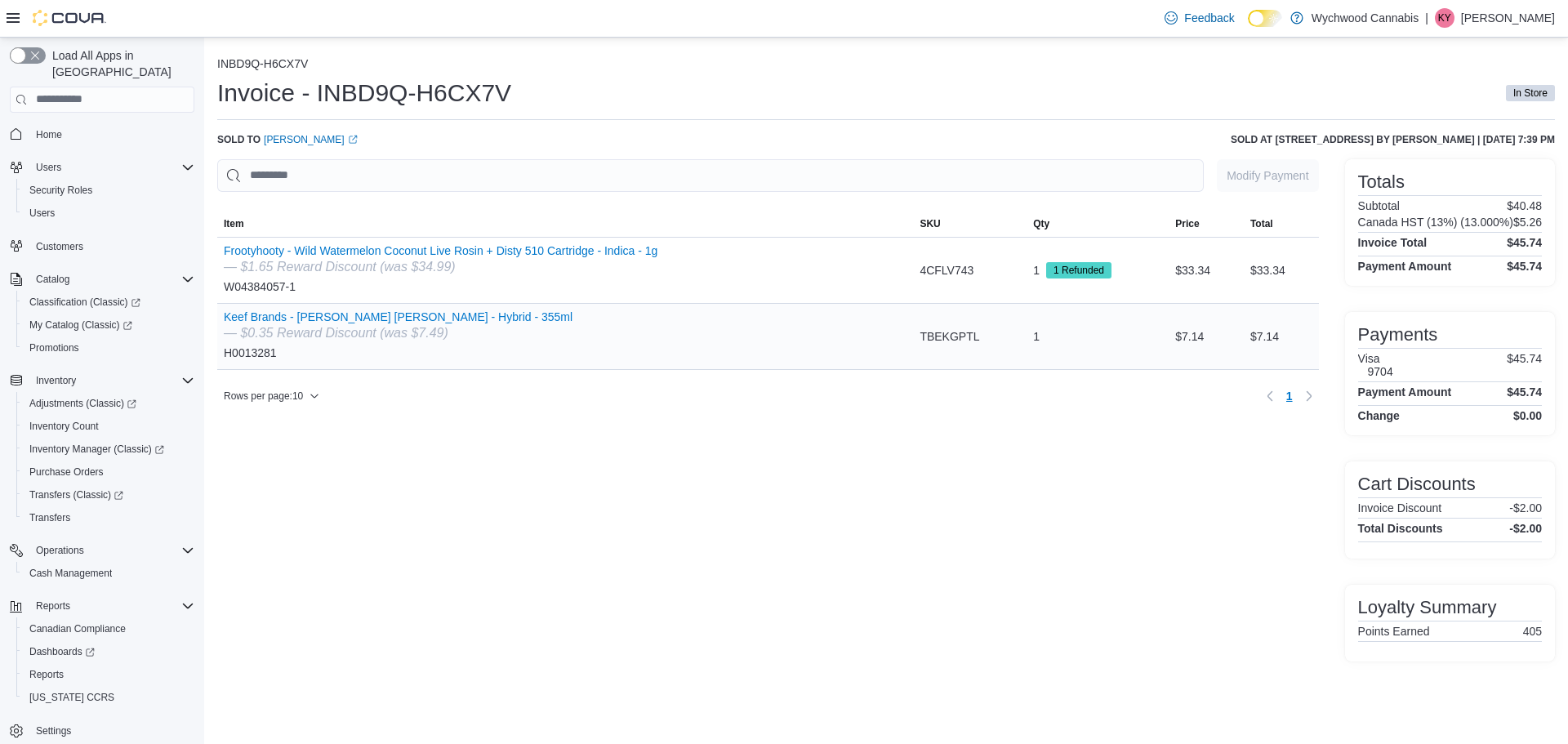
click at [1234, 324] on tr "Item Keef Brands - Bubba Kush R.B. - Hybrid - 355ml — $0.35 Reward Discount (wa…" at bounding box center [768, 336] width 1102 height 66
click at [1184, 353] on div "$7.14" at bounding box center [1206, 336] width 75 height 33
click at [1092, 274] on span "1 Refunded" at bounding box center [1078, 270] width 51 height 14
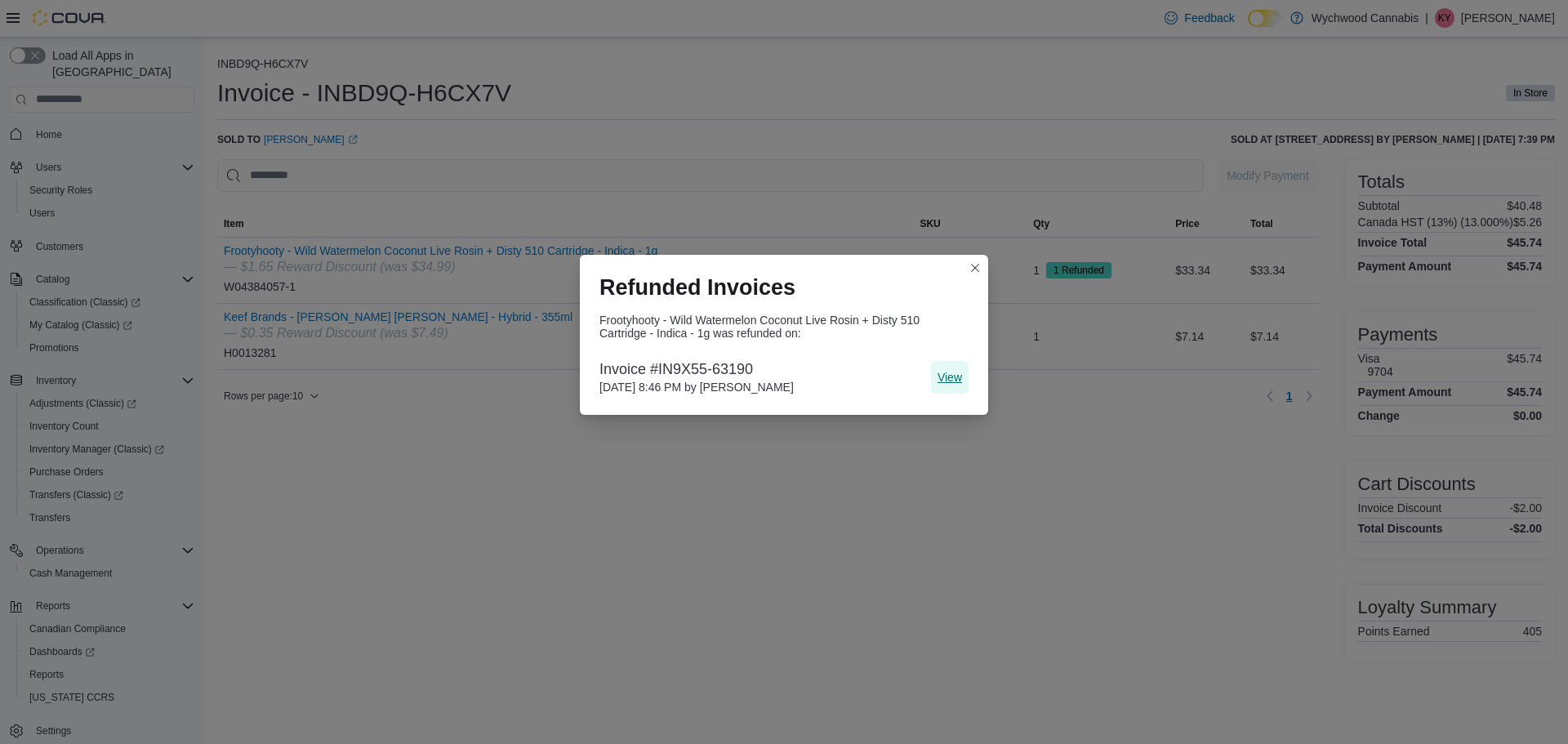
click at [945, 372] on span "View" at bounding box center [949, 377] width 24 height 16
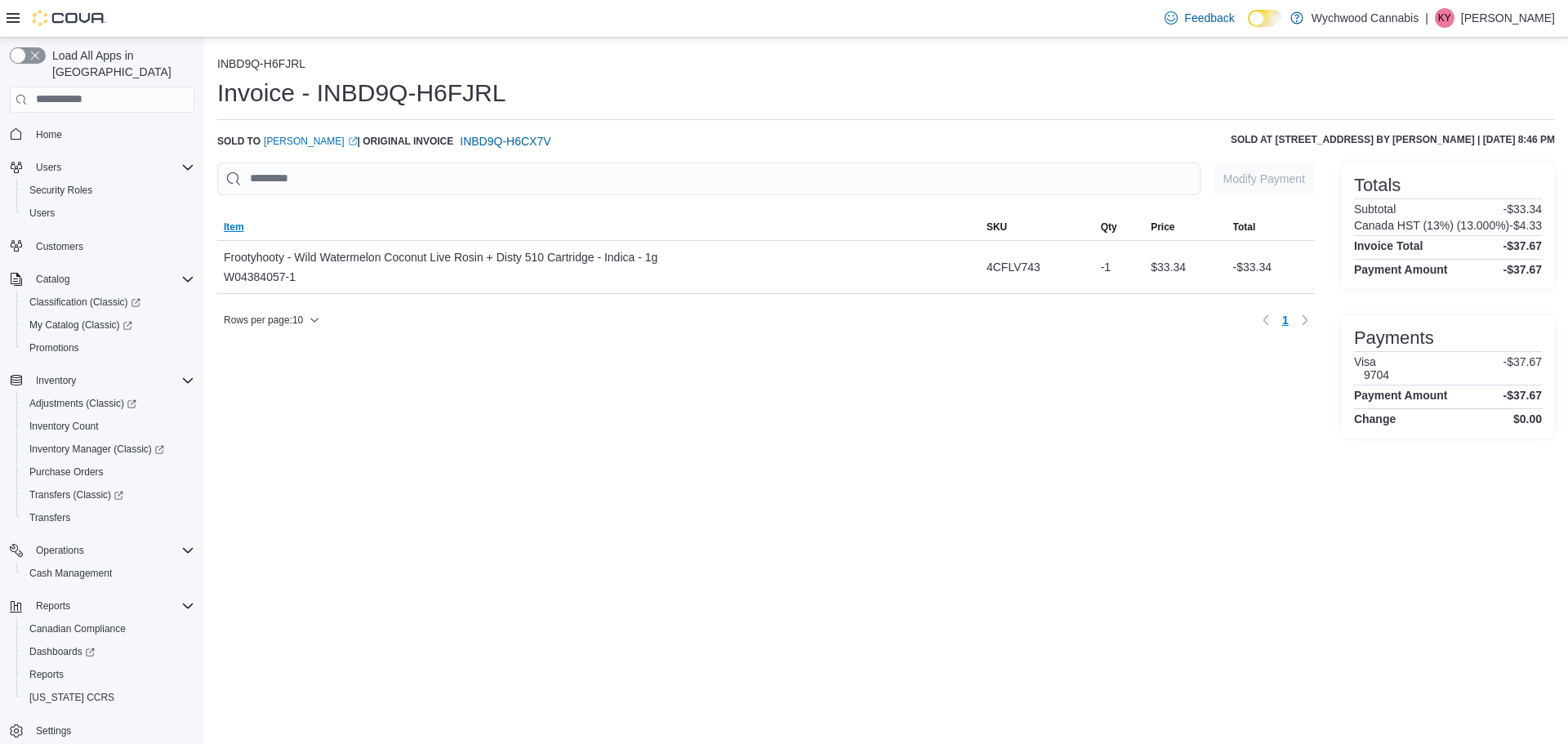
click at [227, 220] on span "Item" at bounding box center [234, 227] width 21 height 13
click at [464, 140] on span "INBD9Q-H6CX7V" at bounding box center [505, 141] width 91 height 16
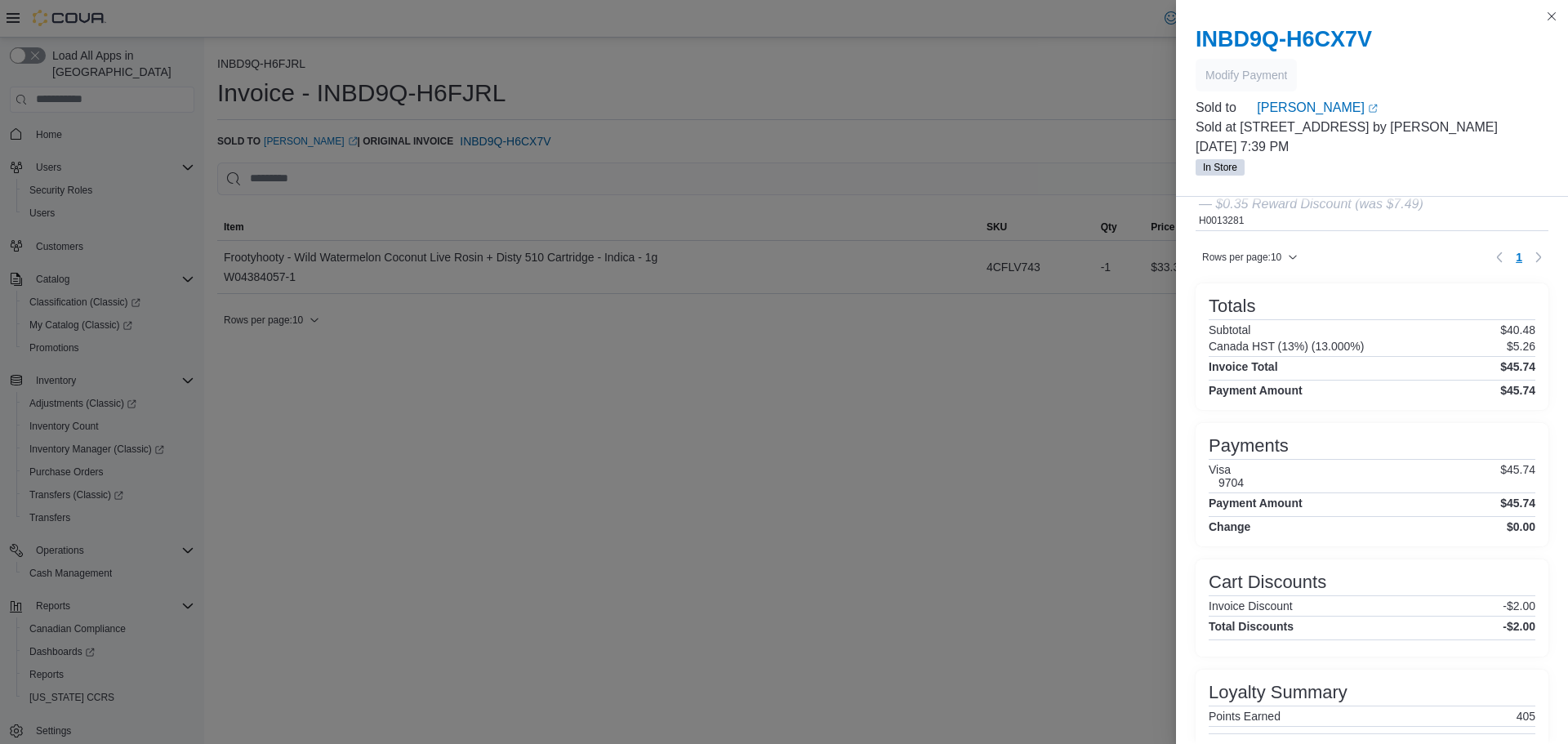
scroll to position [132, 0]
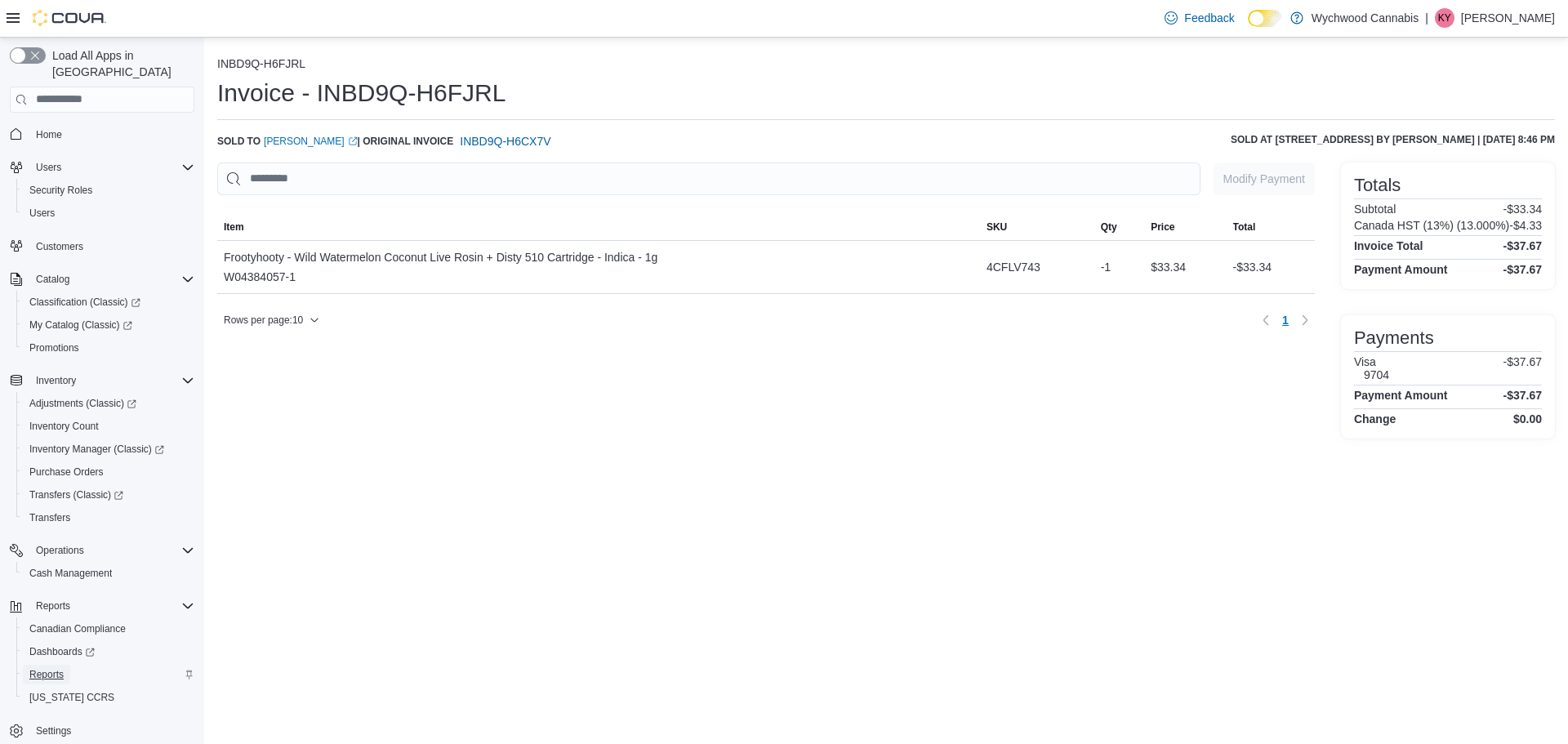
click at [63, 668] on span "Reports" at bounding box center [46, 674] width 34 height 13
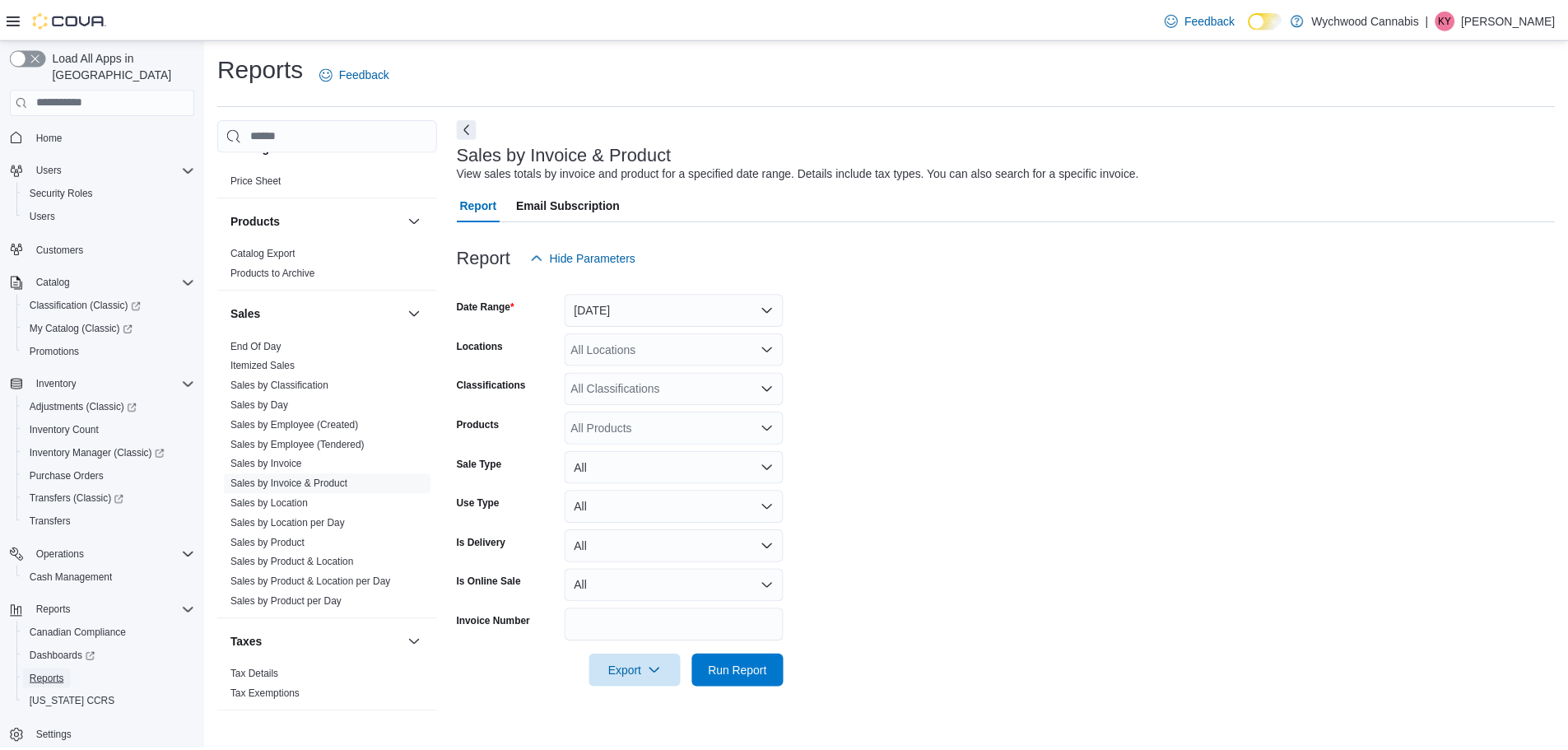
scroll to position [1025, 0]
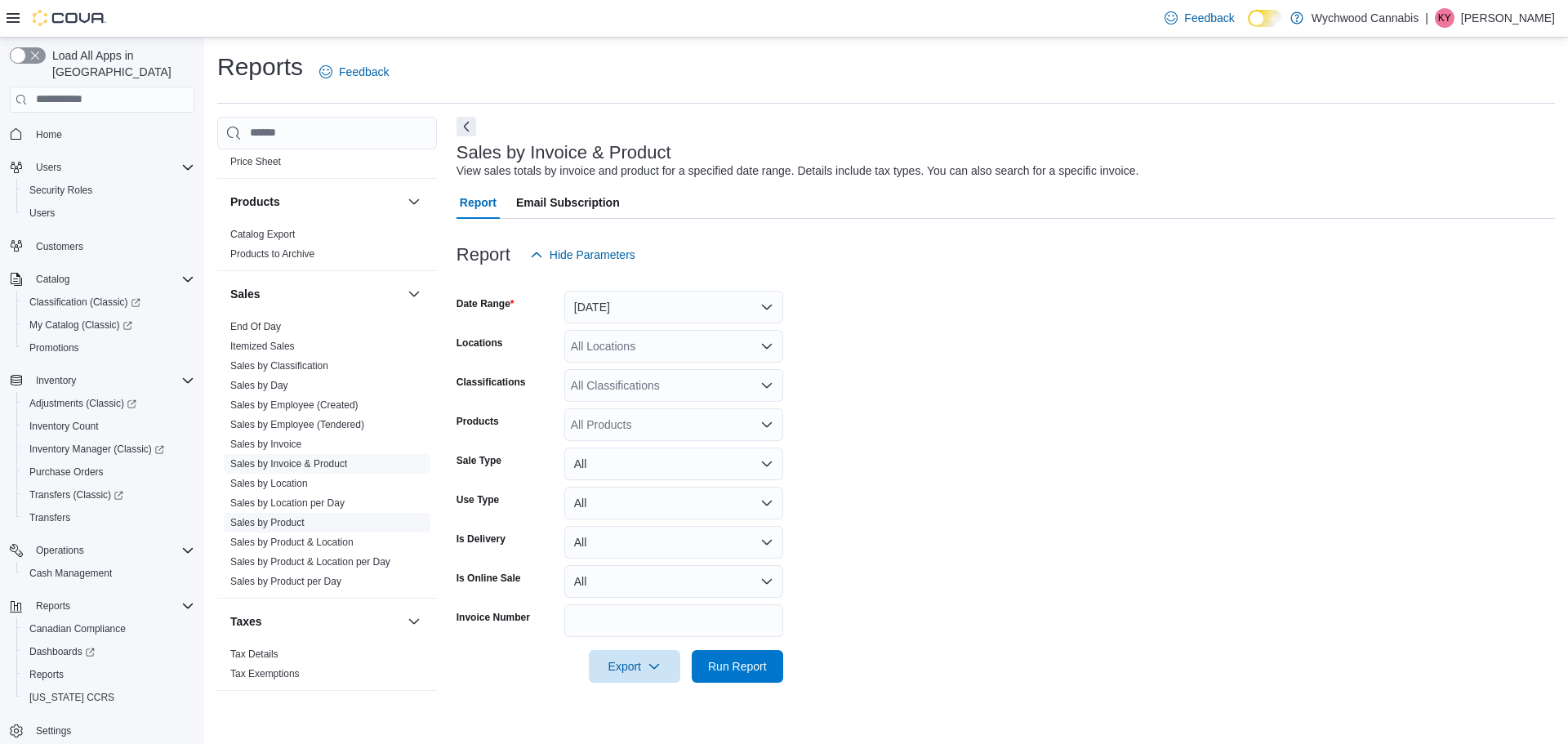
click at [284, 521] on link "Sales by Product" at bounding box center [267, 523] width 74 height 12
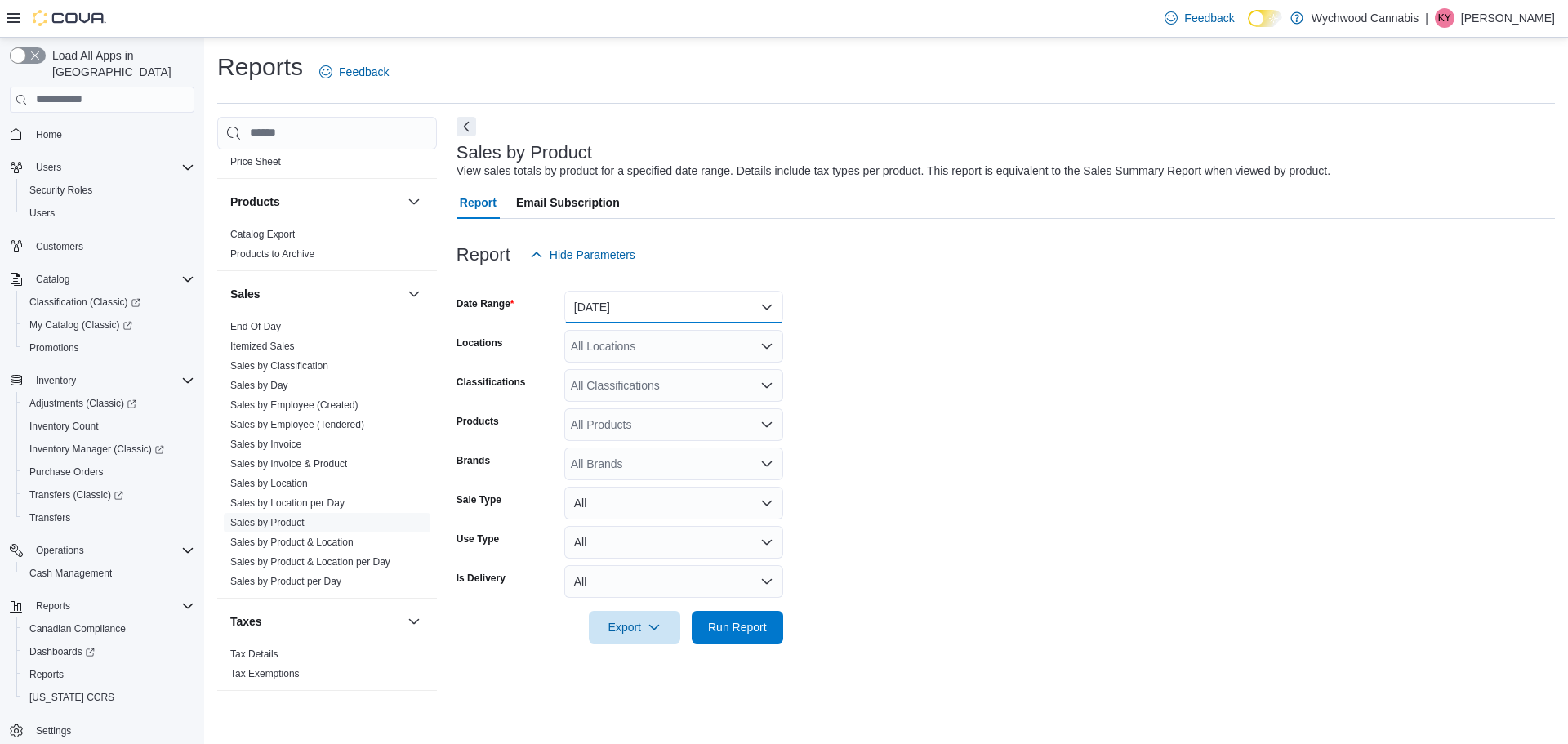
click at [598, 310] on button "Yesterday" at bounding box center [673, 307] width 219 height 33
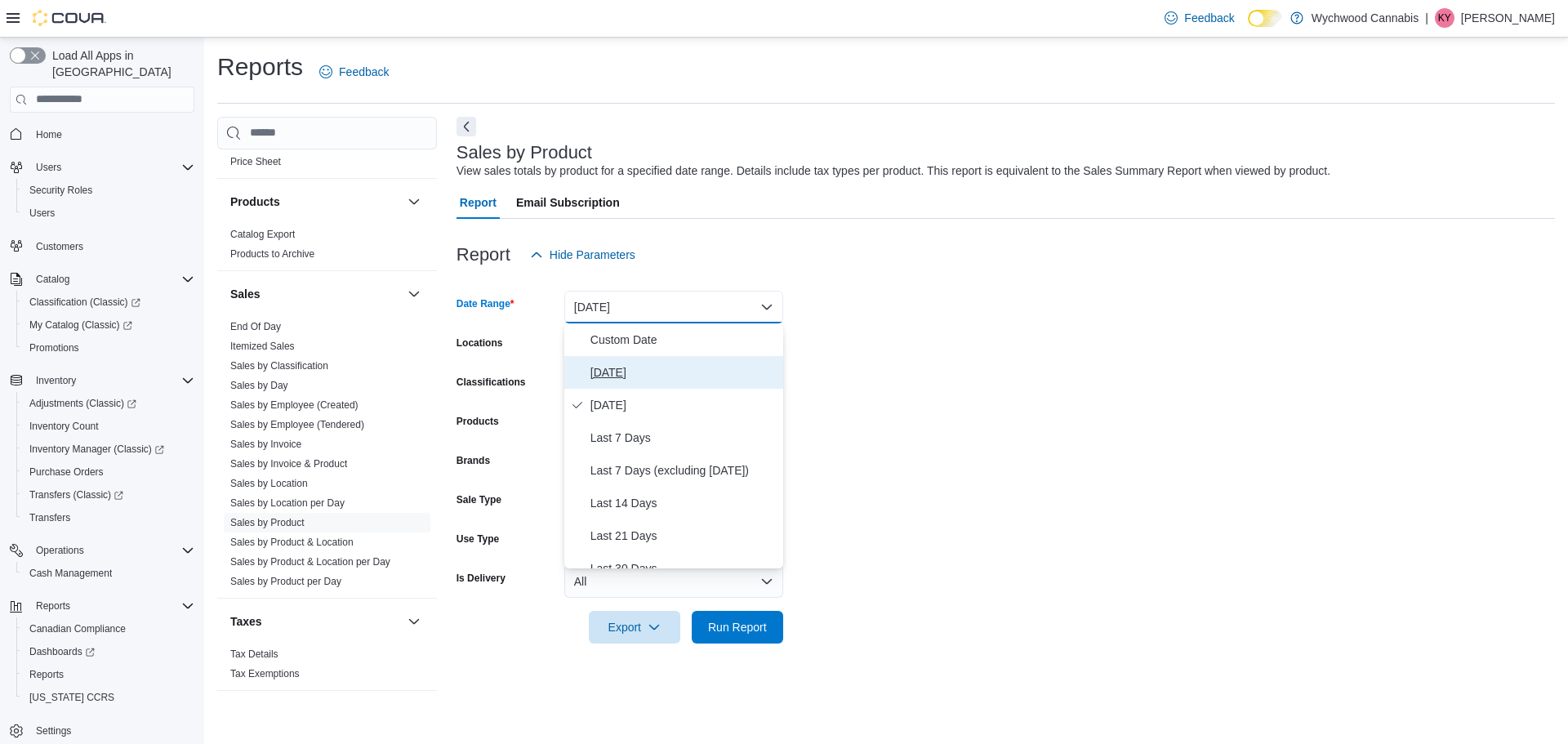
click at [595, 366] on span "Today" at bounding box center [683, 372] width 186 height 20
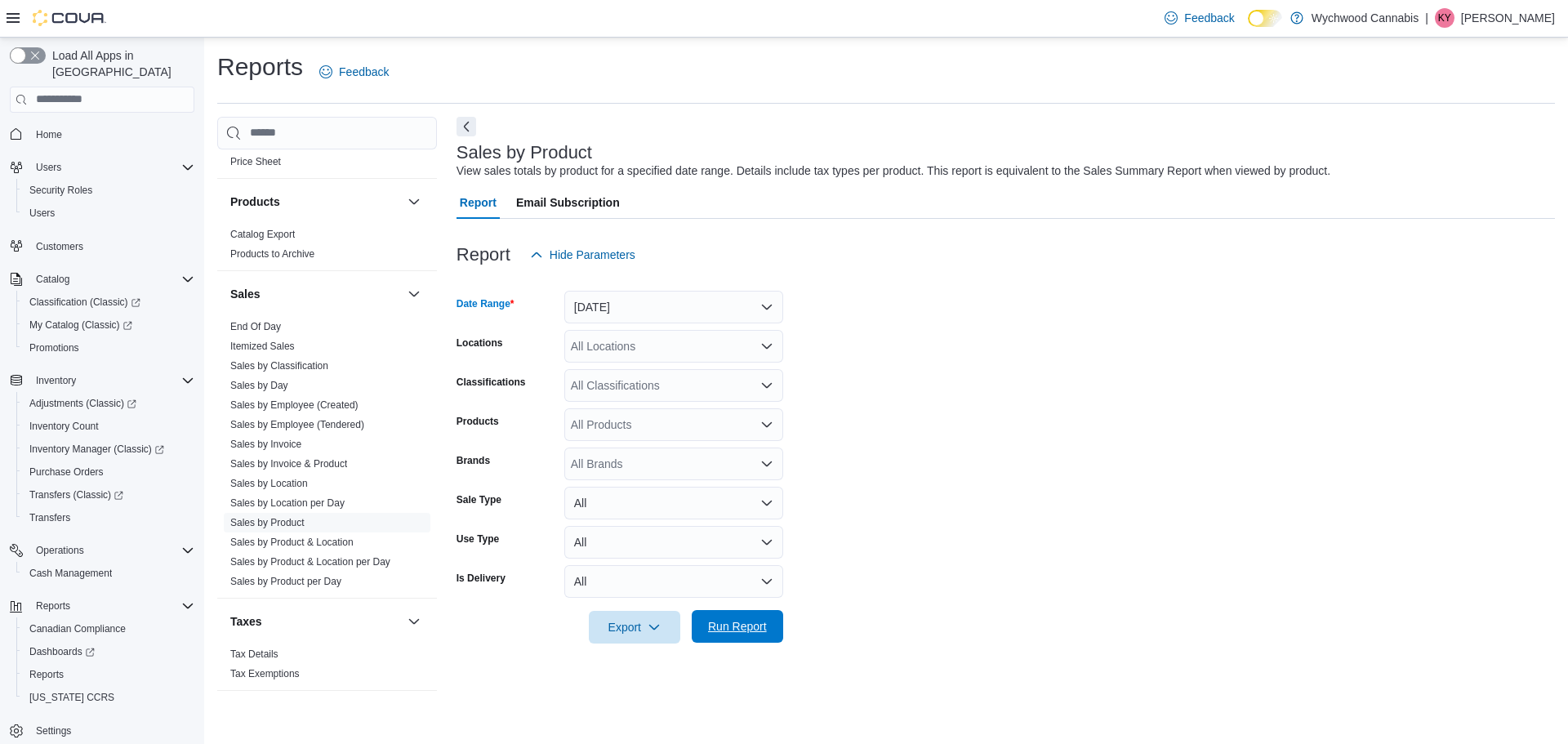
click at [751, 624] on span "Run Report" at bounding box center [738, 626] width 59 height 16
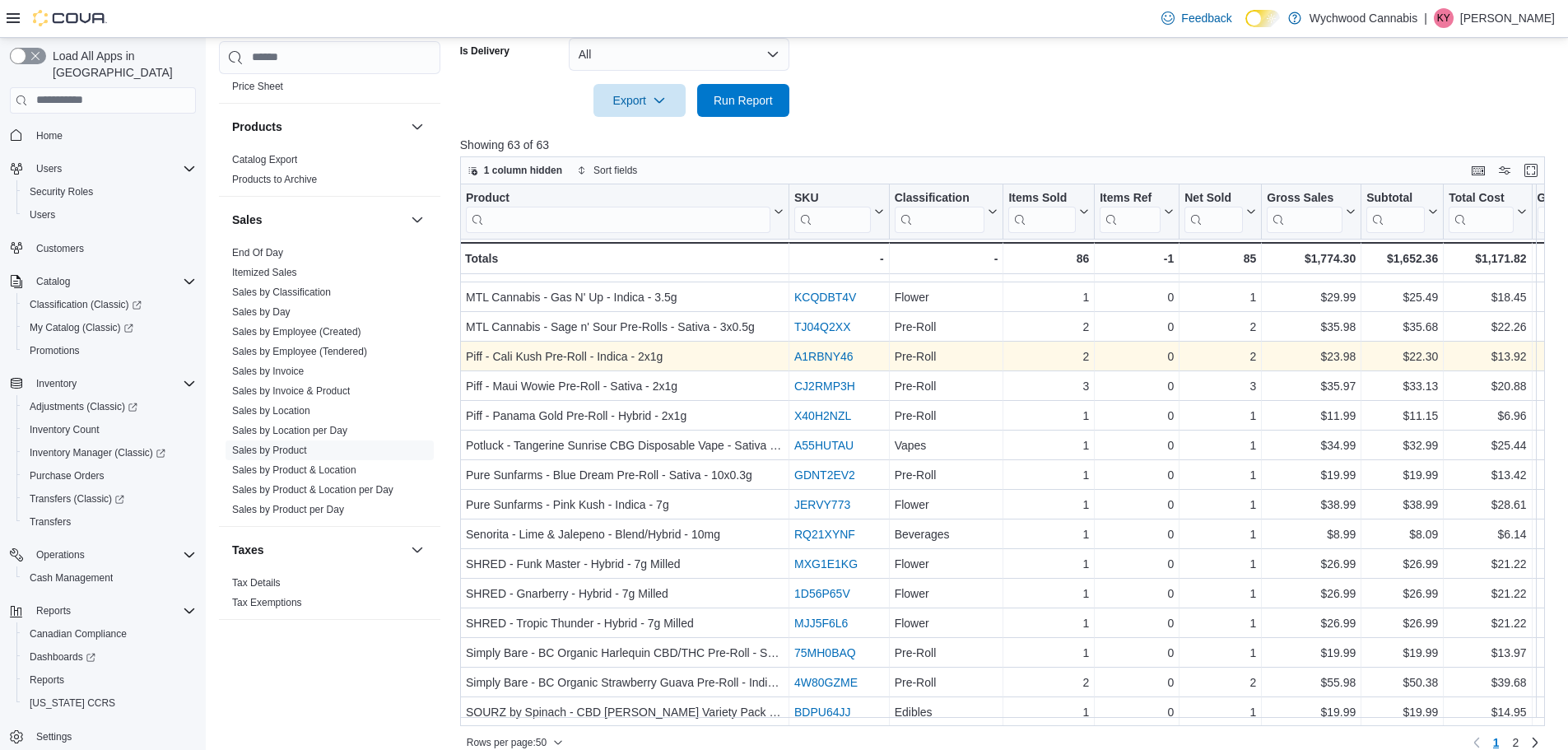
scroll to position [550, 0]
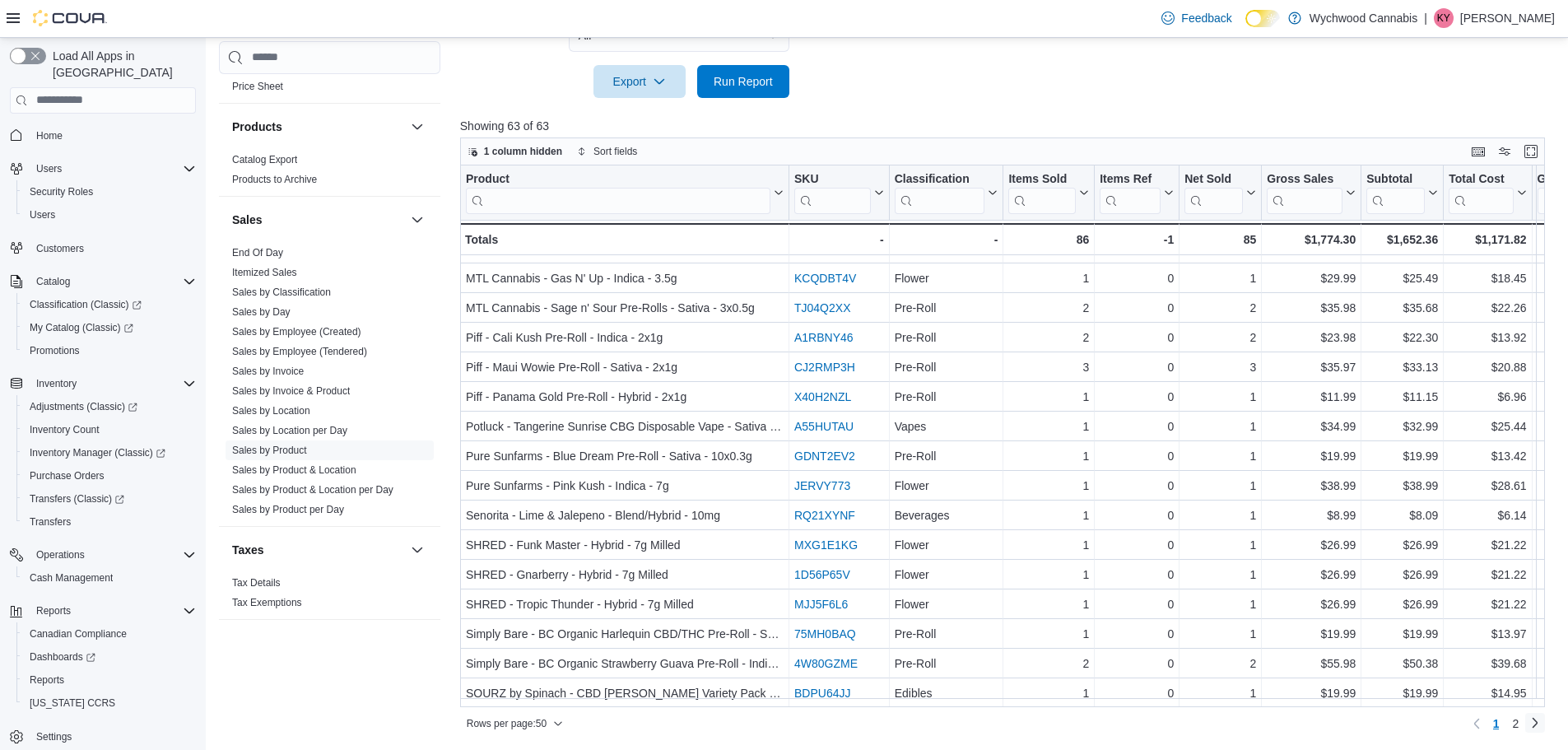
click at [1544, 716] on link "Next page" at bounding box center [1535, 723] width 20 height 20
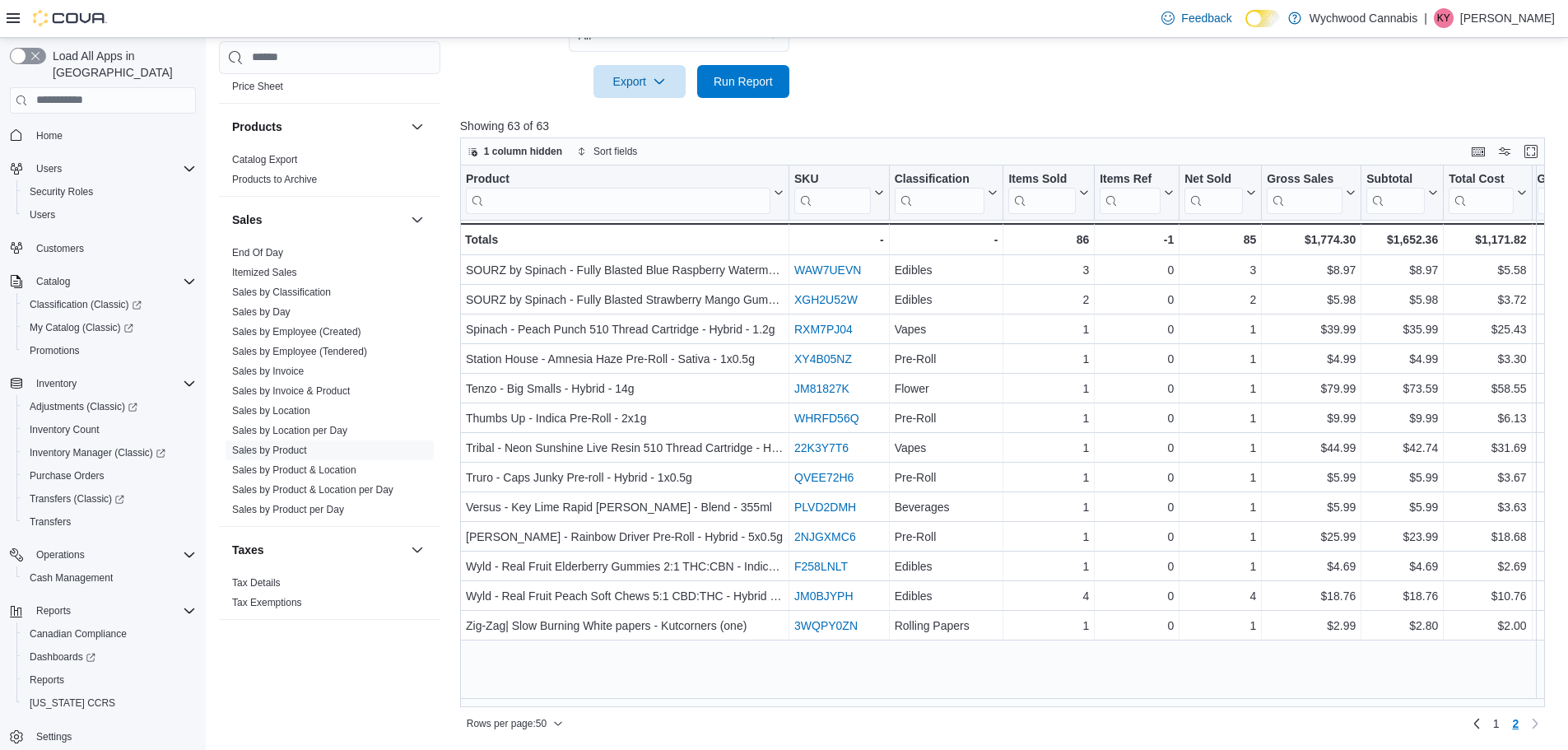
scroll to position [0, 0]
click at [1500, 725] on span "1" at bounding box center [1496, 724] width 6 height 16
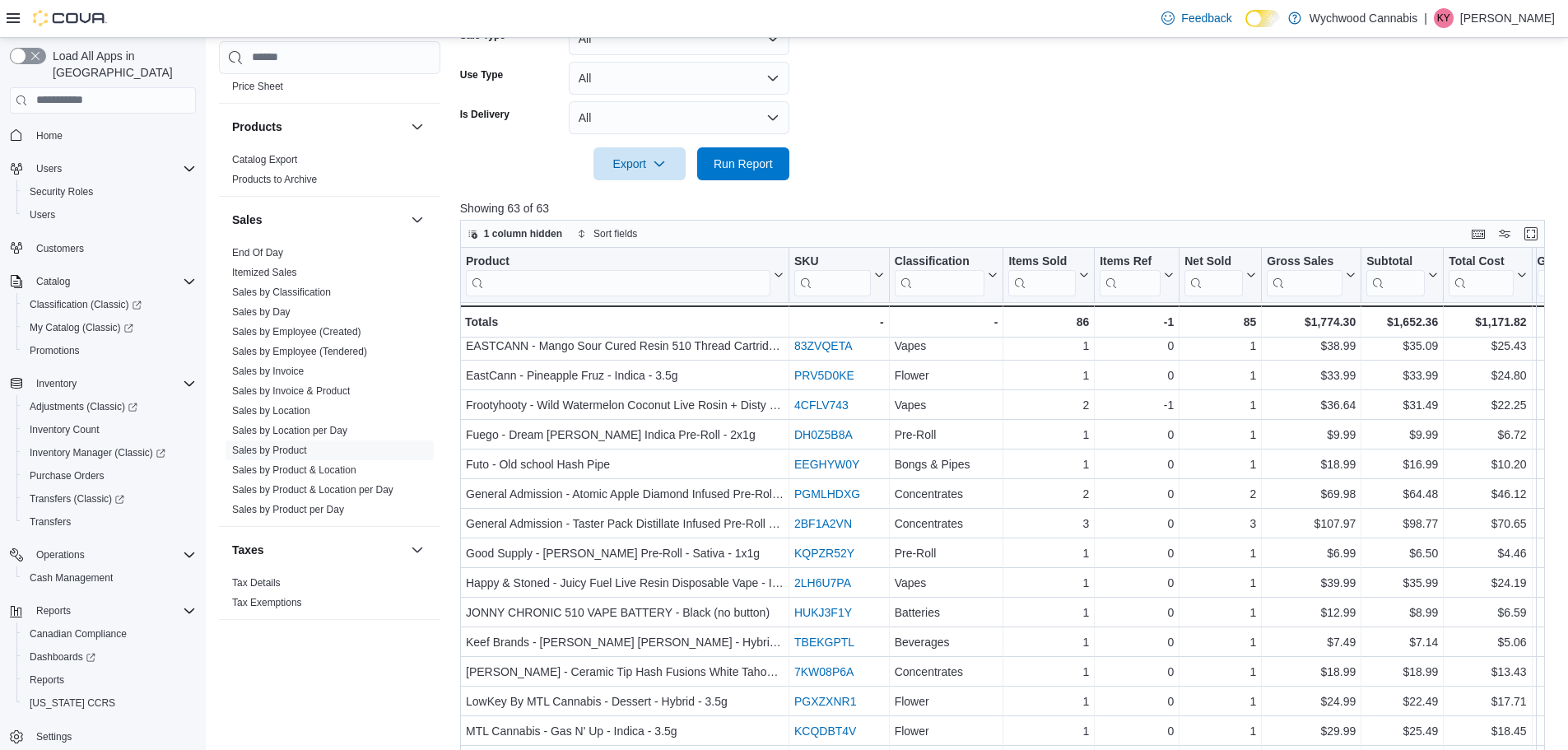
scroll to position [741, 0]
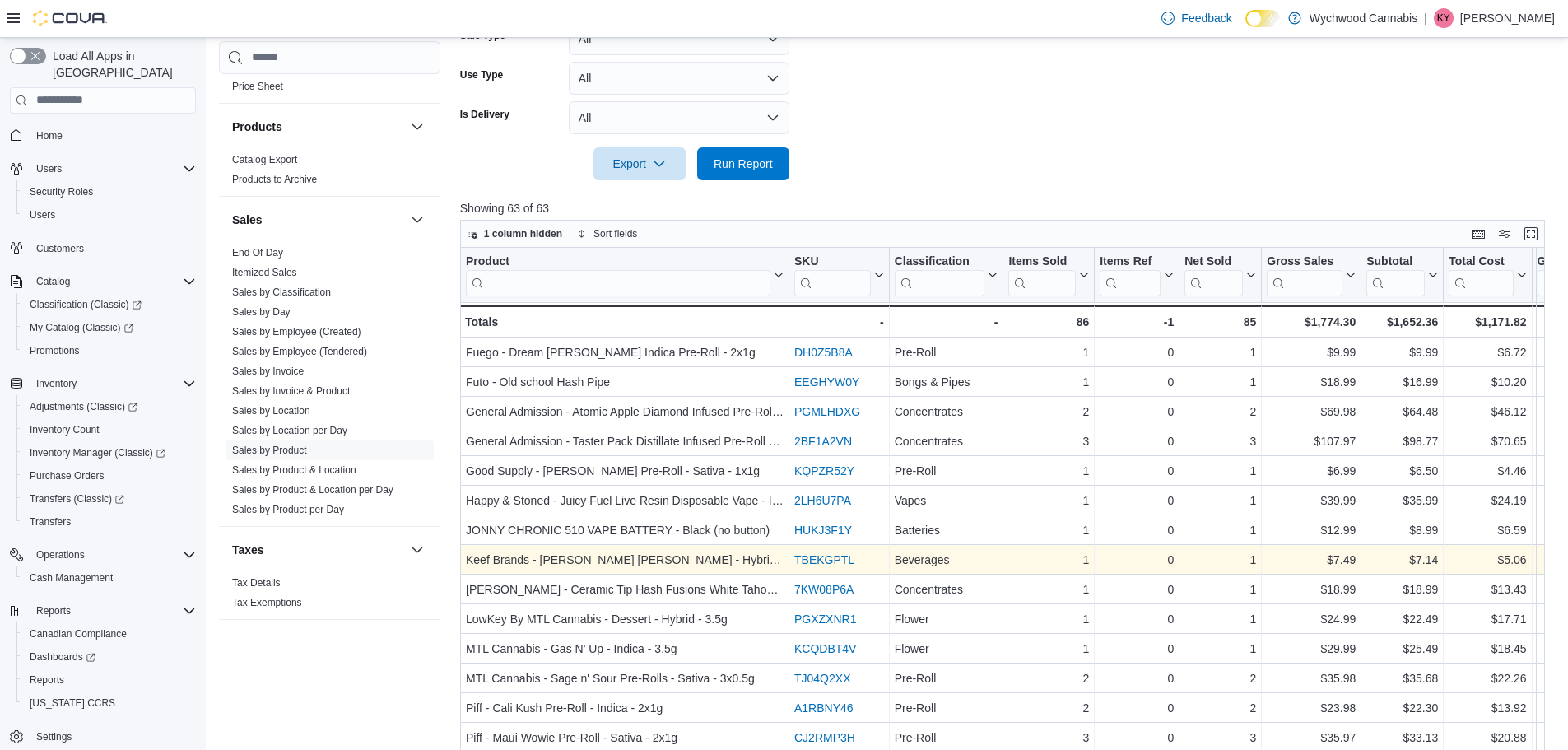
click at [802, 560] on link "TBEKGPTL" at bounding box center [824, 559] width 60 height 13
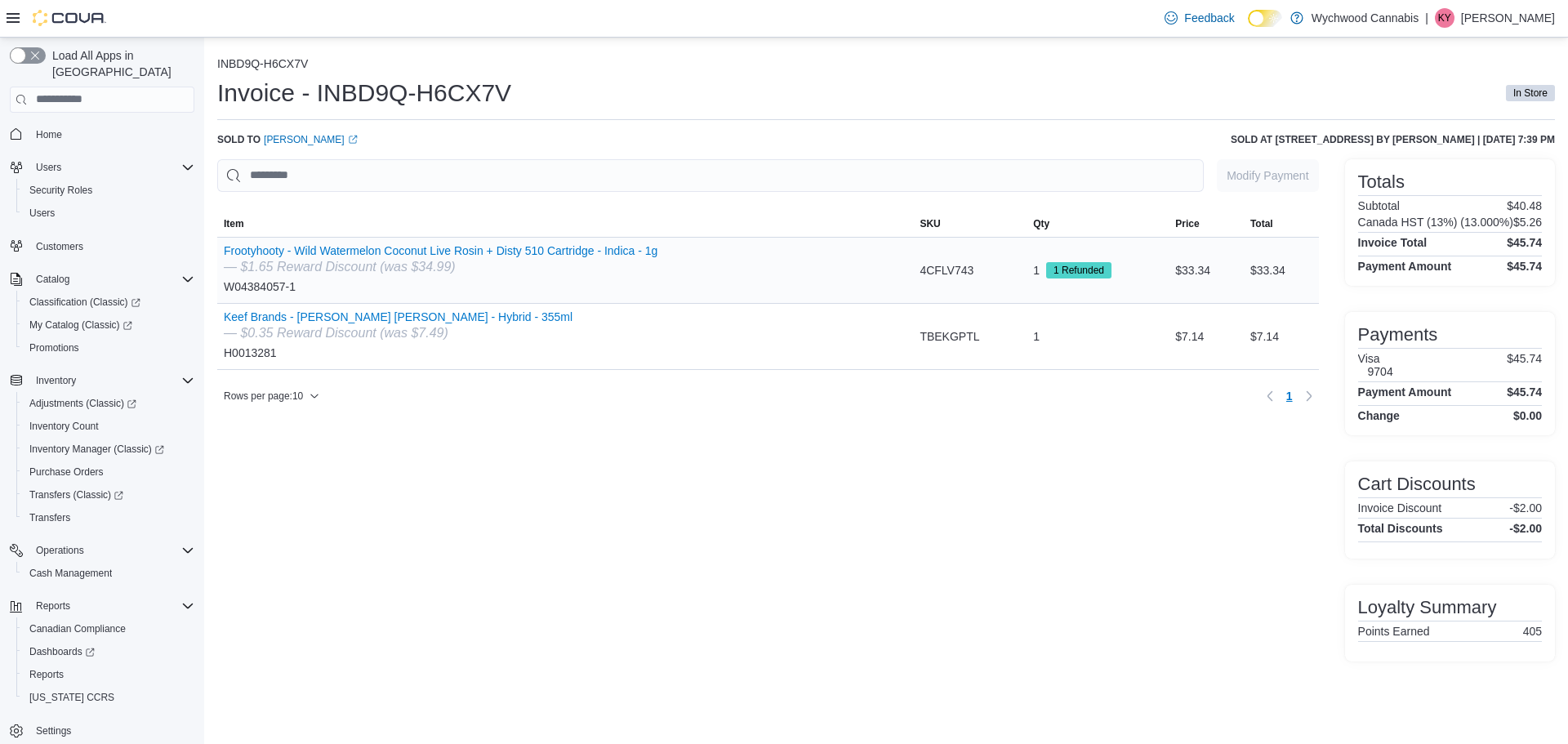
click at [1117, 268] on div "1 1 Refunded" at bounding box center [1097, 270] width 142 height 33
click at [1097, 174] on input "This is a search bar. As you type, the results lower in the page will automatic…" at bounding box center [711, 176] width 986 height 33
click at [1052, 177] on input "This is a search bar. As you type, the results lower in the page will automatic…" at bounding box center [711, 176] width 986 height 33
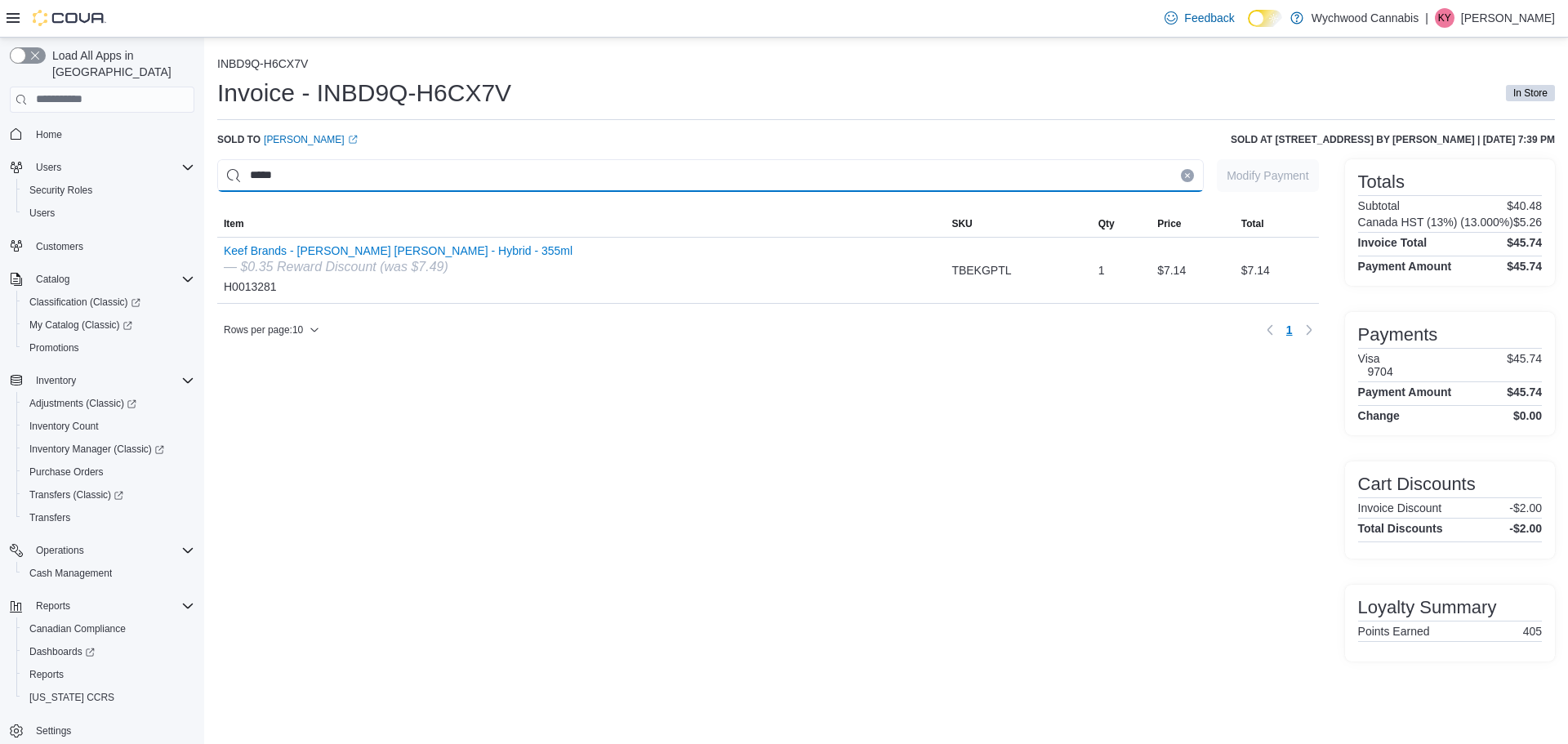
type input "*****"
click at [846, 379] on div "***** Modify Payment Sorting MemoryTable from EuiInMemoryTable; Page 1 of 1. It…" at bounding box center [768, 410] width 1102 height 502
click at [483, 277] on div "Keef Brands - [PERSON_NAME] [PERSON_NAME] - Hybrid - 355ml — $0.35 Reward Disco…" at bounding box center [398, 270] width 349 height 53
click at [342, 272] on div "— $0.35 Reward Discount (was $7.49)" at bounding box center [398, 267] width 349 height 20
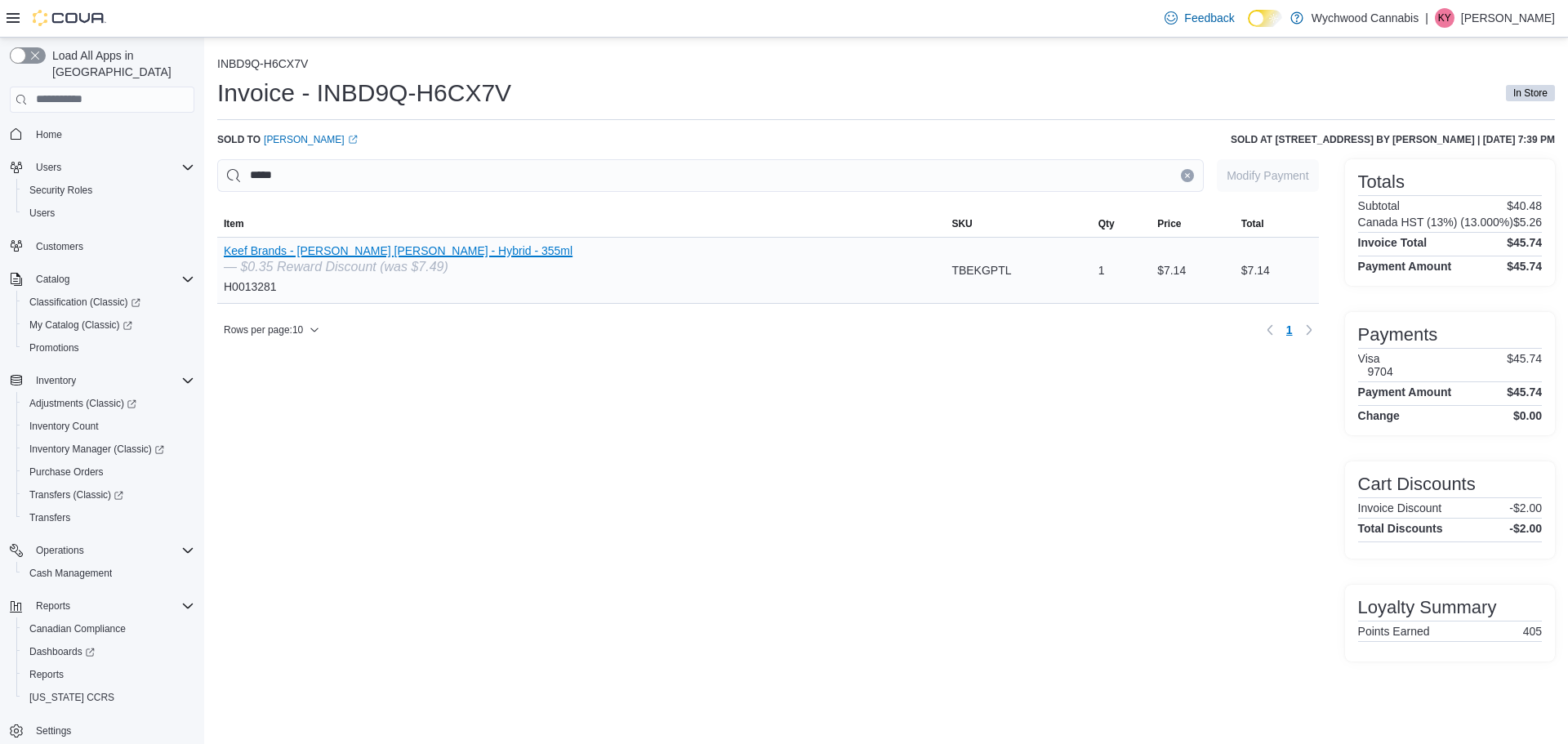
click at [248, 251] on button "Keef Brands - [PERSON_NAME] [PERSON_NAME] - Hybrid - 355ml" at bounding box center [398, 251] width 349 height 13
click at [285, 142] on link "[PERSON_NAME] (opens in a new tab or window)" at bounding box center [310, 139] width 94 height 13
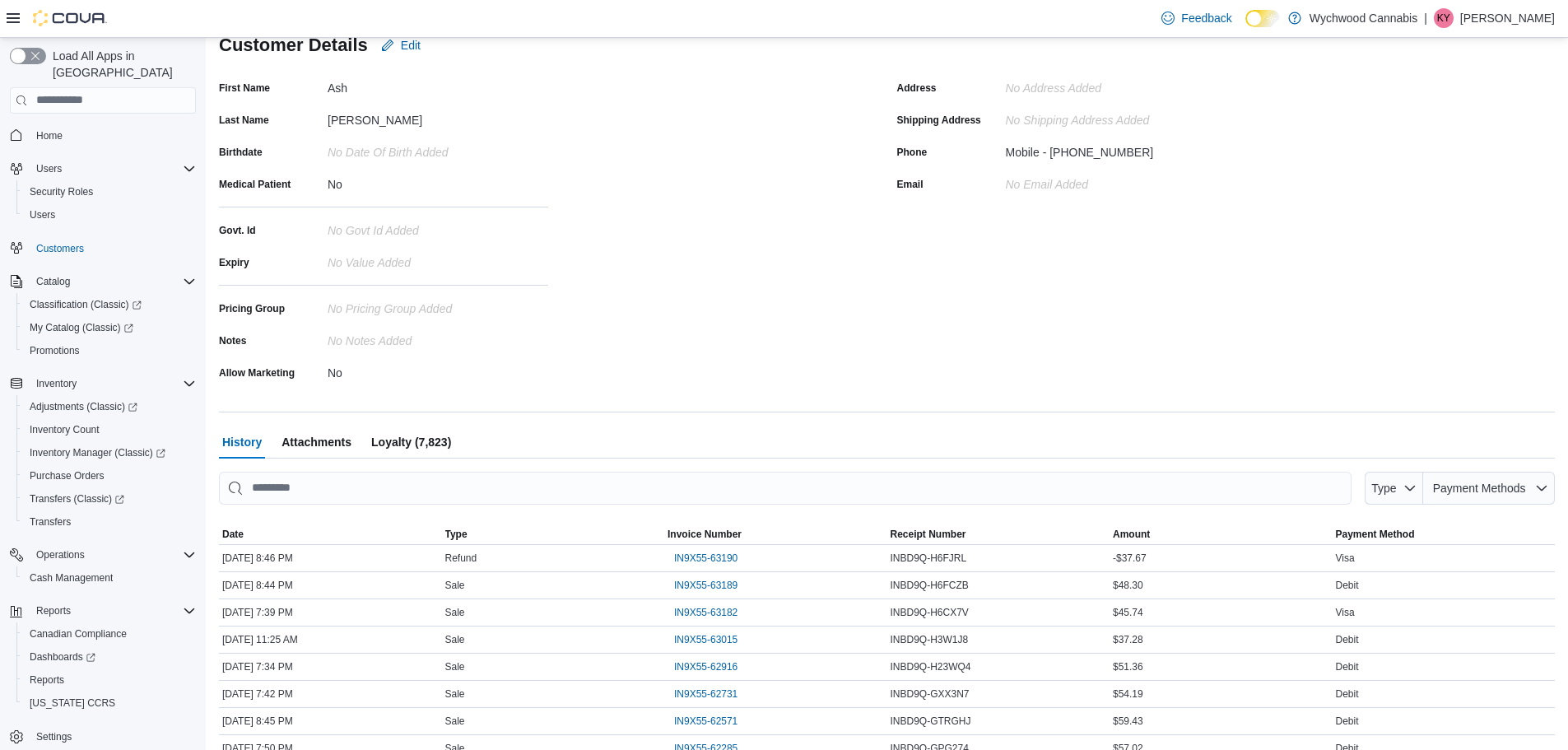
scroll to position [247, 0]
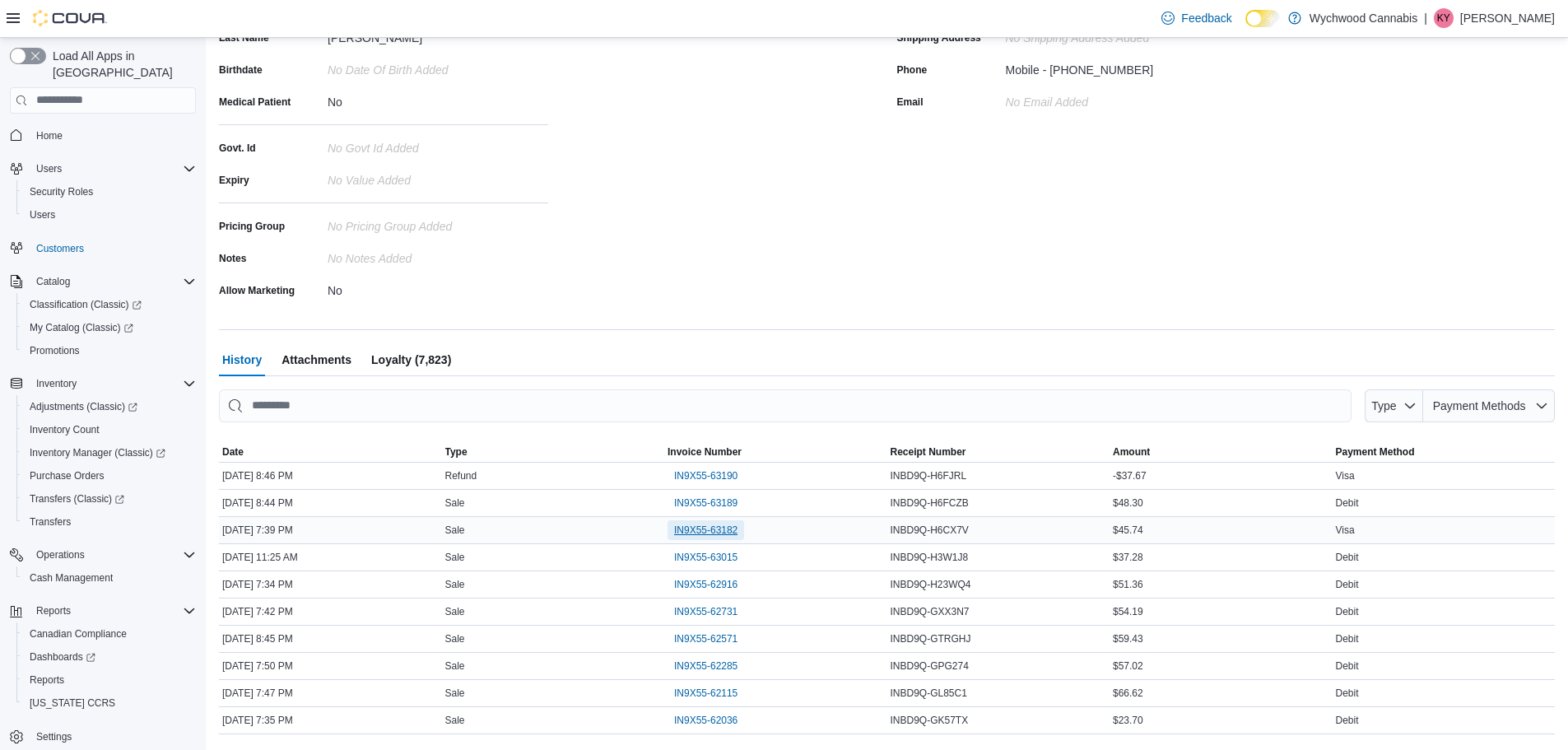
click at [693, 527] on span "IN9X55-63182" at bounding box center [706, 530] width 63 height 13
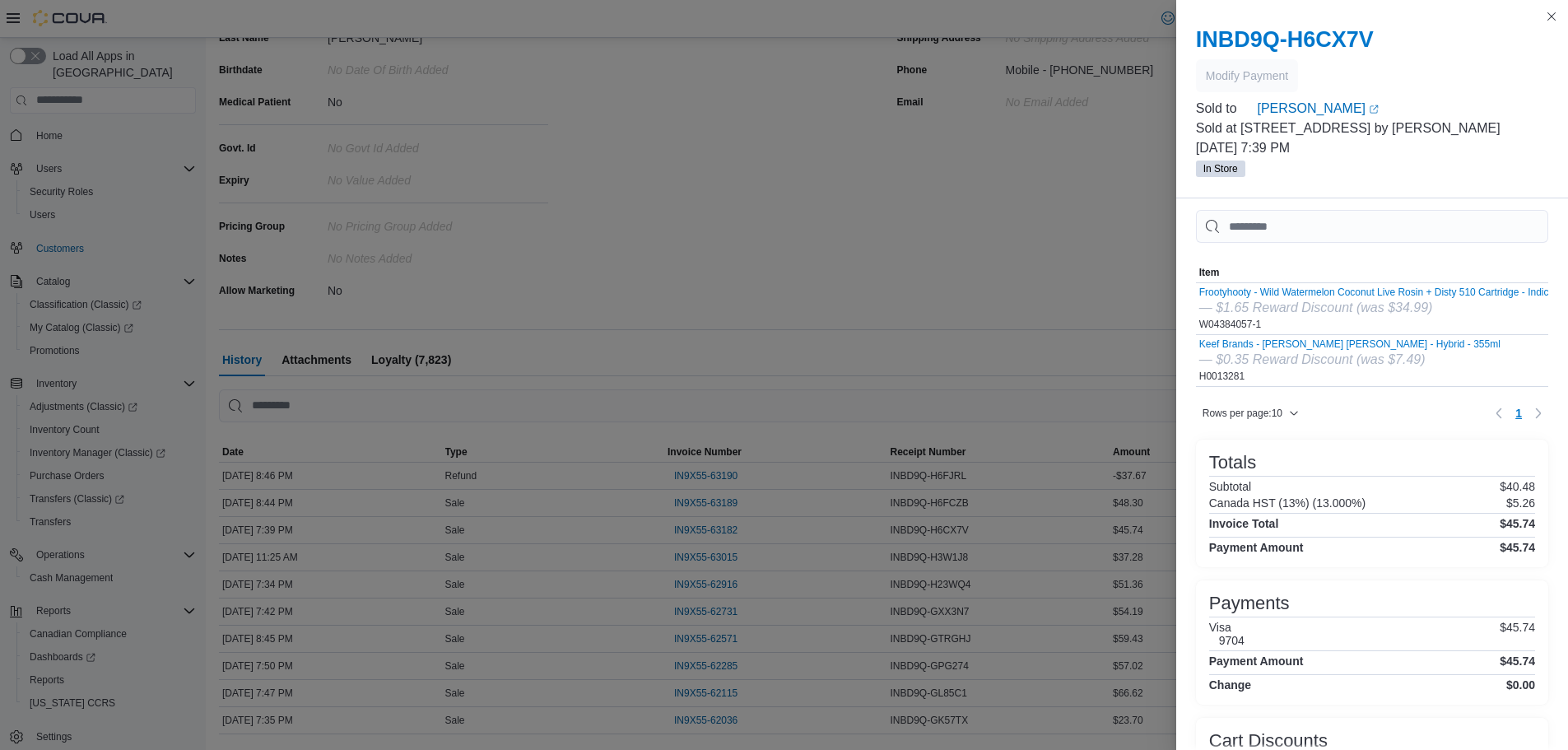
scroll to position [0, 0]
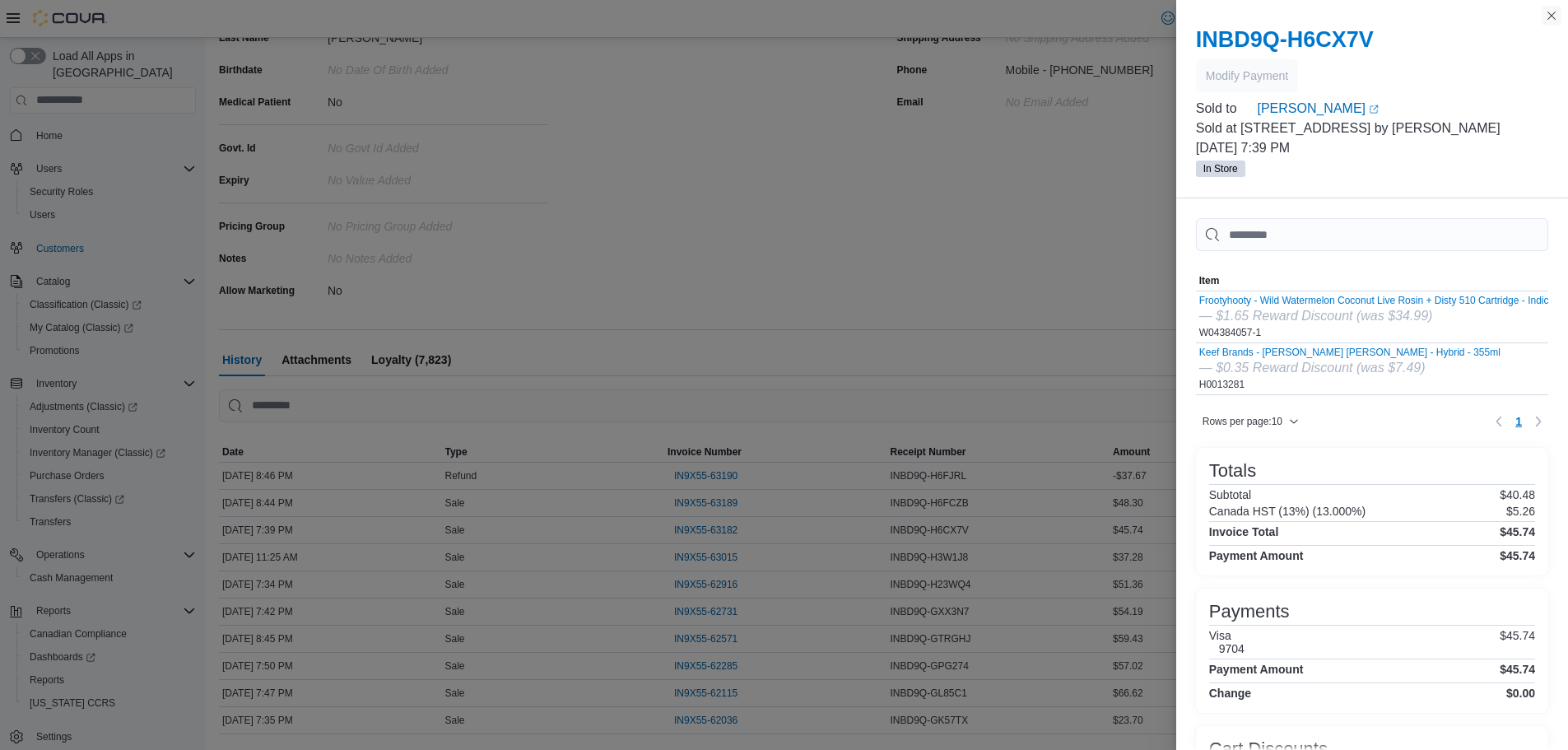
click at [1553, 14] on button "Close this dialog" at bounding box center [1552, 15] width 20 height 20
